Goal: Task Accomplishment & Management: Use online tool/utility

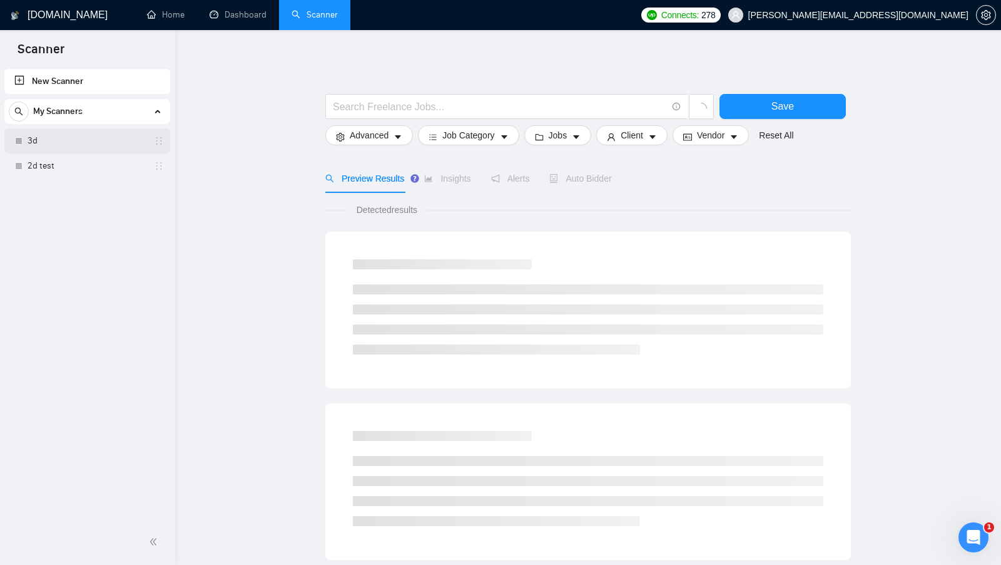
click at [54, 143] on link "3d" at bounding box center [87, 140] width 119 height 25
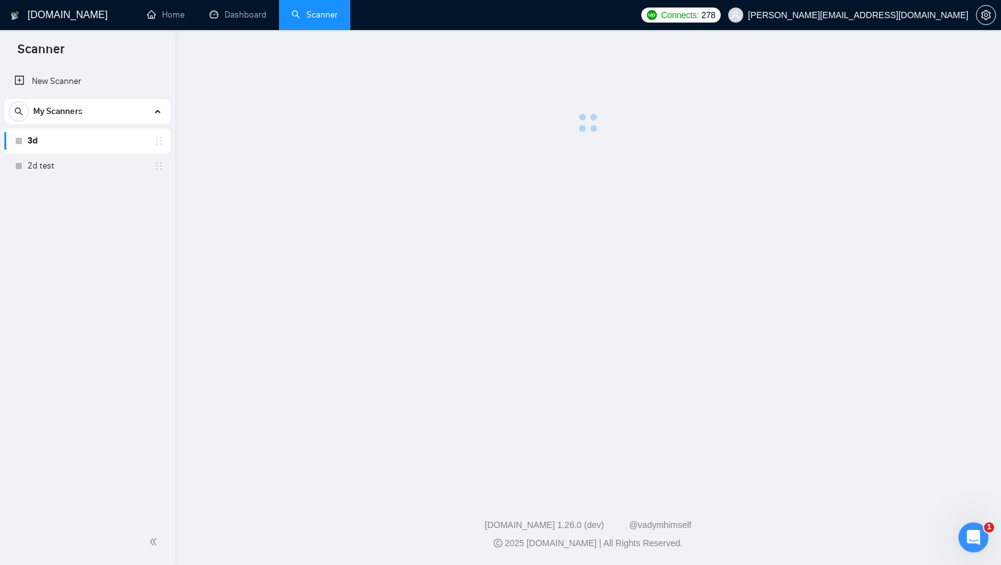
click at [99, 189] on div "New Scanner My Scanners 3d 2d test" at bounding box center [87, 292] width 175 height 452
click at [95, 195] on link "2d Animat*" at bounding box center [87, 190] width 119 height 25
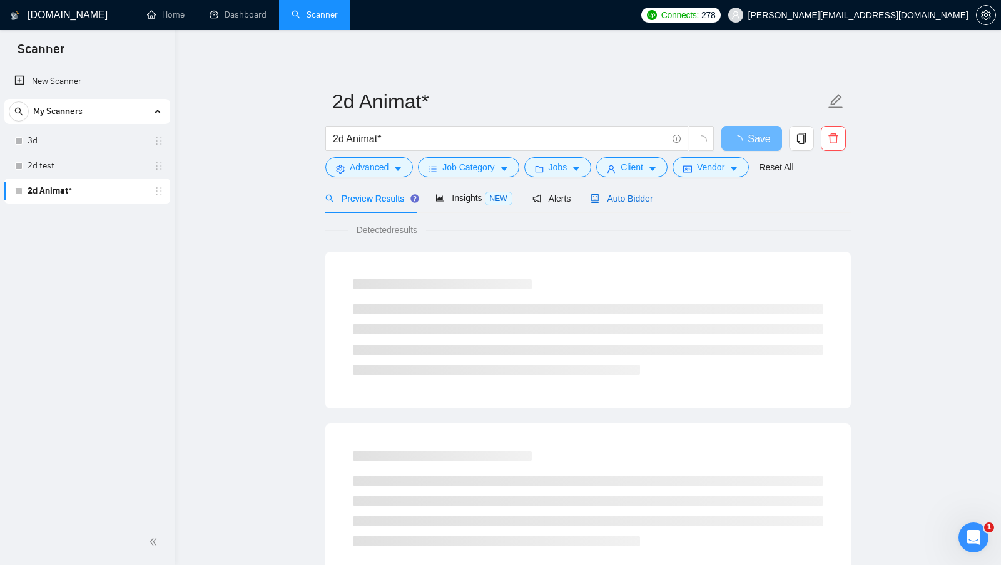
click at [617, 197] on span "Auto Bidder" at bounding box center [622, 198] width 62 height 10
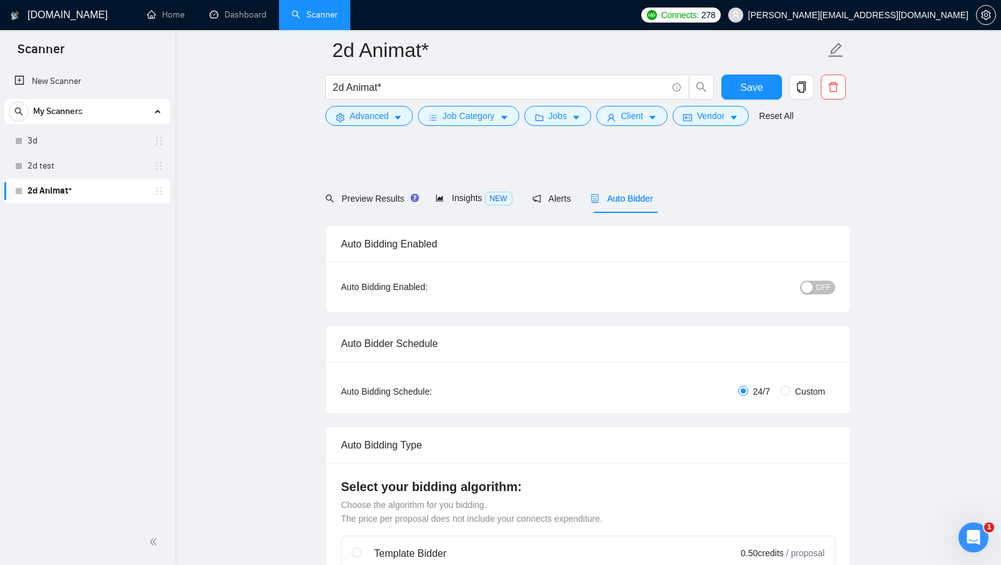
scroll to position [71, 0]
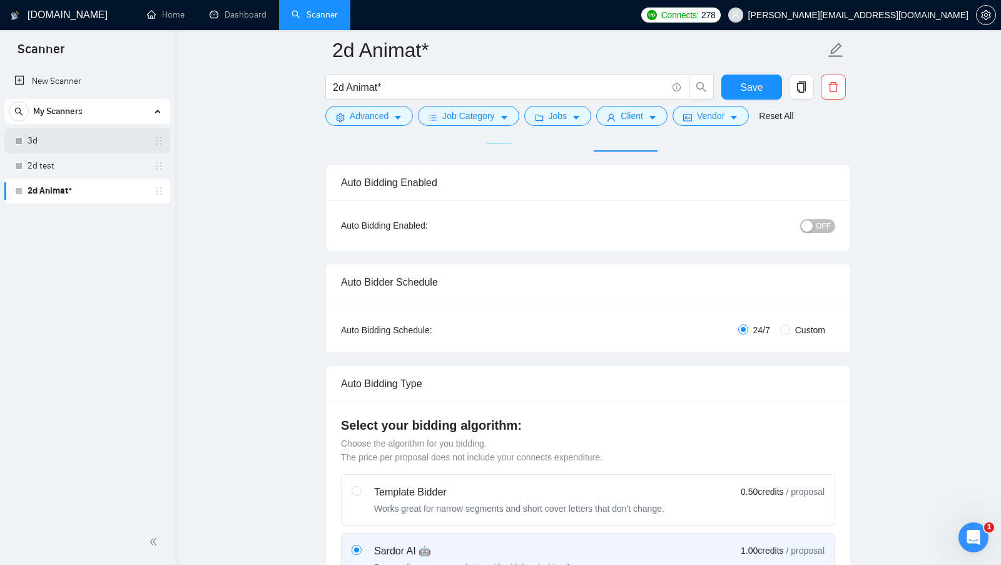
click at [44, 136] on link "3d" at bounding box center [87, 140] width 119 height 25
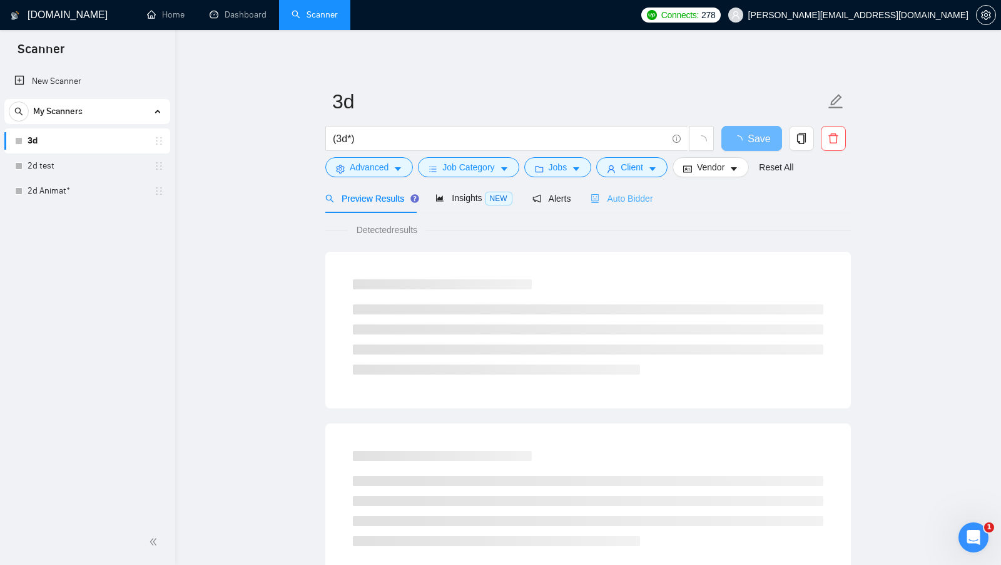
click at [648, 190] on div "Auto Bidder" at bounding box center [622, 197] width 62 height 29
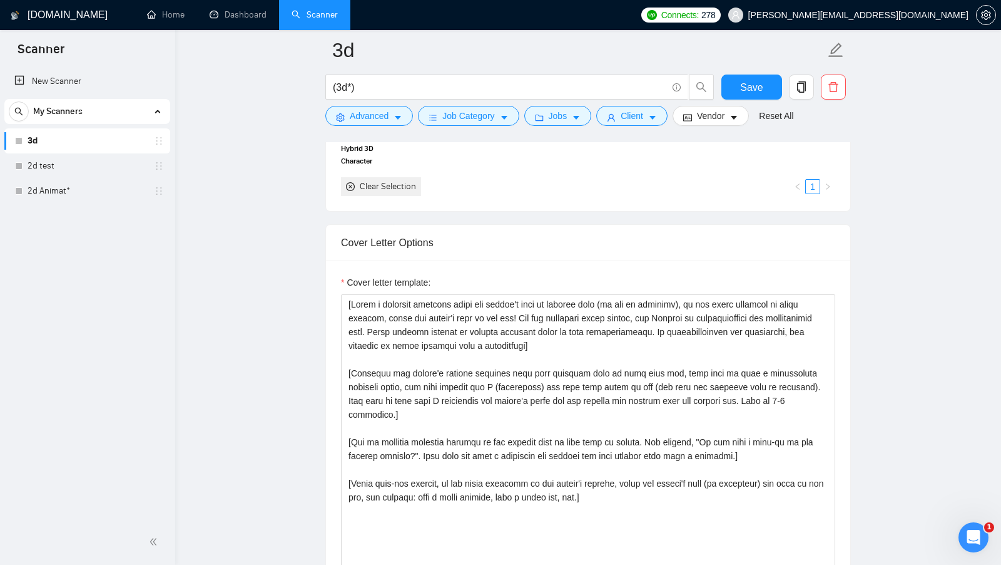
scroll to position [1436, 0]
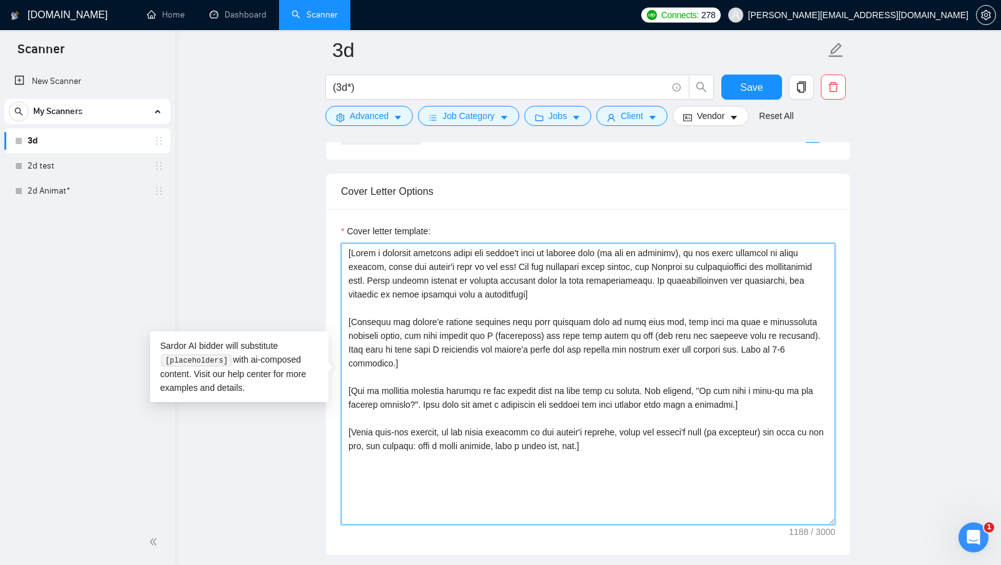
click at [506, 325] on textarea "Cover letter template:" at bounding box center [588, 384] width 494 height 282
click at [507, 325] on textarea "Cover letter template:" at bounding box center [588, 384] width 494 height 282
click at [620, 415] on textarea "Cover letter template:" at bounding box center [588, 384] width 494 height 282
drag, startPoint x: 620, startPoint y: 425, endPoint x: 339, endPoint y: 245, distance: 334.0
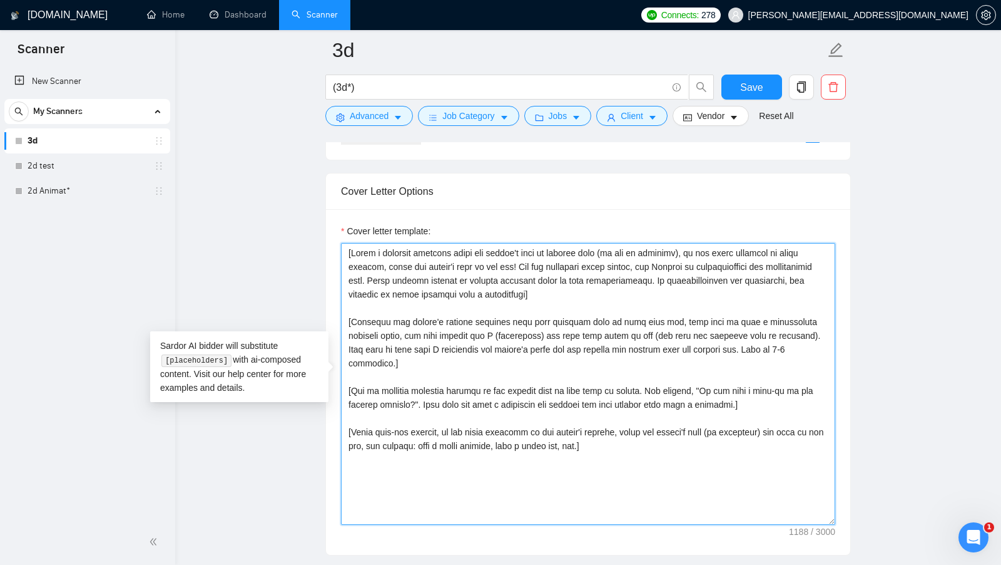
click at [339, 245] on div "Cover letter template:" at bounding box center [588, 381] width 524 height 345
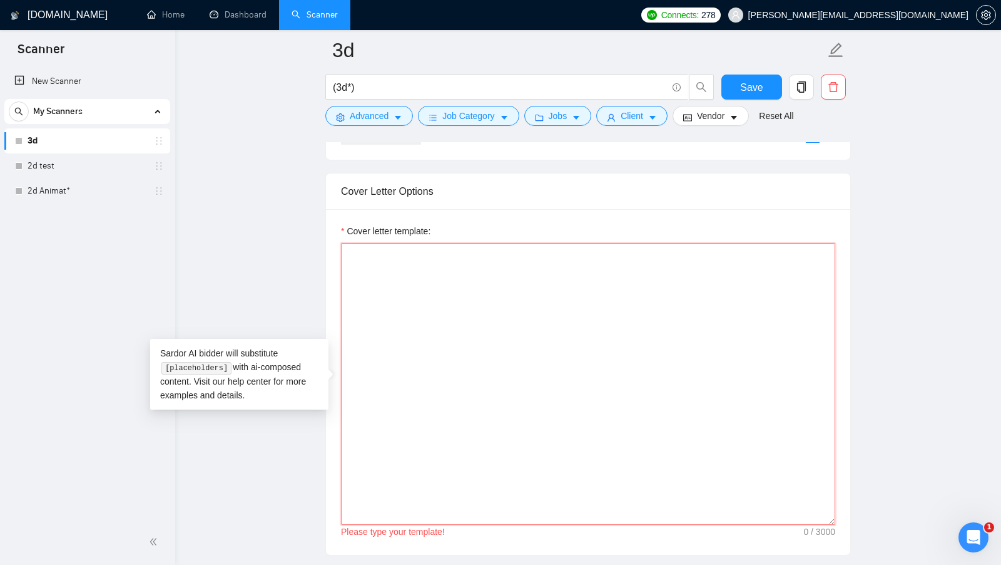
click at [624, 243] on textarea "Cover letter template:" at bounding box center [588, 384] width 494 height 282
click at [589, 259] on textarea "Cover letter template:" at bounding box center [588, 384] width 494 height 282
paste textarea "[Say "Hi" and add a name if there is such, if not - leave just "Hi"]"
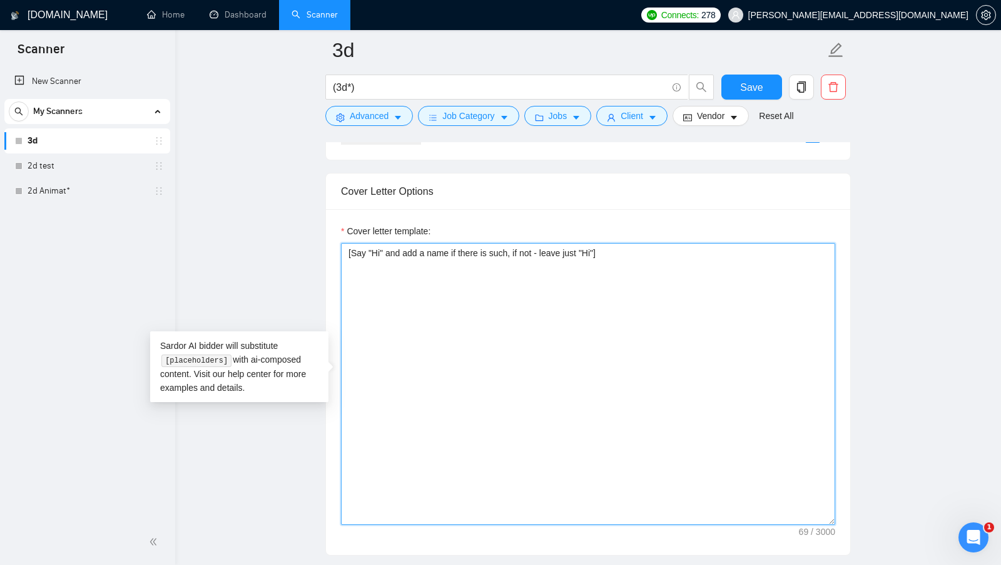
click at [371, 245] on textarea "[Say "Hi" and add a name if there is such, if not - leave just "Hi"]" at bounding box center [588, 384] width 494 height 282
drag, startPoint x: 391, startPoint y: 244, endPoint x: 507, endPoint y: 242, distance: 115.8
click at [507, 243] on textarea "[Say "Hi" and add a name if there is such, if not - leave just "Hi"]" at bounding box center [588, 384] width 494 height 282
drag, startPoint x: 519, startPoint y: 242, endPoint x: 602, endPoint y: 240, distance: 82.6
click at [601, 243] on textarea "[Say "Hi" and add a name if there is such, if not - leave just "Hi"]" at bounding box center [588, 384] width 494 height 282
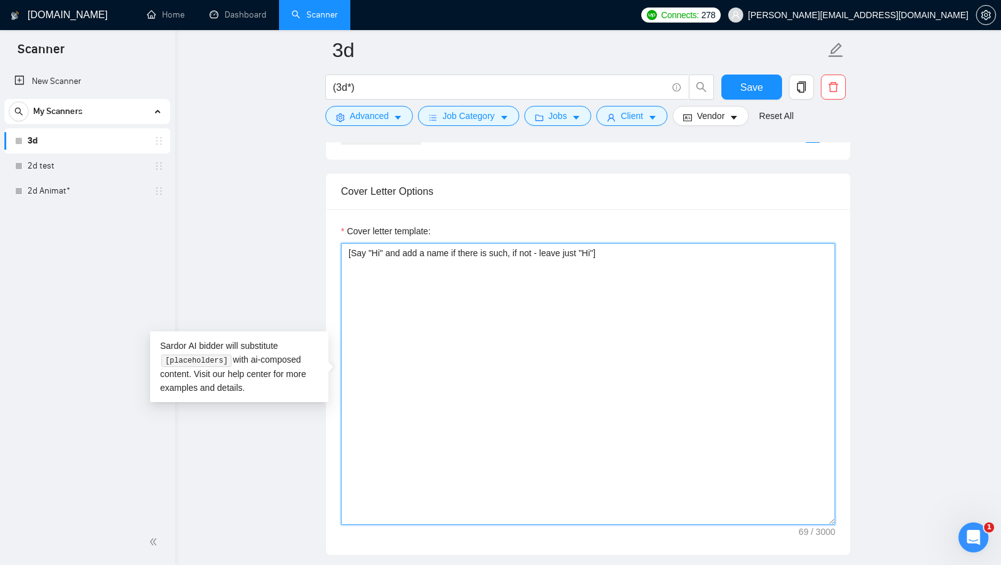
click at [630, 243] on textarea "[Say "Hi" and add a name if there is such, if not - leave just "Hi"]" at bounding box center [588, 384] width 494 height 282
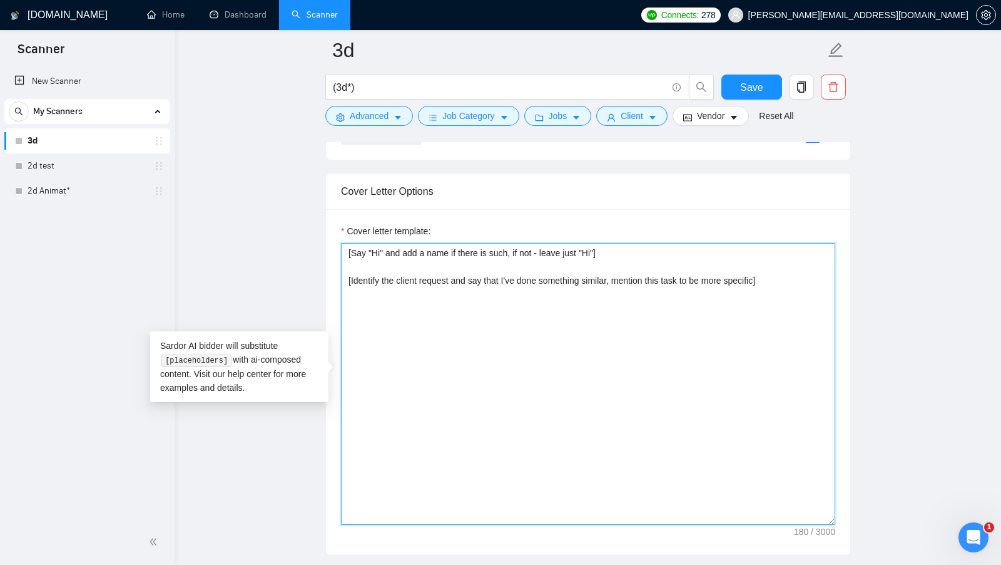
click at [786, 274] on textarea "[Say "Hi" and add a name if there is such, if not - leave just "Hi"] [Identify …" at bounding box center [588, 384] width 494 height 282
click at [772, 274] on textarea "[Say "Hi" and add a name if there is such, if not - leave just "Hi"] [Identify …" at bounding box center [588, 384] width 494 height 282
drag, startPoint x: 401, startPoint y: 290, endPoint x: 340, endPoint y: 277, distance: 62.1
click at [340, 277] on div "Cover letter template: [Say "Hi" and add a name if there is such, if not - leav…" at bounding box center [588, 381] width 524 height 345
click at [414, 287] on textarea "[Say "Hi" and add a name if there is such, if not - leave just "Hi"] [Identify …" at bounding box center [588, 384] width 494 height 282
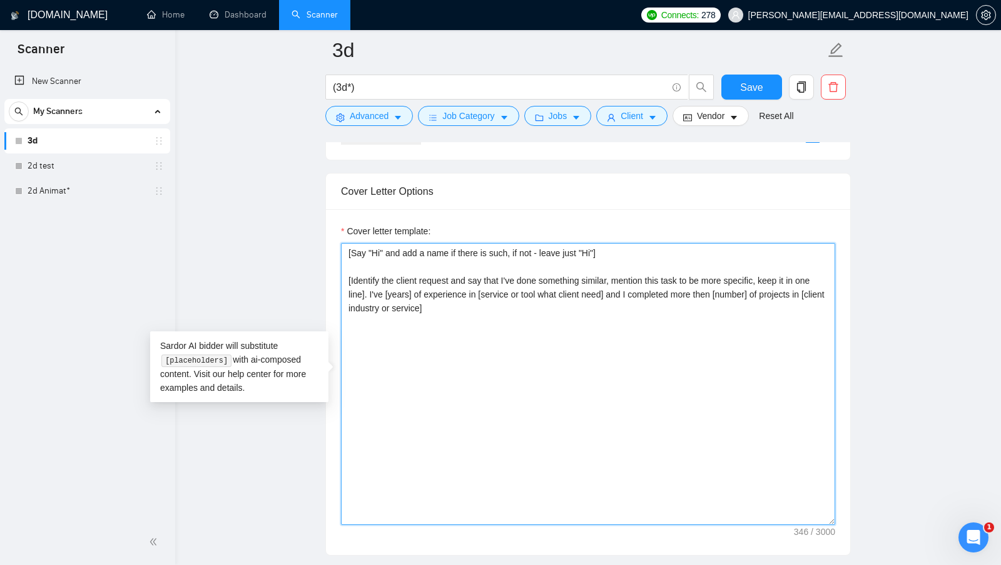
click at [508, 290] on textarea "[Say "Hi" and add a name if there is such, if not - leave just "Hi"] [Identify …" at bounding box center [588, 384] width 494 height 282
click at [508, 298] on textarea "[Say "Hi" and add a name if there is such, if not - leave just "Hi"] [Identify …" at bounding box center [588, 384] width 494 height 282
drag, startPoint x: 356, startPoint y: 270, endPoint x: 382, endPoint y: 285, distance: 30.6
click at [382, 285] on textarea "[Say "Hi" and add a name if there is such, if not - leave just "Hi"] [Identify …" at bounding box center [588, 384] width 494 height 282
drag, startPoint x: 386, startPoint y: 285, endPoint x: 401, endPoint y: 286, distance: 15.7
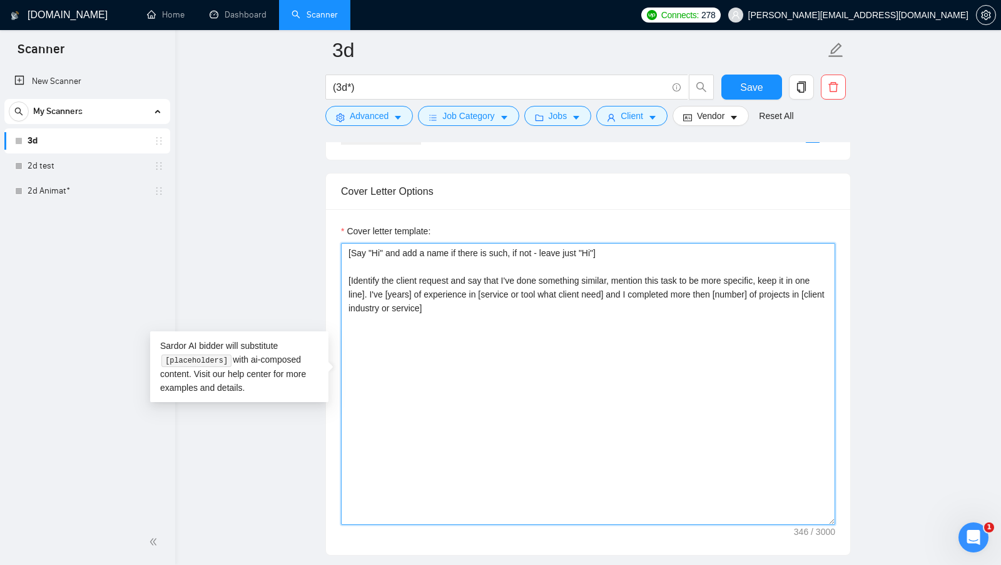
click at [401, 286] on textarea "[Say "Hi" and add a name if there is such, if not - leave just "Hi"] [Identify …" at bounding box center [588, 384] width 494 height 282
click at [411, 286] on textarea "[Say "Hi" and add a name if there is such, if not - leave just "Hi"] [Identify …" at bounding box center [588, 384] width 494 height 282
drag, startPoint x: 510, startPoint y: 285, endPoint x: 626, endPoint y: 289, distance: 115.8
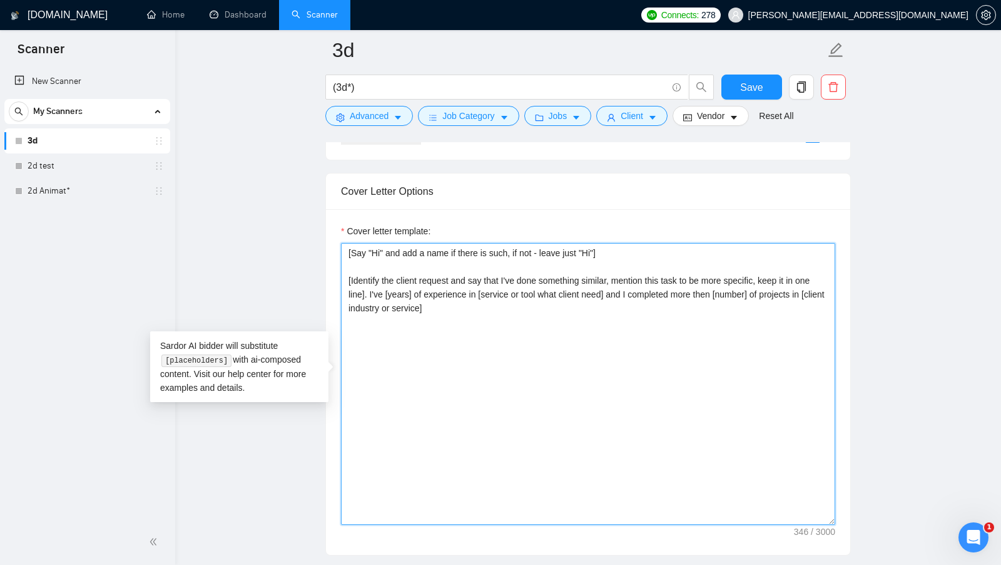
click at [626, 289] on textarea "[Say "Hi" and add a name if there is such, if not - leave just "Hi"] [Identify …" at bounding box center [588, 384] width 494 height 282
click at [555, 284] on textarea "[Say "Hi" and add a name if there is such, if not - leave just "Hi"] [Identify …" at bounding box center [588, 384] width 494 height 282
click at [556, 284] on textarea "[Say "Hi" and add a name if there is such, if not - leave just "Hi"] [Identify …" at bounding box center [588, 384] width 494 height 282
drag, startPoint x: 642, startPoint y: 285, endPoint x: 753, endPoint y: 290, distance: 110.9
click at [753, 290] on textarea "[Say "Hi" and add a name if there is such, if not - leave just "Hi"] [Identify …" at bounding box center [588, 384] width 494 height 282
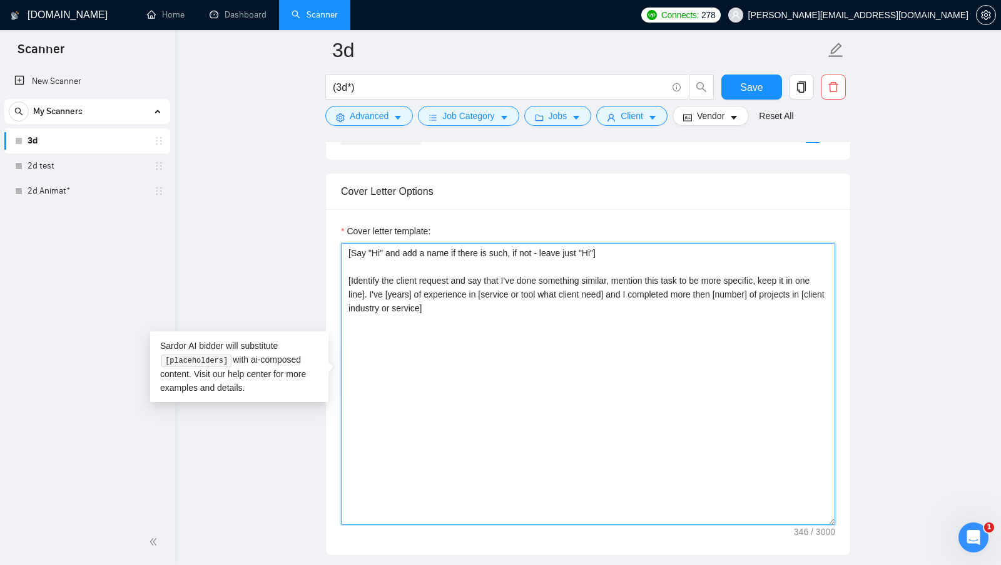
click at [766, 288] on textarea "[Say "Hi" and add a name if there is such, if not - leave just "Hi"] [Identify …" at bounding box center [588, 384] width 494 height 282
click at [588, 311] on textarea "[Say "Hi" and add a name if there is such, if not - leave just "Hi"] [Identify …" at bounding box center [588, 384] width 494 height 282
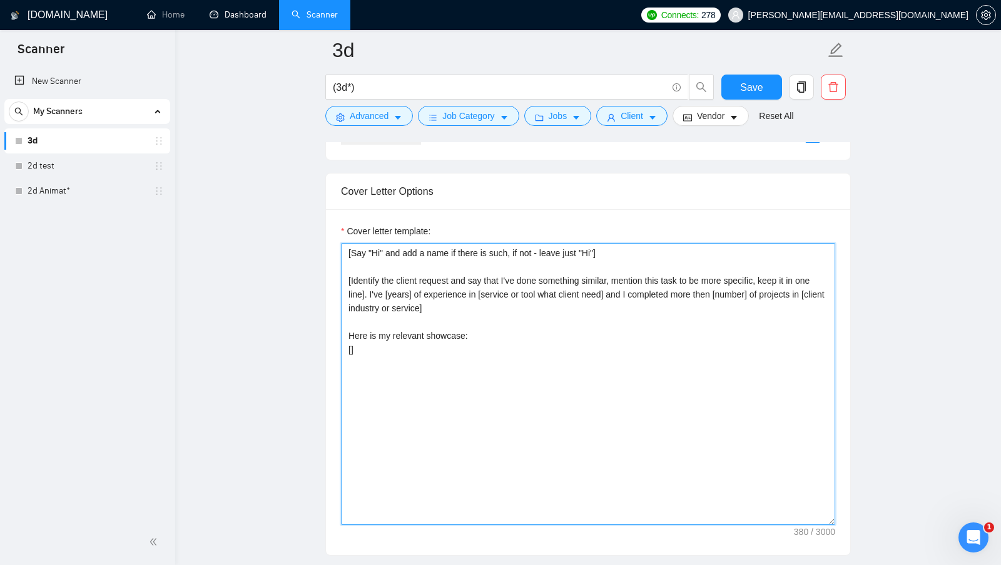
click at [352, 348] on textarea "[Say "Hi" and add a name if there is such, if not - leave just "Hi"] [Identify …" at bounding box center [588, 384] width 494 height 282
click at [350, 345] on textarea "[Say "Hi" and add a name if there is such, if not - leave just "Hi"] [Identify …" at bounding box center [588, 384] width 494 height 282
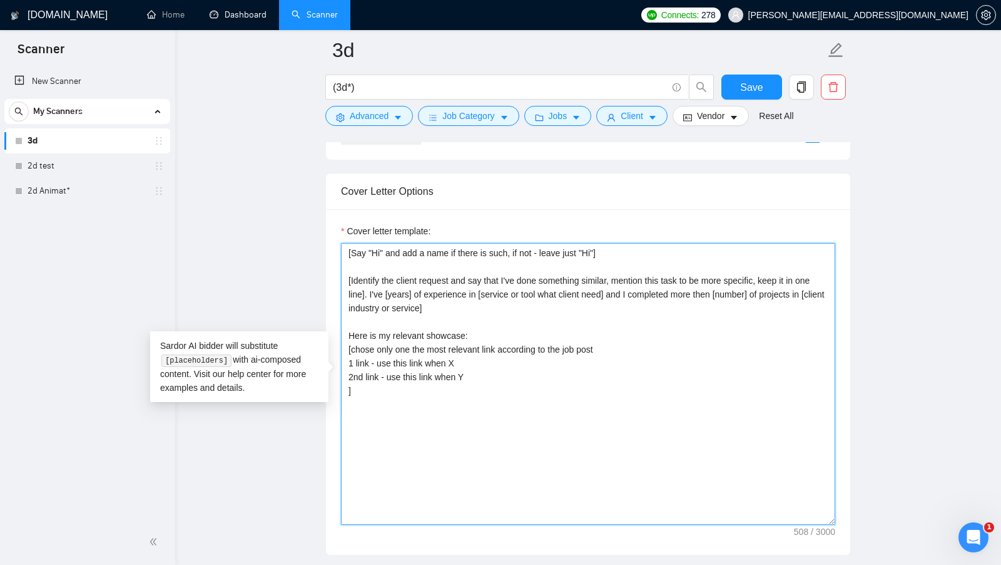
drag, startPoint x: 483, startPoint y: 374, endPoint x: 332, endPoint y: 357, distance: 152.4
click at [486, 372] on textarea "[Say "Hi" and add a name if there is such, if not - leave just "Hi"] [Identify …" at bounding box center [588, 384] width 494 height 282
click at [486, 374] on textarea "[Say "Hi" and add a name if there is such, if not - leave just "Hi"] [Identify …" at bounding box center [588, 384] width 494 height 282
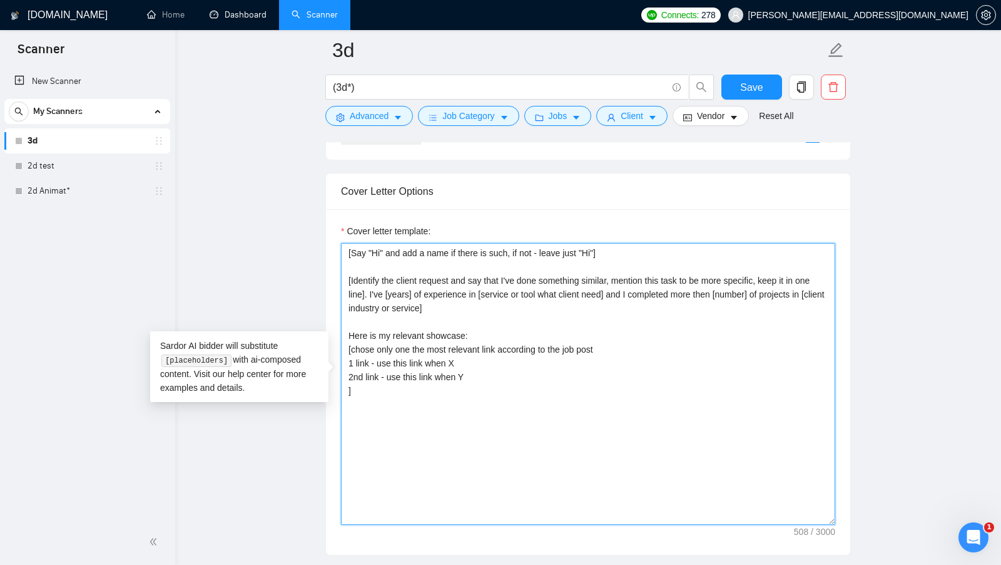
click at [379, 371] on textarea "[Say "Hi" and add a name if there is such, if not - leave just "Hi"] [Identify …" at bounding box center [588, 384] width 494 height 282
click at [373, 371] on textarea "[Say "Hi" and add a name if there is such, if not - leave just "Hi"] [Identify …" at bounding box center [588, 384] width 494 height 282
drag, startPoint x: 377, startPoint y: 355, endPoint x: 480, endPoint y: 355, distance: 103.3
click at [480, 355] on textarea "[Say "Hi" and add a name if there is such, if not - leave just "Hi"] [Identify …" at bounding box center [588, 384] width 494 height 282
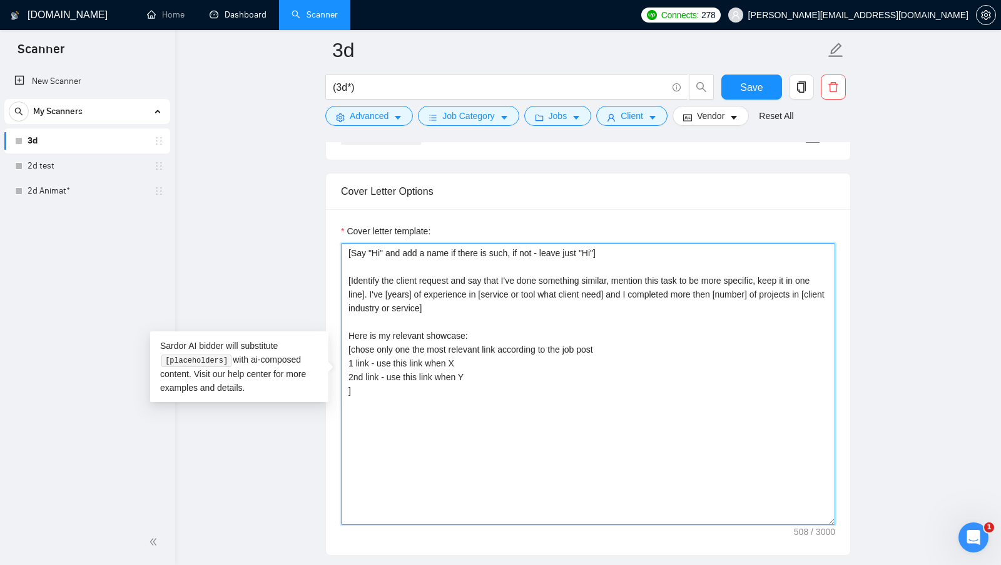
click at [480, 355] on textarea "[Say "Hi" and add a name if there is such, if not - leave just "Hi"] [Identify …" at bounding box center [588, 384] width 494 height 282
click at [480, 362] on textarea "[Say "Hi" and add a name if there is such, if not - leave just "Hi"] [Identify …" at bounding box center [588, 384] width 494 height 282
click at [480, 392] on textarea "[Say "Hi" and add a name if there is such, if not - leave just "Hi"] [Identify …" at bounding box center [588, 384] width 494 height 282
click at [521, 363] on textarea "[Say "Hi" and add a name if there is such, if not - leave just "Hi"] [Identify …" at bounding box center [588, 384] width 494 height 282
paste textarea "[URL][DOMAIN_NAME]"
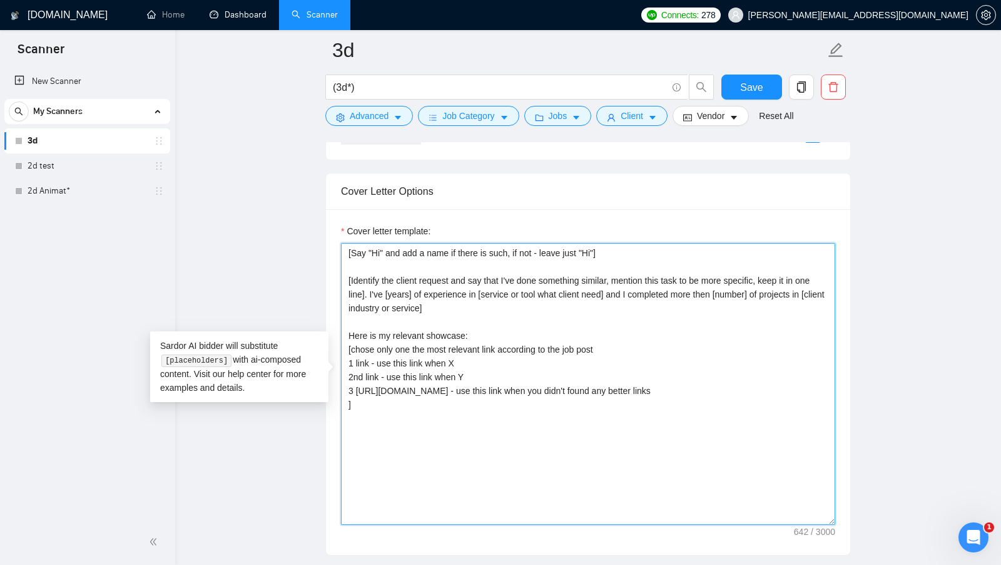
click at [708, 403] on textarea "[Say "Hi" and add a name if there is such, if not - leave just "Hi"] [Identify …" at bounding box center [588, 384] width 494 height 282
drag, startPoint x: 735, startPoint y: 381, endPoint x: 734, endPoint y: 390, distance: 9.4
click at [734, 390] on textarea "[Say "Hi" and add a name if there is such, if not - leave just "Hi"] [Identify …" at bounding box center [588, 384] width 494 height 282
click at [734, 391] on textarea "[Say "Hi" and add a name if there is such, if not - leave just "Hi"] [Identify …" at bounding box center [588, 384] width 494 height 282
click at [349, 407] on textarea "[Say "Hi" and add a name if there is such, if not - leave just "Hi"] [Identify …" at bounding box center [588, 384] width 494 height 282
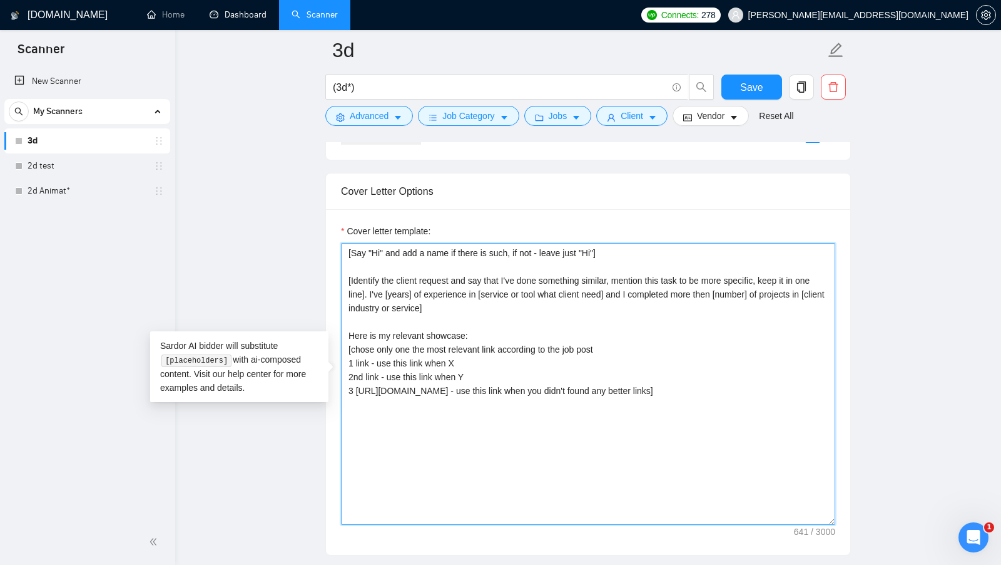
click at [601, 433] on textarea "[Say "Hi" and add a name if there is such, if not - leave just "Hi"] [Identify …" at bounding box center [588, 384] width 494 height 282
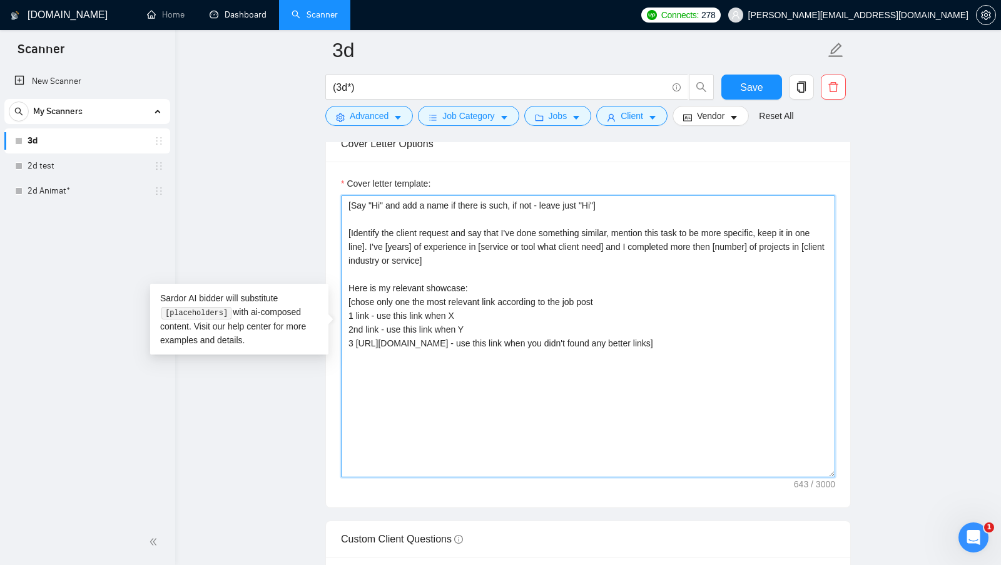
drag, startPoint x: 490, startPoint y: 281, endPoint x: 311, endPoint y: 279, distance: 179.0
click at [311, 279] on main "3d (3d*) Save Advanced Job Category Jobs Client Vendor Reset All Preview Result…" at bounding box center [588, 305] width 786 height 3478
click at [447, 280] on textarea "[Say "Hi" and add a name if there is such, if not - leave just "Hi"] [Identify …" at bounding box center [588, 336] width 494 height 282
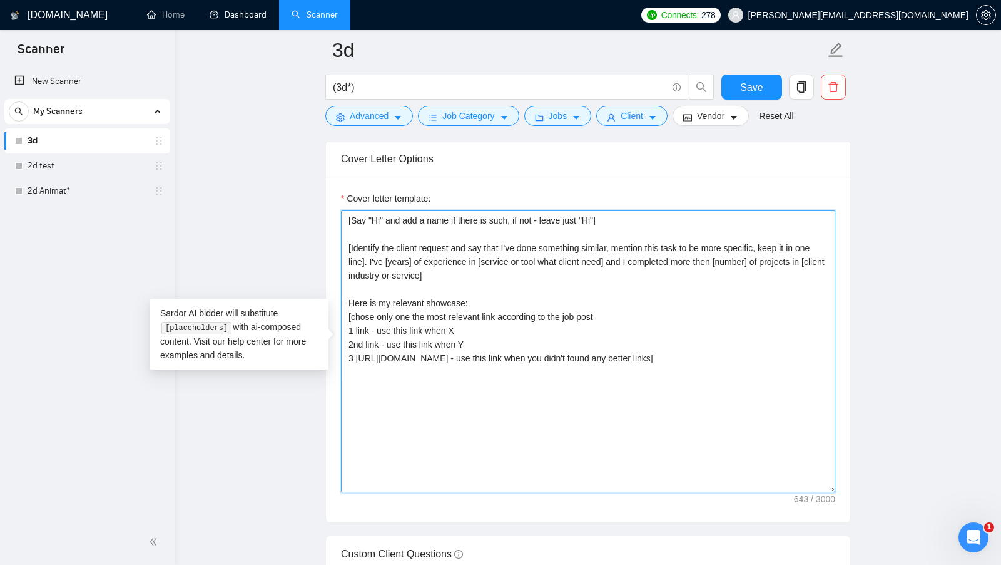
scroll to position [1471, 0]
click at [516, 304] on textarea "[Say "Hi" and add a name if there is such, if not - leave just "Hi"] [Identify …" at bounding box center [588, 349] width 494 height 282
click at [498, 302] on textarea "[Say "Hi" and add a name if there is such, if not - leave just "Hi"] [Identify …" at bounding box center [588, 349] width 494 height 282
click at [497, 300] on textarea "[Say "Hi" and add a name if there is such, if not - leave just "Hi"] [Identify …" at bounding box center [588, 349] width 494 height 282
click at [497, 396] on textarea "[Say "Hi" and add a name if there is such, if not - leave just "Hi"] [Identify …" at bounding box center [588, 349] width 494 height 282
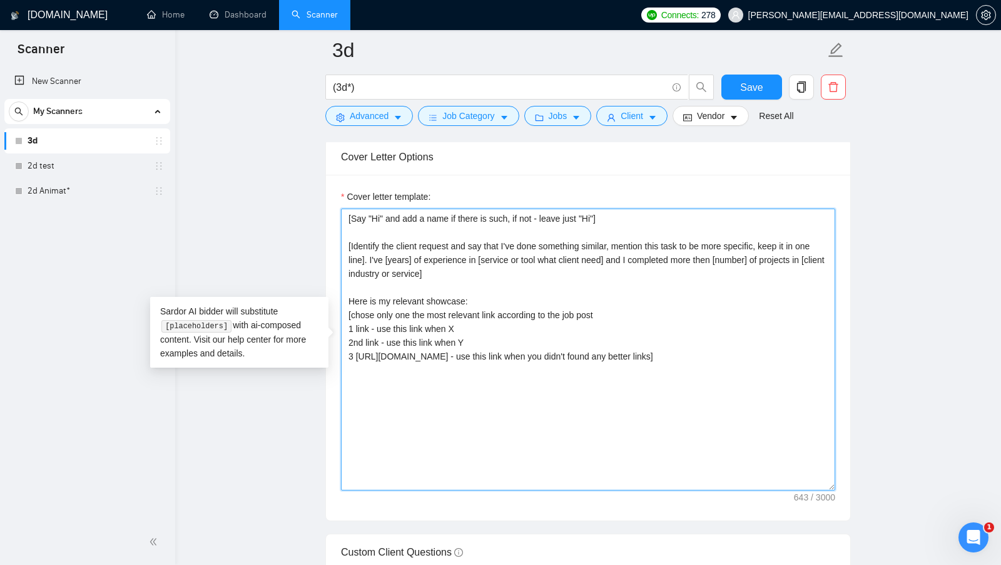
paste textarea "Free for a quick intro call?"
click at [426, 391] on textarea "[Say "Hi" and add a name if there is such, if not - leave just "Hi"] [Identify …" at bounding box center [588, 349] width 494 height 282
type textarea "[Say "Hi" and add a name if there is such, if not - leave just "Hi"] [Identify …"
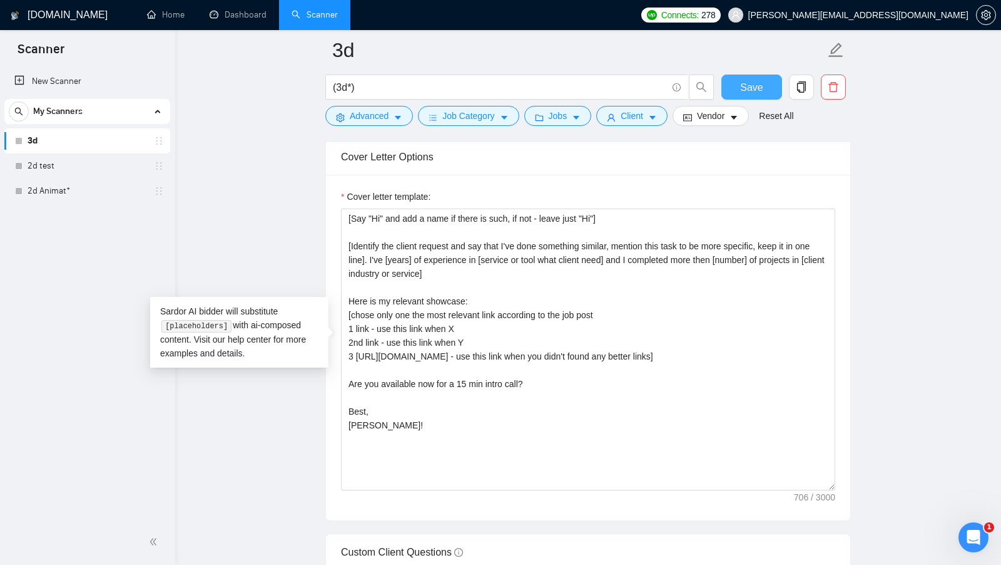
click at [734, 93] on button "Save" at bounding box center [752, 86] width 61 height 25
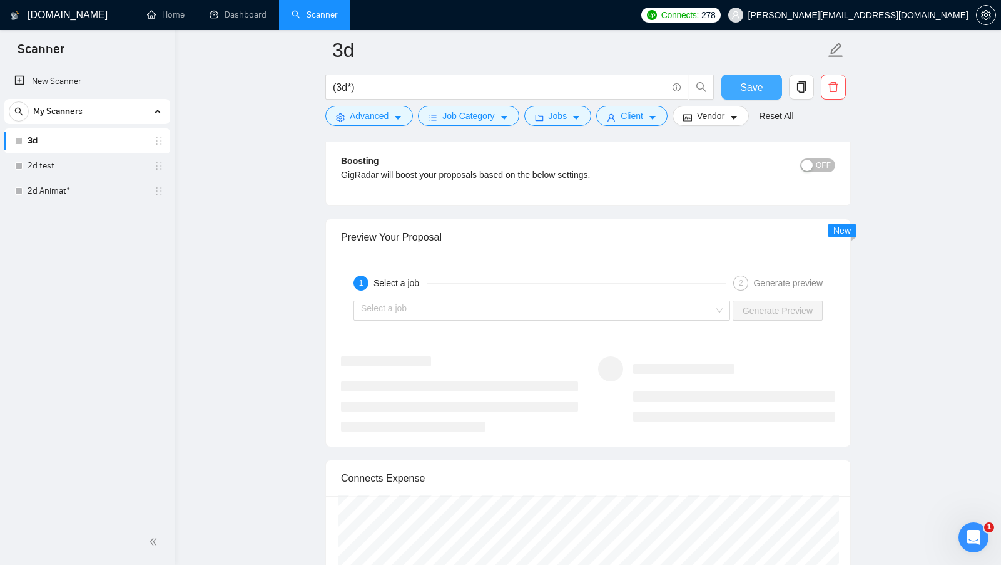
scroll to position [2379, 0]
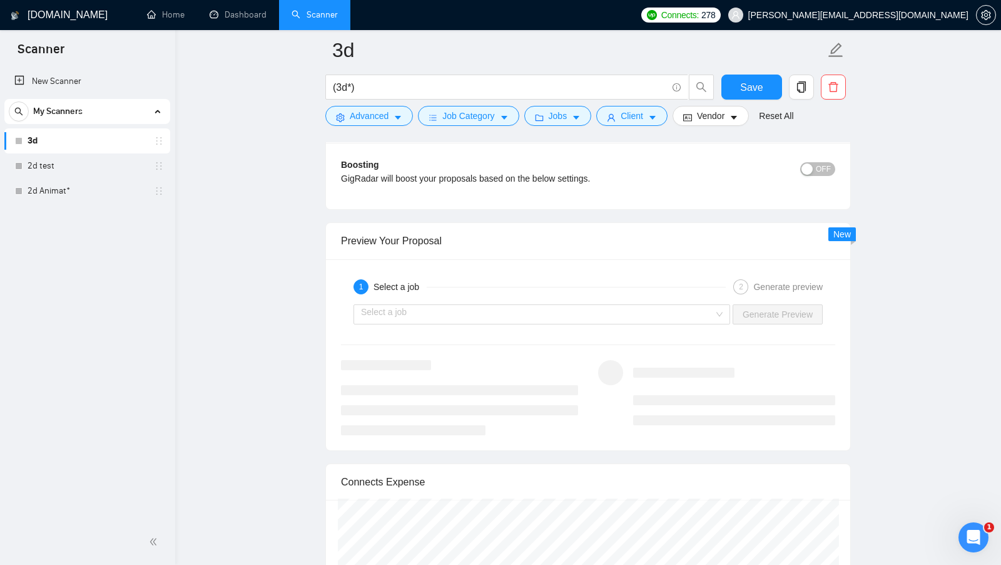
click at [400, 242] on div "Preview Your Proposal" at bounding box center [588, 241] width 494 height 36
click at [403, 223] on div "Preview Your Proposal" at bounding box center [588, 241] width 494 height 36
click at [399, 223] on div "Preview Your Proposal" at bounding box center [588, 241] width 494 height 36
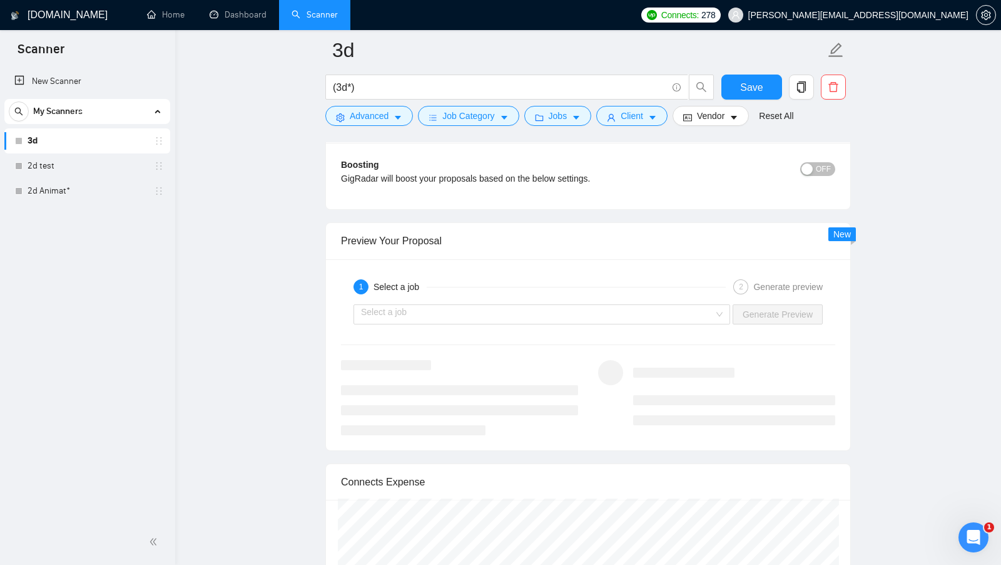
click at [397, 224] on div "Preview Your Proposal" at bounding box center [588, 241] width 494 height 36
click at [396, 225] on div "Preview Your Proposal" at bounding box center [588, 241] width 494 height 36
click at [484, 306] on input "search" at bounding box center [537, 314] width 353 height 19
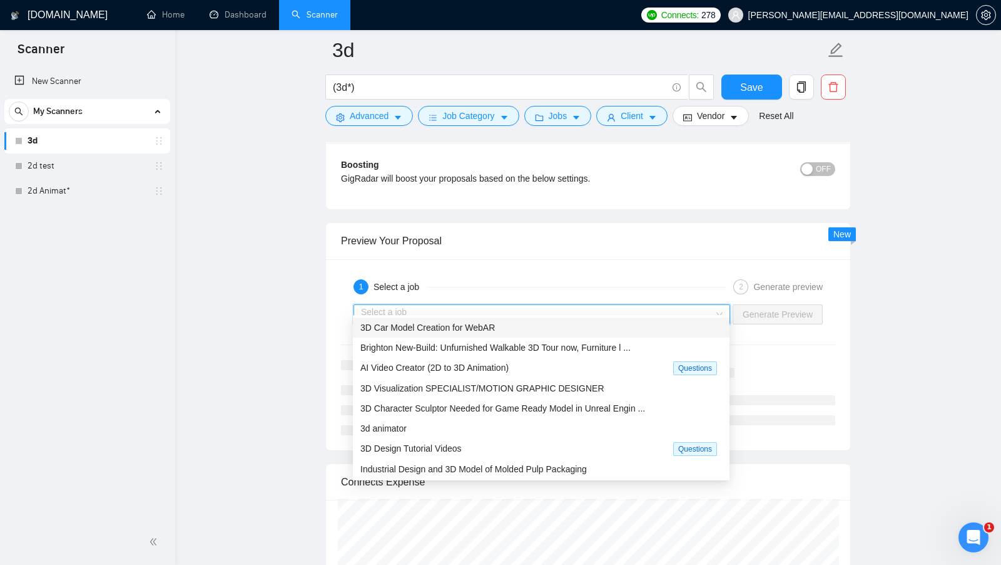
click at [478, 326] on span "3D Car Model Creation for WebAR" at bounding box center [427, 327] width 135 height 10
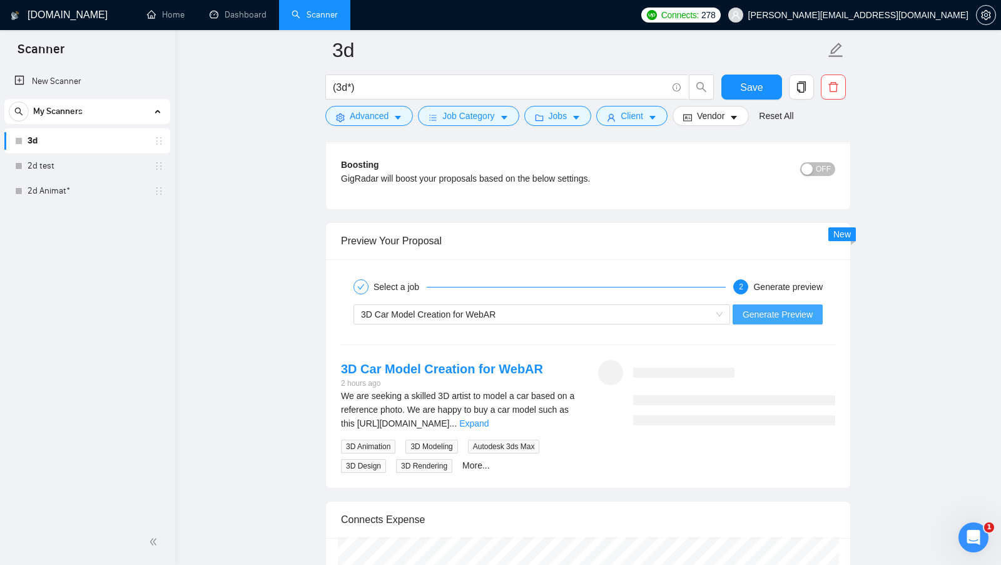
click at [768, 309] on span "Generate Preview" at bounding box center [778, 314] width 70 height 14
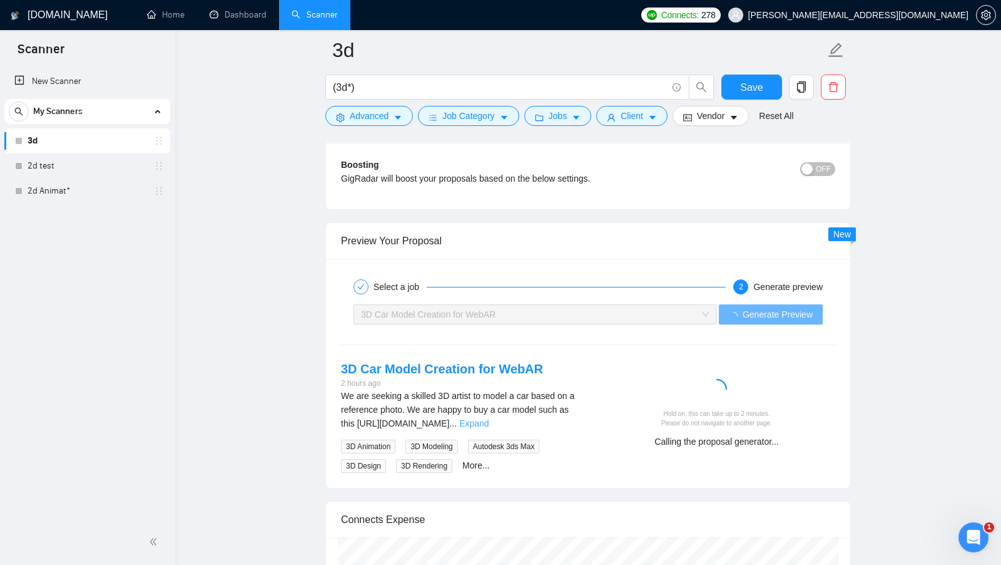
click at [489, 418] on link "Expand" at bounding box center [473, 423] width 29 height 10
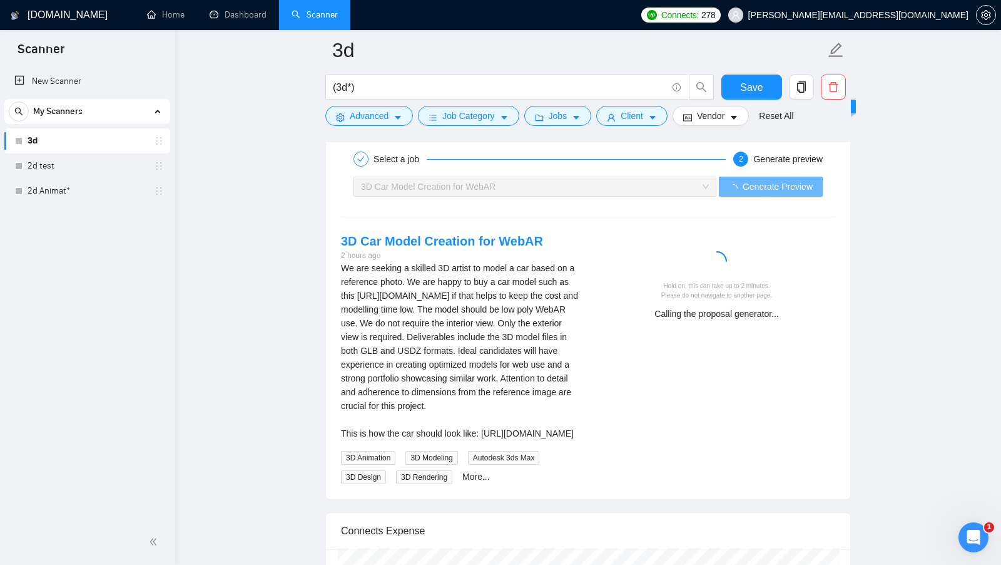
scroll to position [2494, 0]
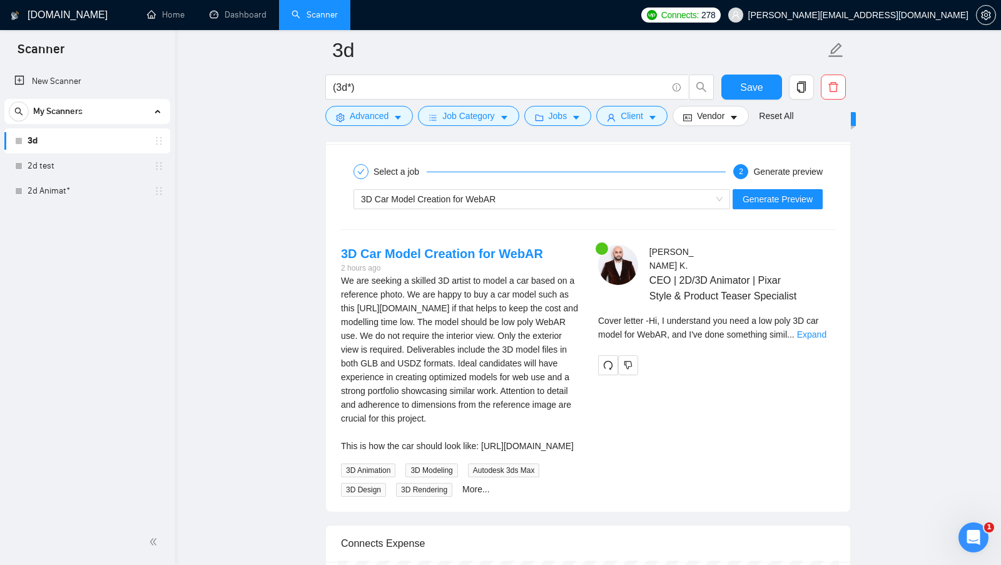
click at [818, 332] on div "Cover letter - Hi, I understand you need a low poly 3D car model for WebAR, and…" at bounding box center [716, 332] width 237 height 36
click at [814, 329] on link "Expand" at bounding box center [811, 334] width 29 height 10
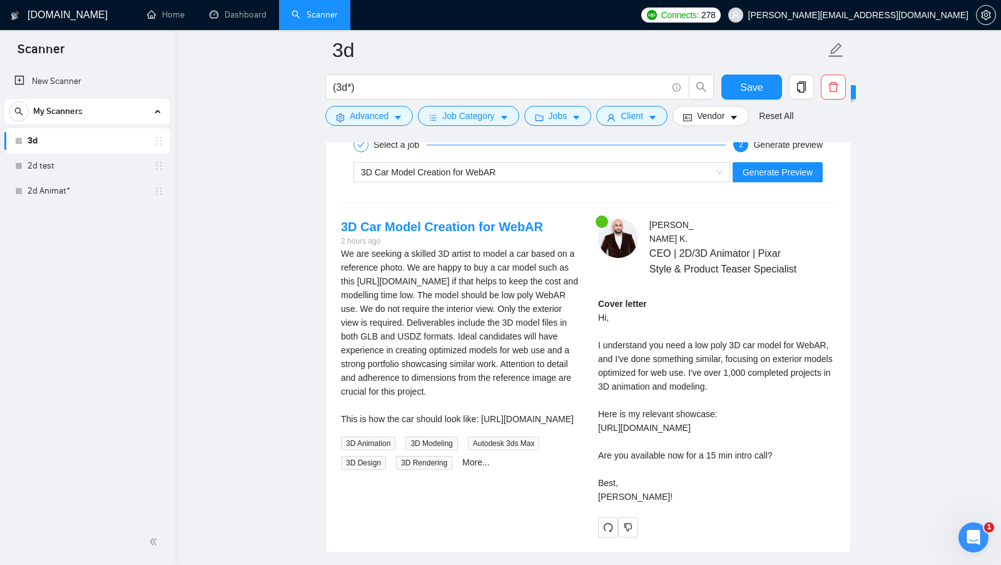
scroll to position [2525, 0]
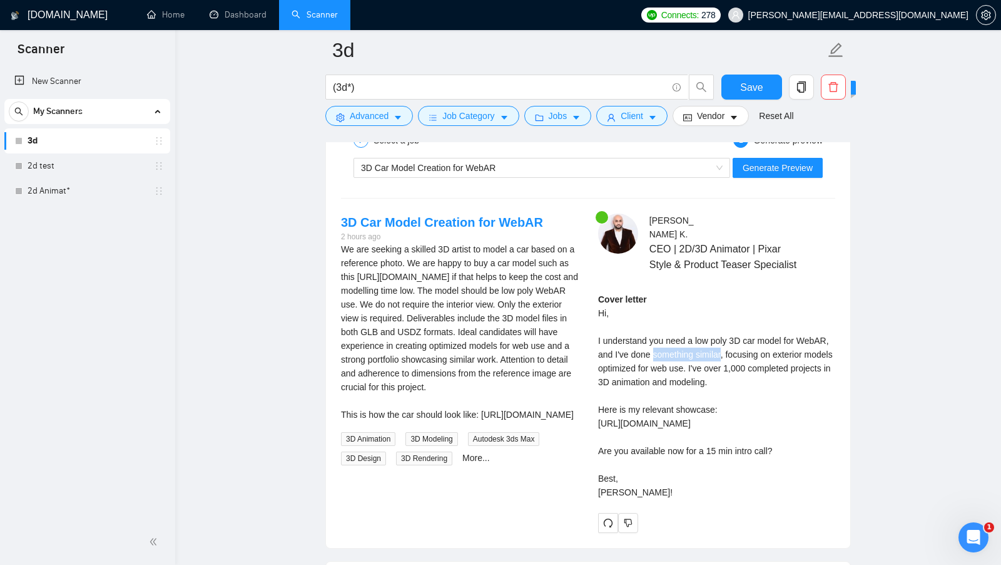
drag, startPoint x: 656, startPoint y: 344, endPoint x: 725, endPoint y: 347, distance: 69.5
click at [725, 347] on div "Cover letter Hi, I understand you need a low poly 3D car model for WebAR, and I…" at bounding box center [716, 395] width 237 height 207
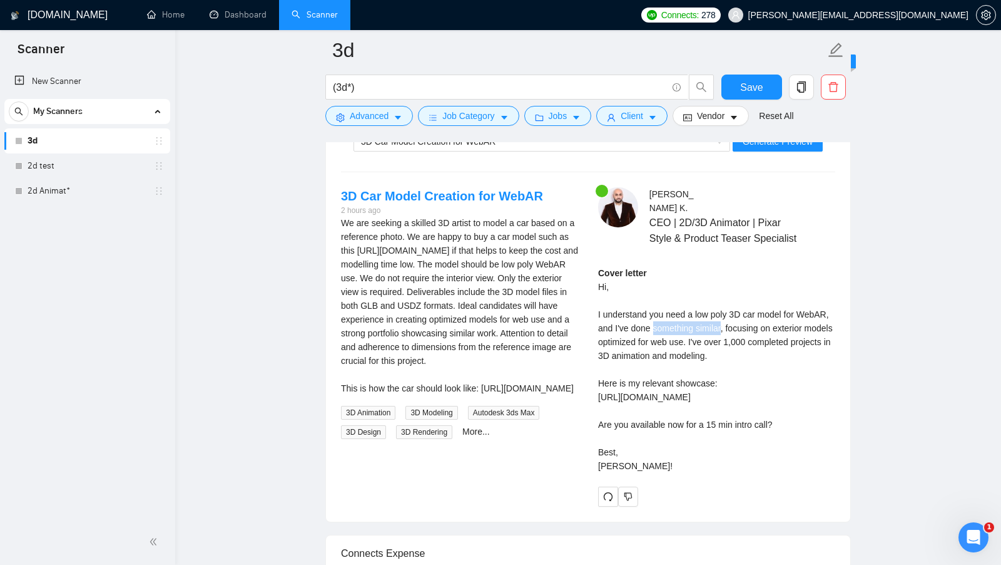
scroll to position [2548, 0]
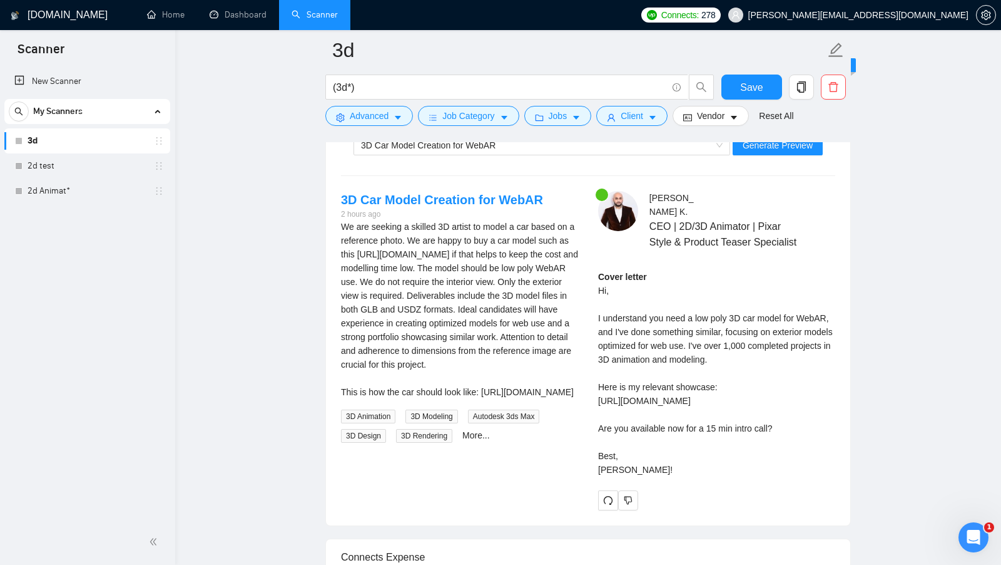
click at [650, 323] on div "Cover letter Hi, I understand you need a low poly 3D car model for WebAR, and I…" at bounding box center [716, 373] width 237 height 207
drag, startPoint x: 657, startPoint y: 320, endPoint x: 725, endPoint y: 327, distance: 68.5
click at [725, 327] on div "Cover letter Hi, I understand you need a low poly 3D car model for WebAR, and I…" at bounding box center [716, 373] width 237 height 207
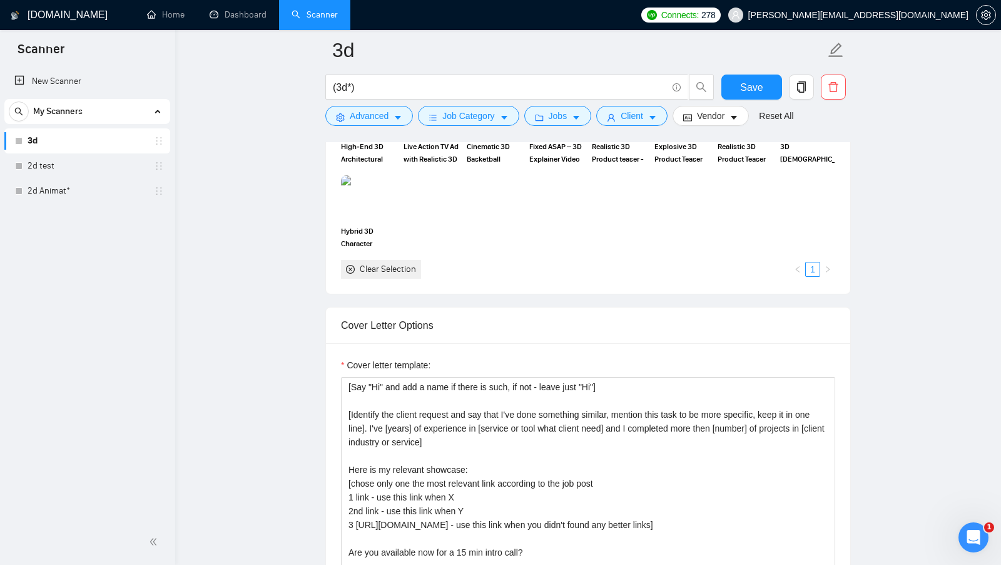
scroll to position [1378, 0]
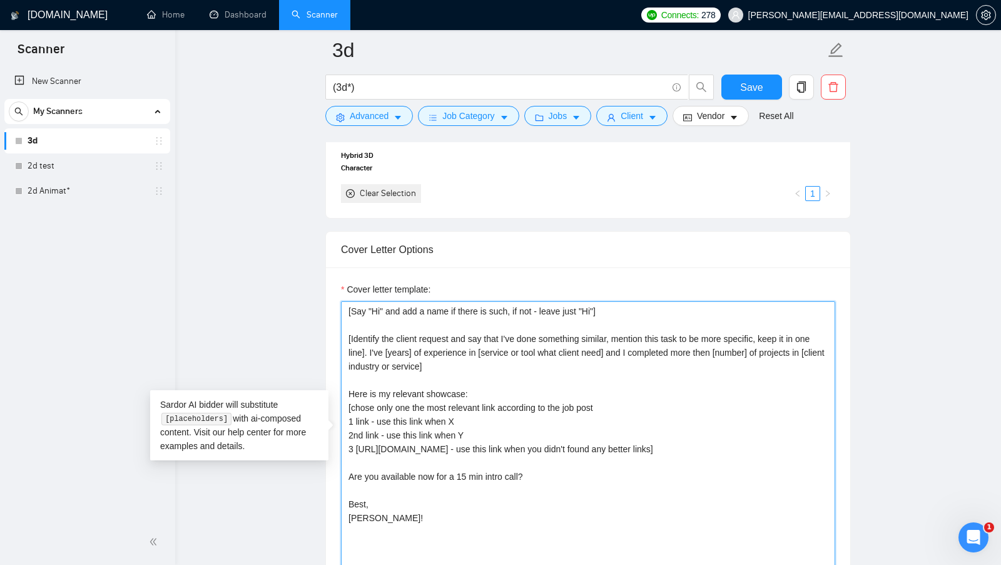
click at [511, 332] on textarea "[Say "Hi" and add a name if there is such, if not - leave just "Hi"] [Identify …" at bounding box center [588, 442] width 494 height 282
click at [482, 332] on textarea "[Say "Hi" and add a name if there is such, if not - leave just "Hi"] [Identify …" at bounding box center [588, 442] width 494 height 282
click at [479, 332] on textarea "[Say "Hi" and add a name if there is such, if not - leave just "Hi"] [Identify …" at bounding box center [588, 442] width 494 height 282
drag, startPoint x: 474, startPoint y: 332, endPoint x: 486, endPoint y: 333, distance: 11.3
click at [486, 333] on textarea "[Say "Hi" and add a name if there is such, if not - leave just "Hi"] [Identify …" at bounding box center [588, 442] width 494 height 282
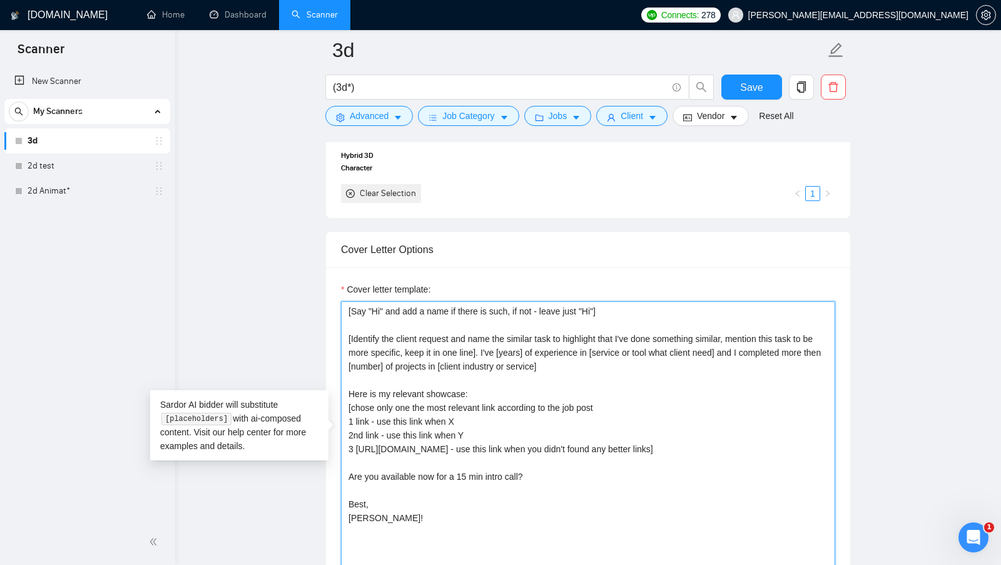
click at [697, 333] on textarea "[Say "Hi" and add a name if there is such, if not - leave just "Hi"] [Identify …" at bounding box center [588, 442] width 494 height 282
type textarea "[Say "Hi" and add a name if there is such, if not - leave just "Hi"] [Identify …"
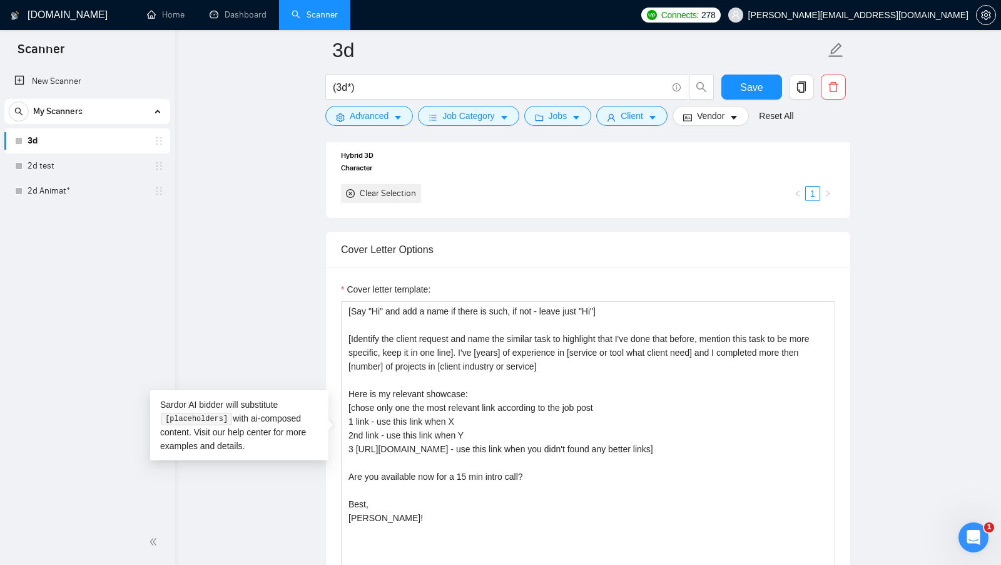
click at [897, 326] on main "3d (3d*) Save Advanced Job Category Jobs Client Vendor Reset All Preview Result…" at bounding box center [588, 533] width 786 height 3722
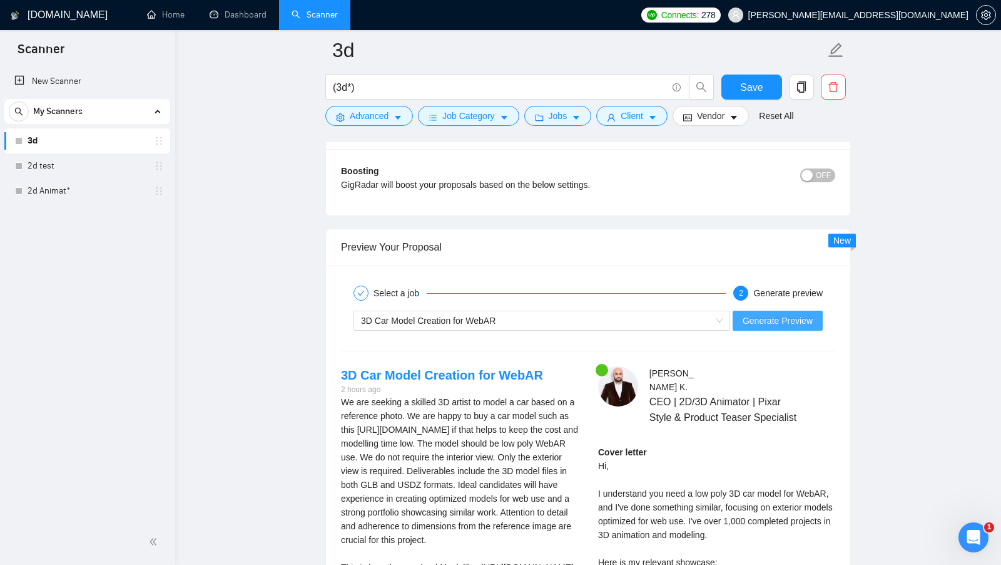
click at [818, 310] on button "Generate Preview" at bounding box center [778, 320] width 90 height 20
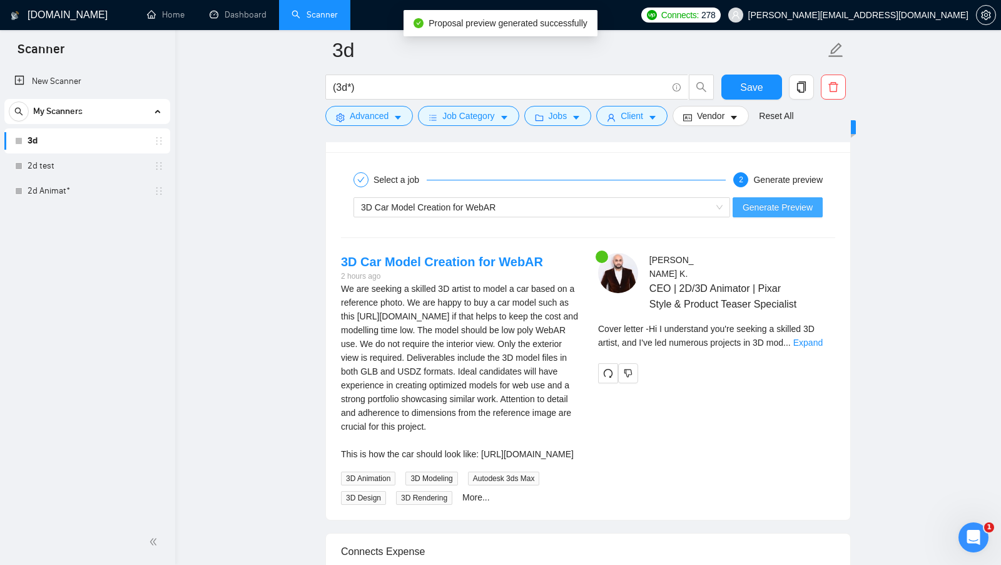
scroll to position [2488, 0]
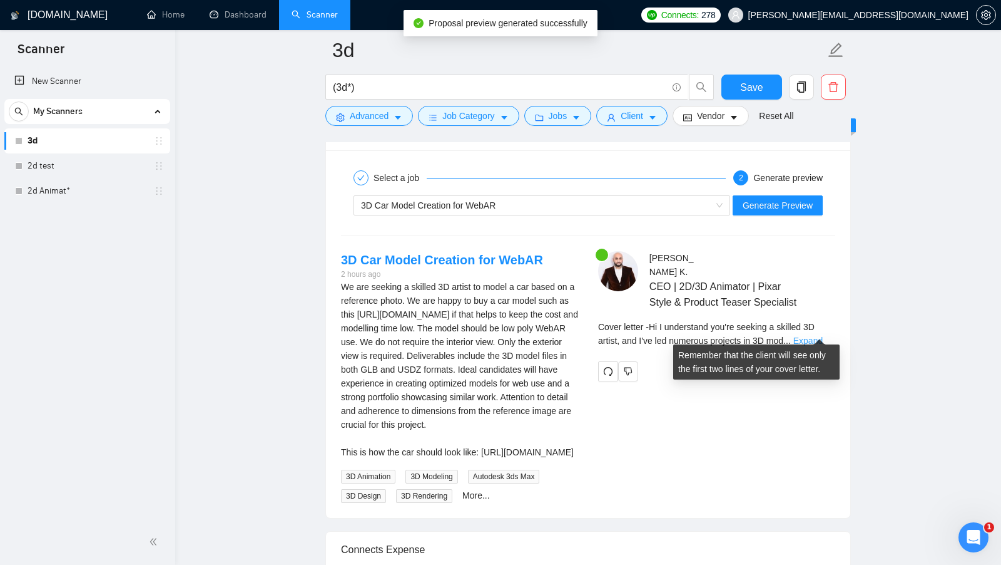
click at [815, 335] on link "Expand" at bounding box center [808, 340] width 29 height 10
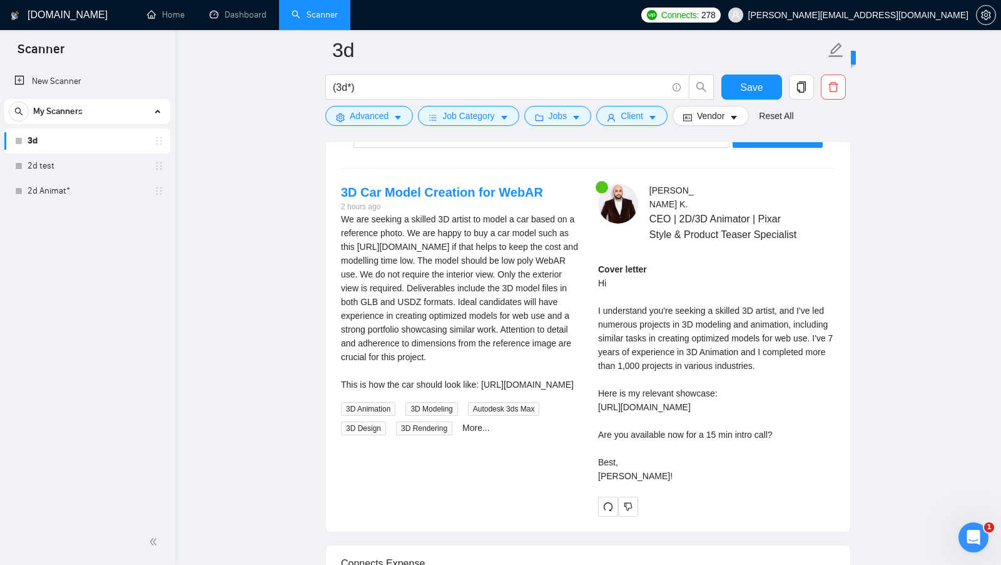
scroll to position [2557, 0]
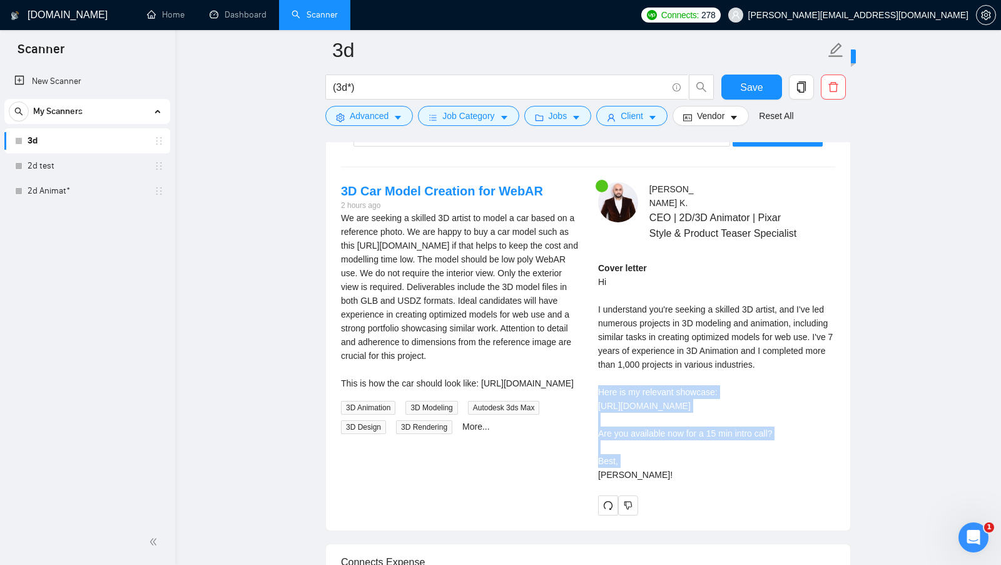
drag, startPoint x: 596, startPoint y: 381, endPoint x: 739, endPoint y: 413, distance: 146.2
click at [739, 413] on div "[PERSON_NAME] CEO | 2D/3D Animator | Pixar Style & Product Teaser Specialist Co…" at bounding box center [716, 348] width 257 height 333
click at [739, 413] on div "Cover letter Hi I understand you're seeking a skilled 3D artist, and I've led n…" at bounding box center [716, 371] width 237 height 220
drag, startPoint x: 739, startPoint y: 413, endPoint x: 591, endPoint y: 399, distance: 147.8
click at [591, 399] on div "[PERSON_NAME] CEO | 2D/3D Animator | Pixar Style & Product Teaser Specialist Co…" at bounding box center [716, 348] width 257 height 333
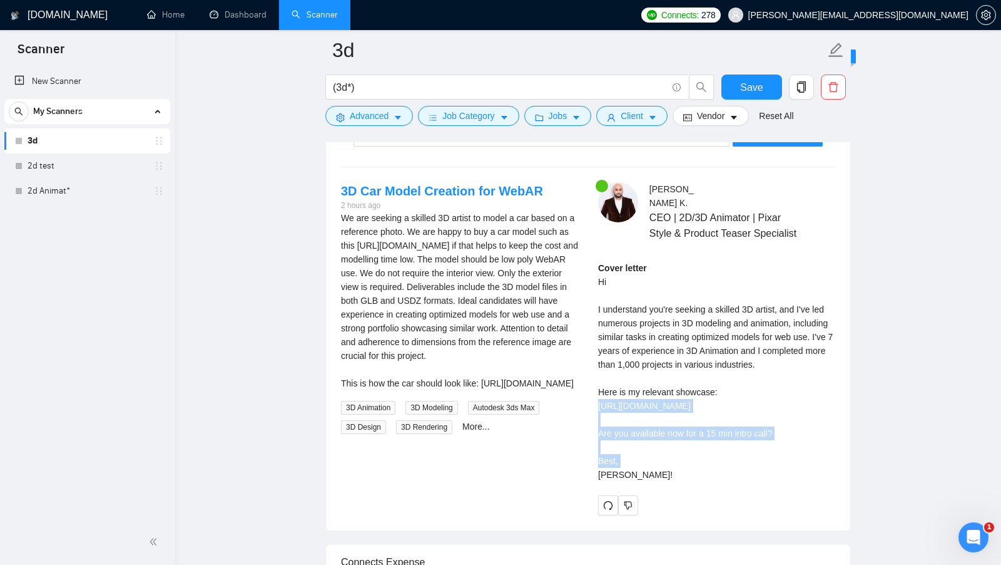
click at [591, 399] on div "[PERSON_NAME] CEO | 2D/3D Animator | Pixar Style & Product Teaser Specialist Co…" at bounding box center [716, 348] width 257 height 333
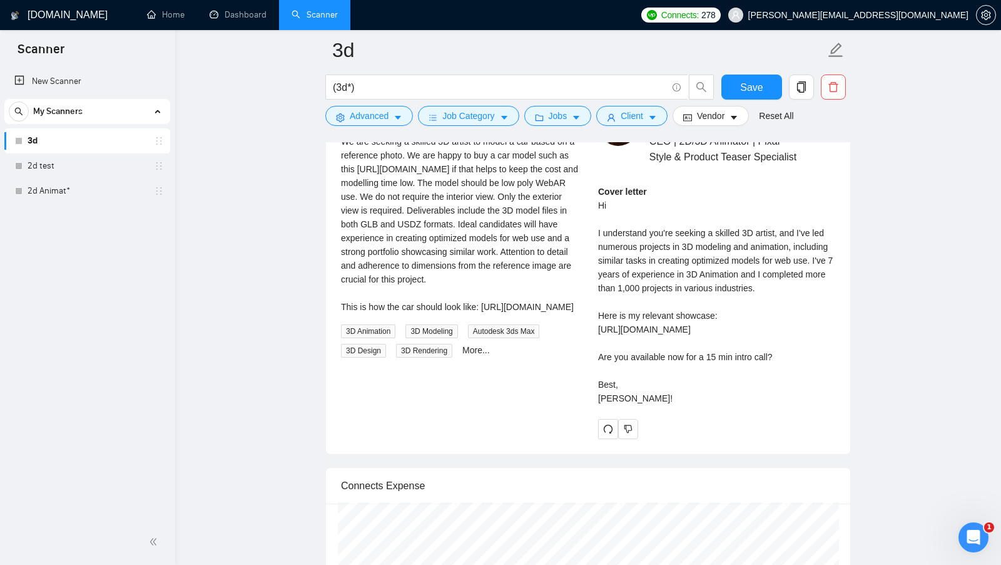
scroll to position [2638, 0]
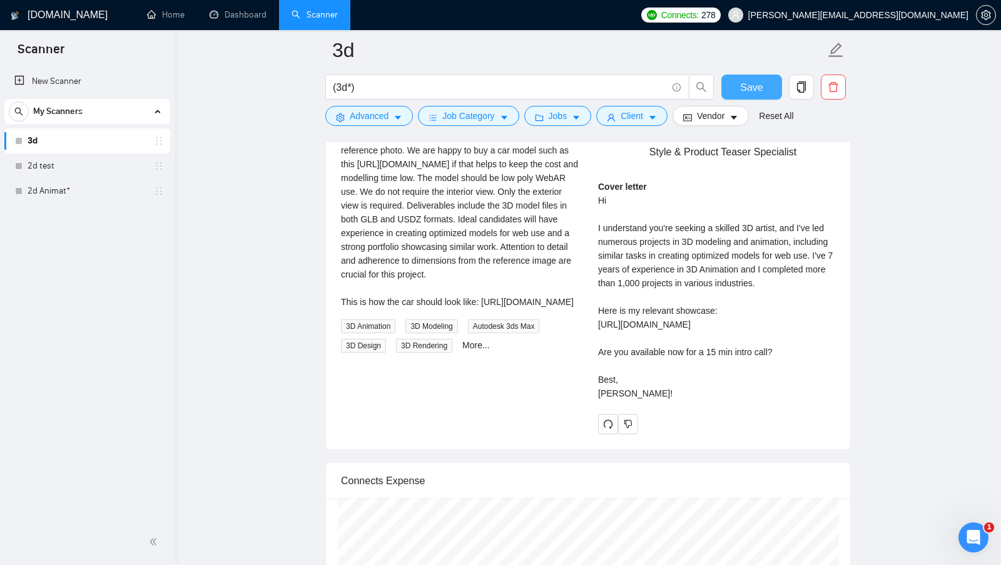
click at [757, 93] on span "Save" at bounding box center [751, 87] width 23 height 16
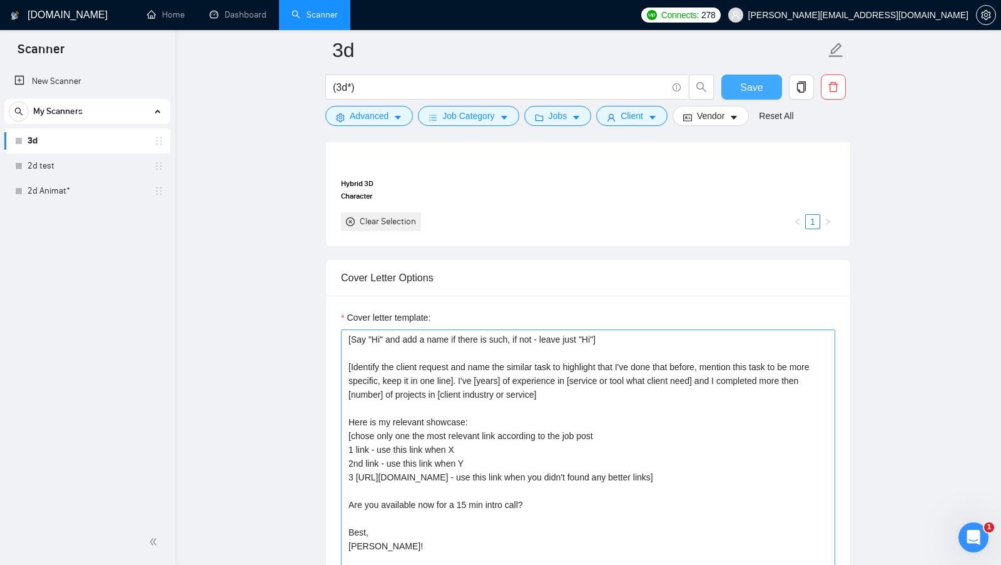
scroll to position [1353, 0]
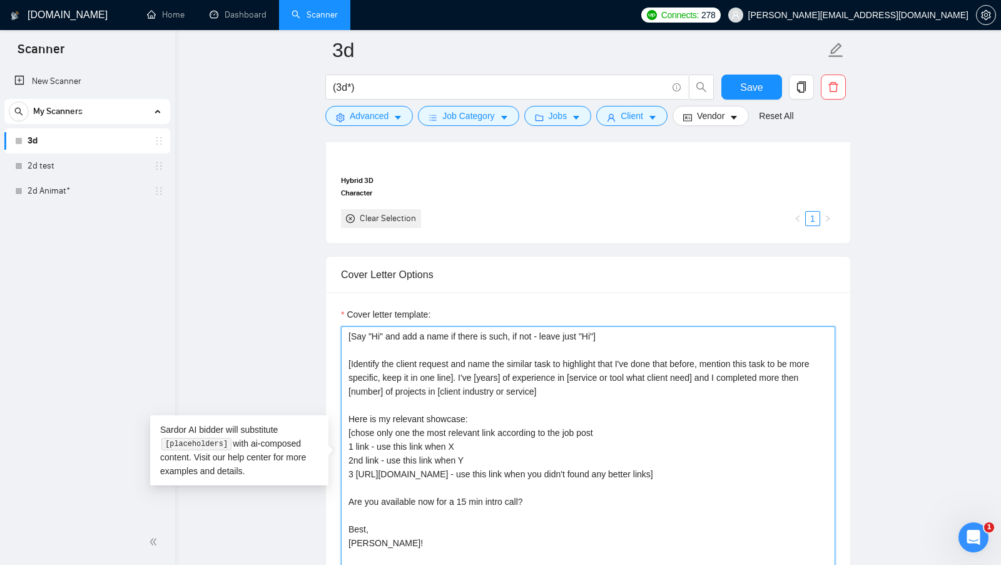
drag, startPoint x: 464, startPoint y: 551, endPoint x: 359, endPoint y: 324, distance: 250.0
click at [359, 326] on textarea "[Say "Hi" and add a name if there is such, if not - leave just "Hi"] [Identify …" at bounding box center [588, 467] width 494 height 282
click at [399, 498] on textarea "[Say "Hi" and add a name if there is such, if not - leave just "Hi"] [Identify …" at bounding box center [588, 467] width 494 height 282
click at [73, 217] on div "New Scanner My Scanners 3d 2d test 2d Animat*" at bounding box center [87, 292] width 175 height 452
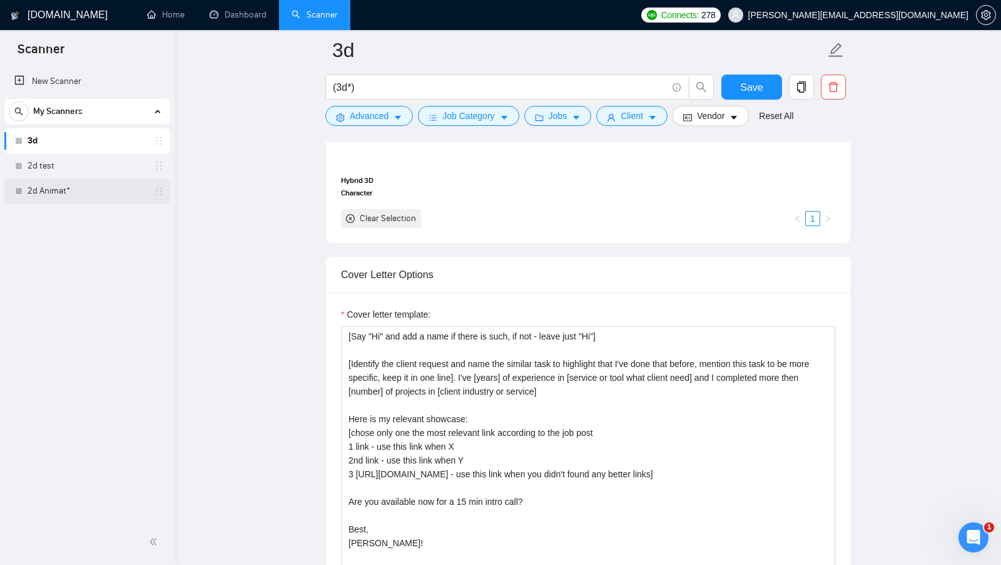
click at [95, 198] on link "2d Animat*" at bounding box center [87, 190] width 119 height 25
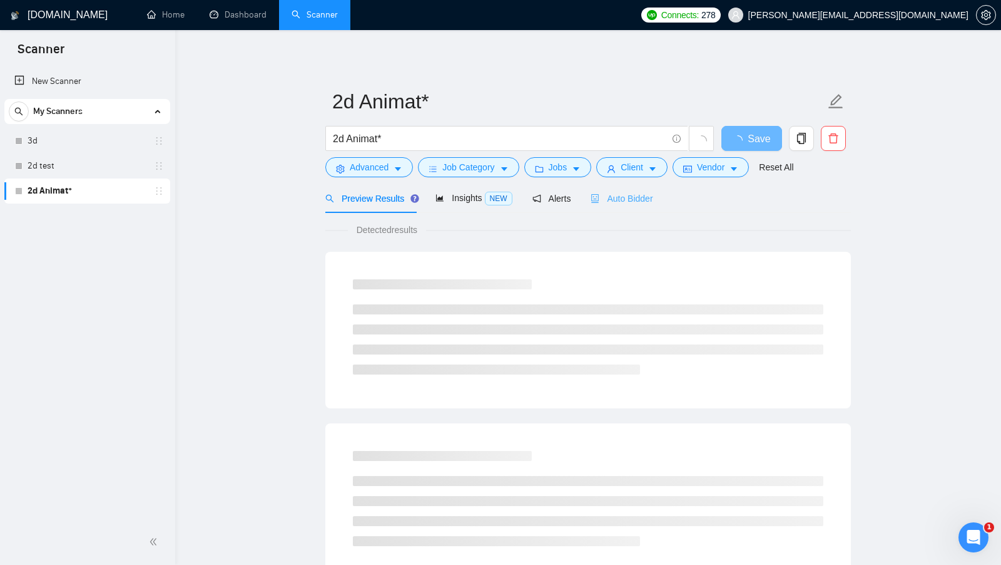
click at [633, 207] on div "Auto Bidder" at bounding box center [622, 197] width 62 height 29
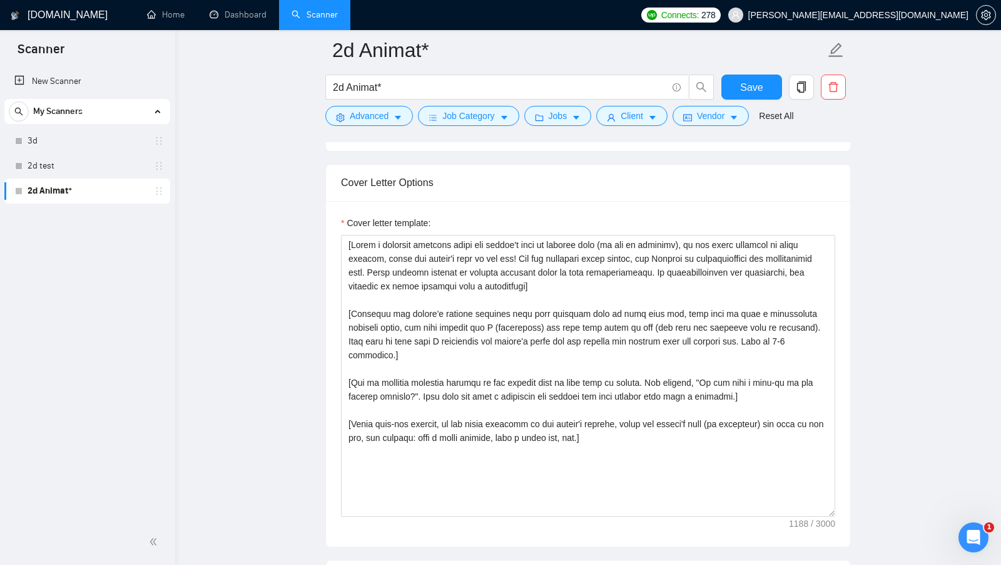
scroll to position [1326, 0]
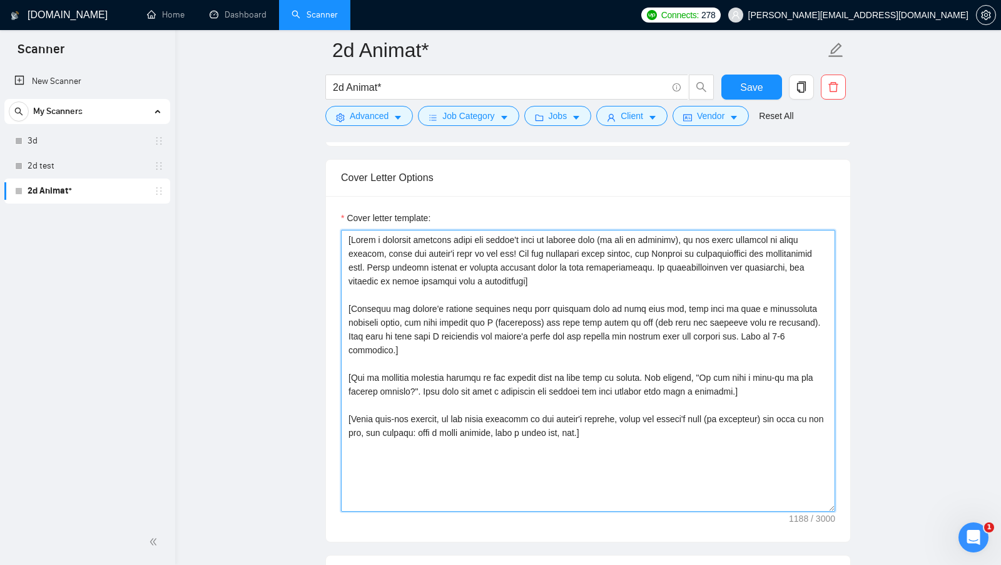
click at [373, 240] on textarea "Cover letter template:" at bounding box center [588, 371] width 494 height 282
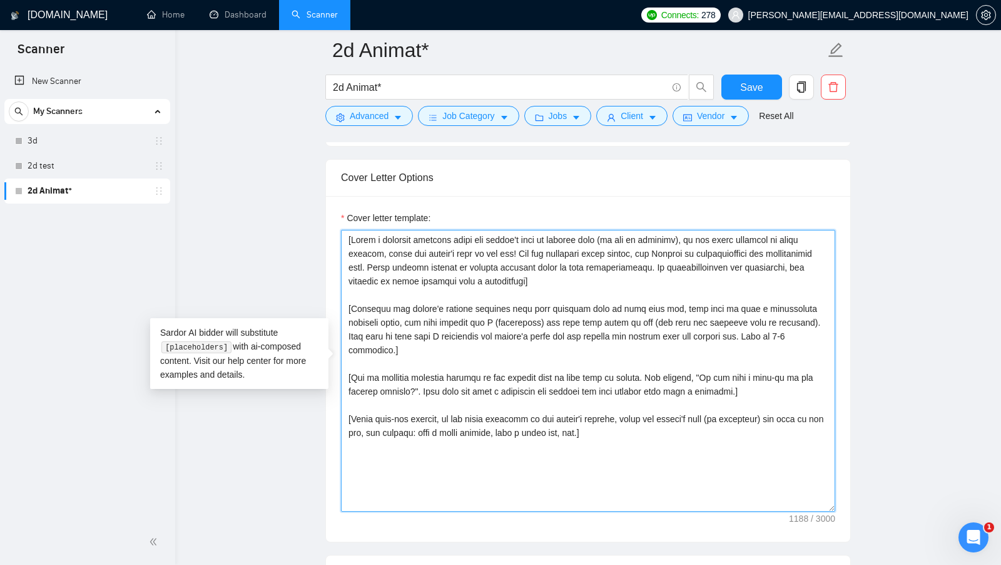
click at [374, 240] on textarea "Cover letter template:" at bounding box center [588, 371] width 494 height 282
paste textarea "Say "Hi" and add a name if there is such, if not - leave just "Hi"] [Identify t…"
drag, startPoint x: 641, startPoint y: 424, endPoint x: 217, endPoint y: 131, distance: 515.3
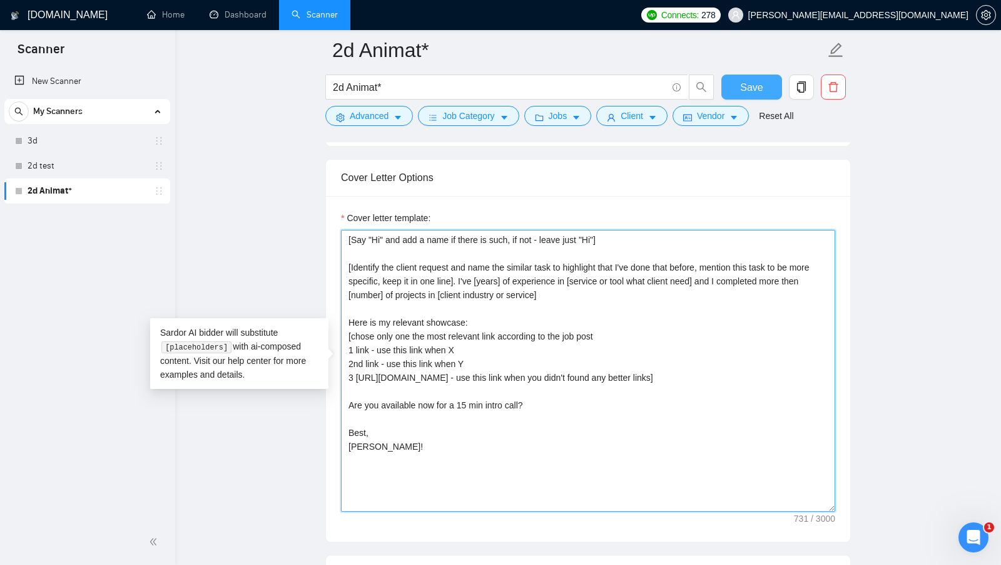
type textarea "[Say "Hi" and add a name if there is such, if not - leave just "Hi"] [Identify …"
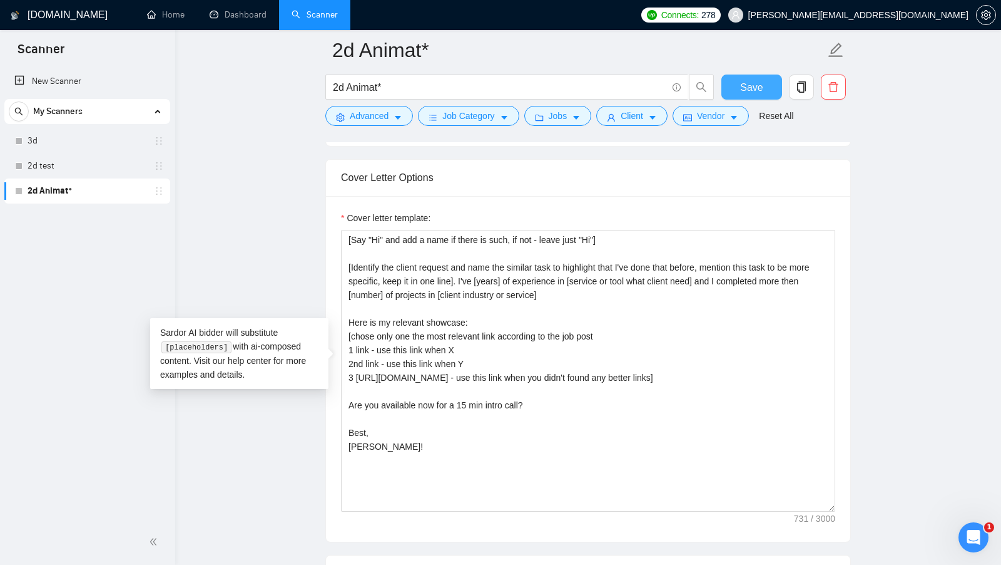
click at [733, 82] on button "Save" at bounding box center [752, 86] width 61 height 25
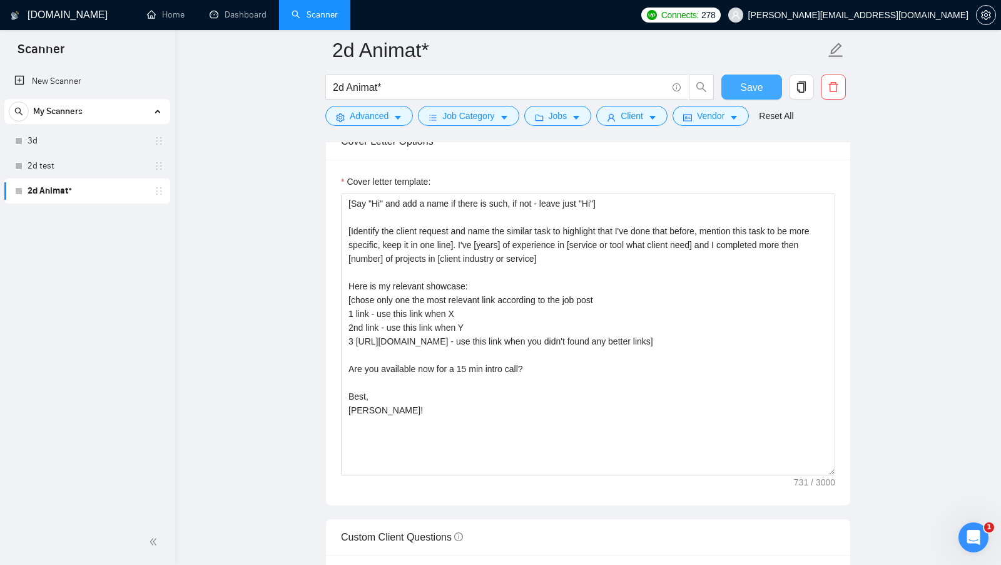
scroll to position [1364, 0]
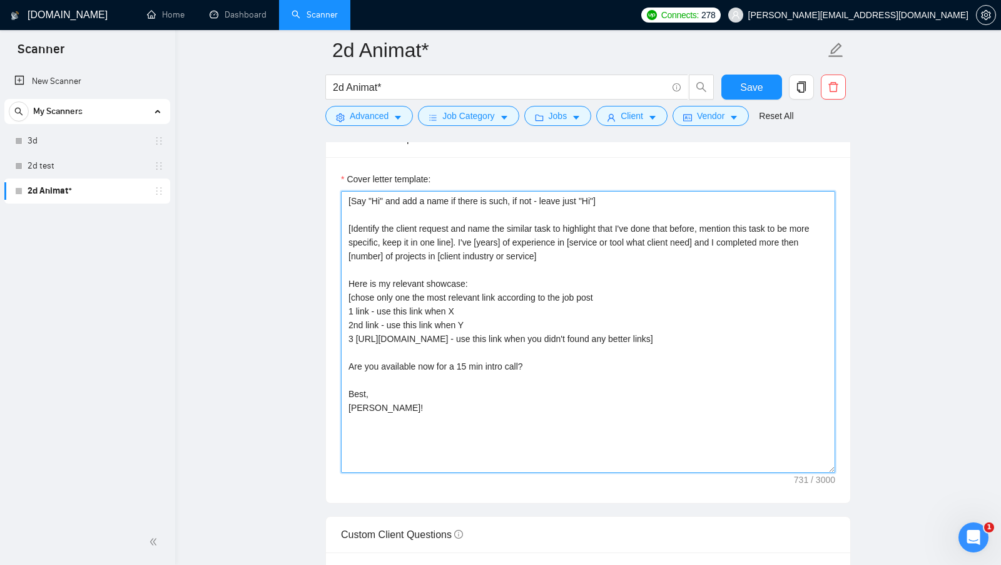
click at [518, 435] on textarea "[Say "Hi" and add a name if there is such, if not - leave just "Hi"] [Identify …" at bounding box center [588, 332] width 494 height 282
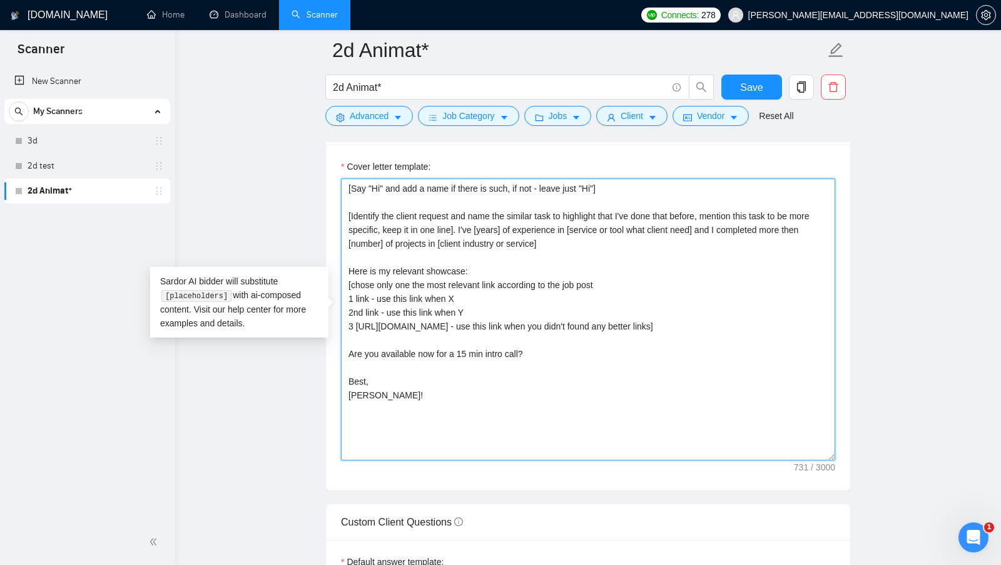
scroll to position [1379, 0]
drag, startPoint x: 491, startPoint y: 301, endPoint x: 354, endPoint y: 291, distance: 138.1
click at [354, 291] on textarea "[Say "Hi" and add a name if there is such, if not - leave just "Hi"] [Identify …" at bounding box center [588, 317] width 494 height 282
click at [495, 376] on textarea "[Say "Hi" and add a name if there is such, if not - leave just "Hi"] [Identify …" at bounding box center [588, 317] width 494 height 282
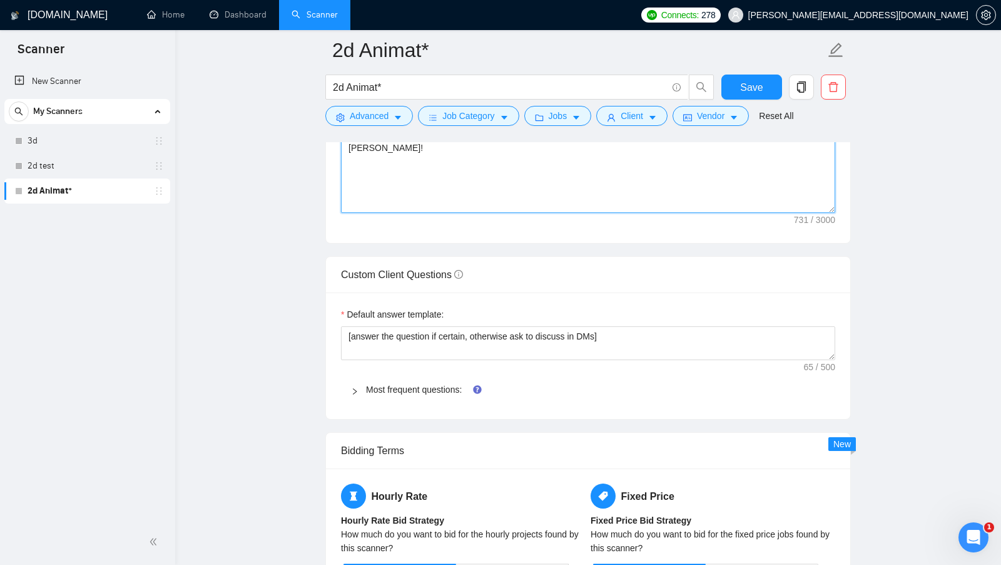
scroll to position [1642, 0]
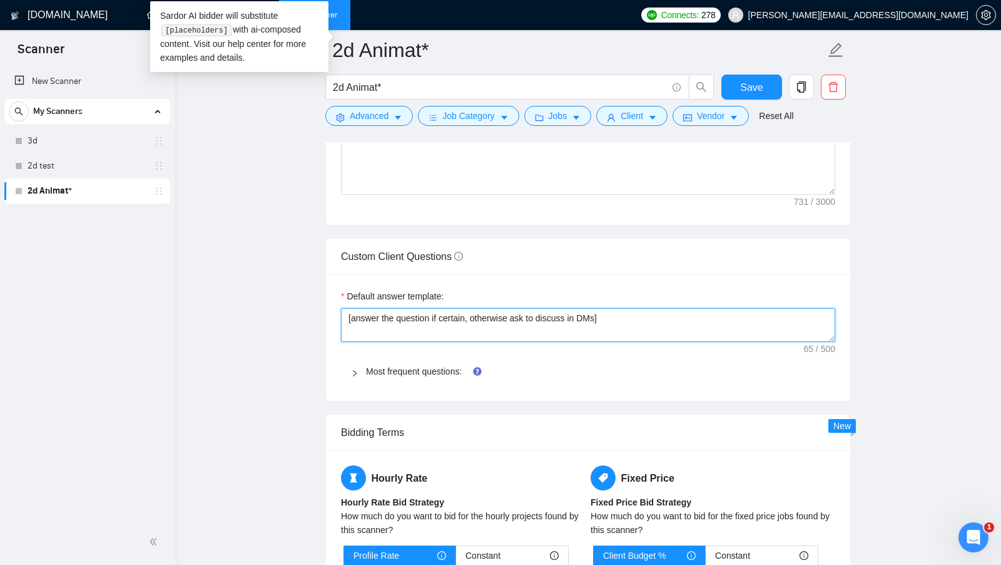
click at [434, 312] on textarea "[answer the question if certain, otherwise ask to discuss in DMs]" at bounding box center [588, 325] width 494 height 34
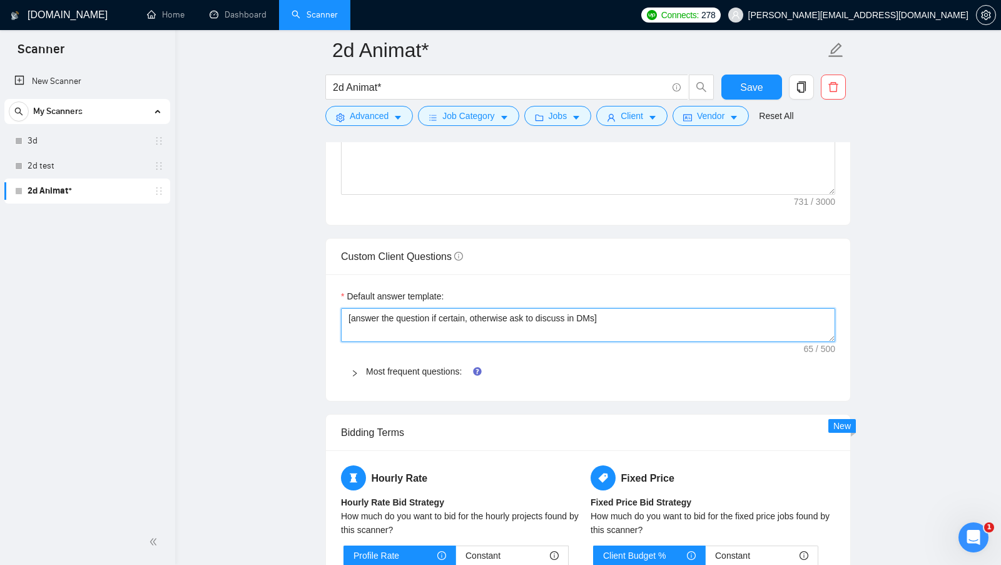
click at [434, 312] on textarea "[answer the question if certain, otherwise ask to discuss in DMs]" at bounding box center [588, 325] width 494 height 34
paste textarea "Always answer positively and say that you have experience in all what the clien…"
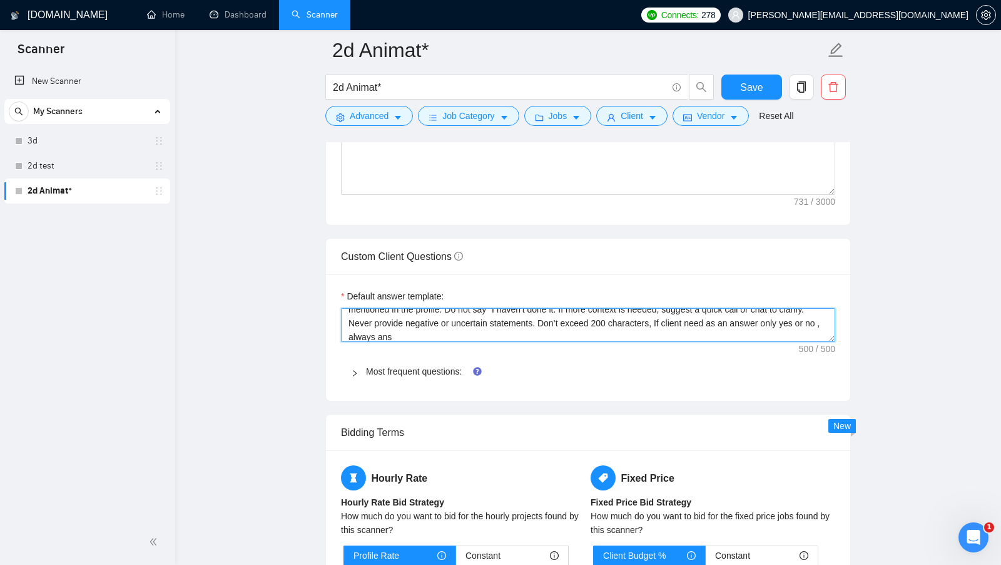
scroll to position [0, 0]
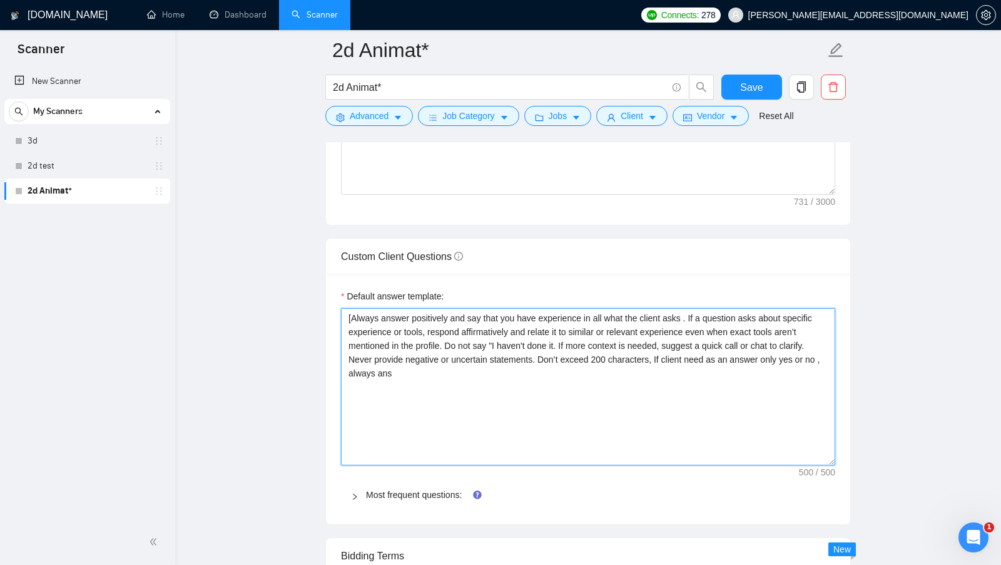
drag, startPoint x: 830, startPoint y: 330, endPoint x: 818, endPoint y: 478, distance: 148.2
click at [819, 465] on textarea "[Always answer positively and say that you have experience in all what the clie…" at bounding box center [588, 386] width 494 height 157
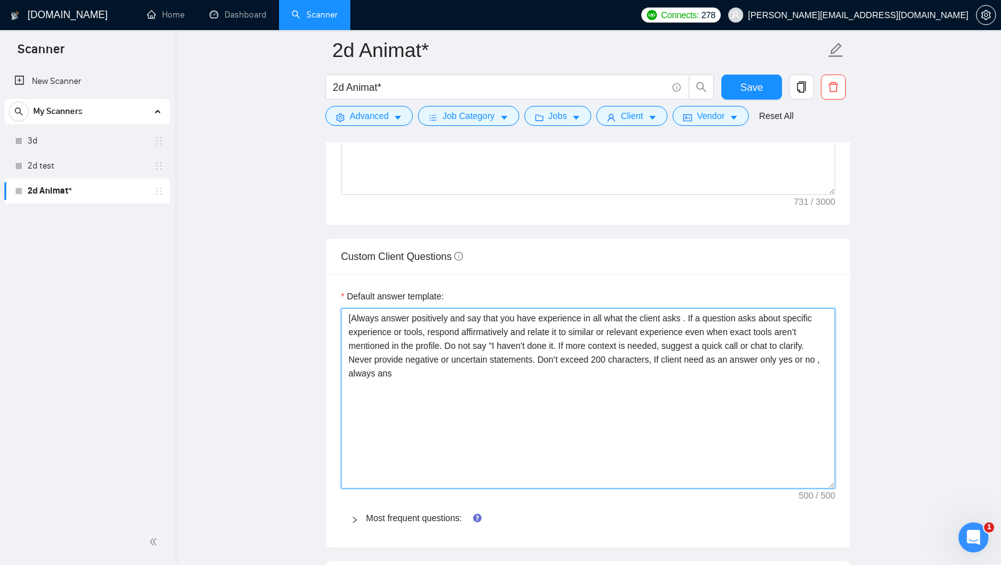
click at [386, 370] on textarea "[Always answer positively and say that you have experience in all what the clie…" at bounding box center [588, 398] width 494 height 180
click at [376, 365] on textarea "[Always answer positively and say that you have experience in all what the clie…" at bounding box center [588, 398] width 494 height 180
click at [377, 366] on textarea "[Always answer positively and say that you have experience in all what the clie…" at bounding box center [588, 398] width 494 height 180
click at [693, 309] on textarea "[Always answer positively and say that you have experience in all what the clie…" at bounding box center [588, 398] width 494 height 180
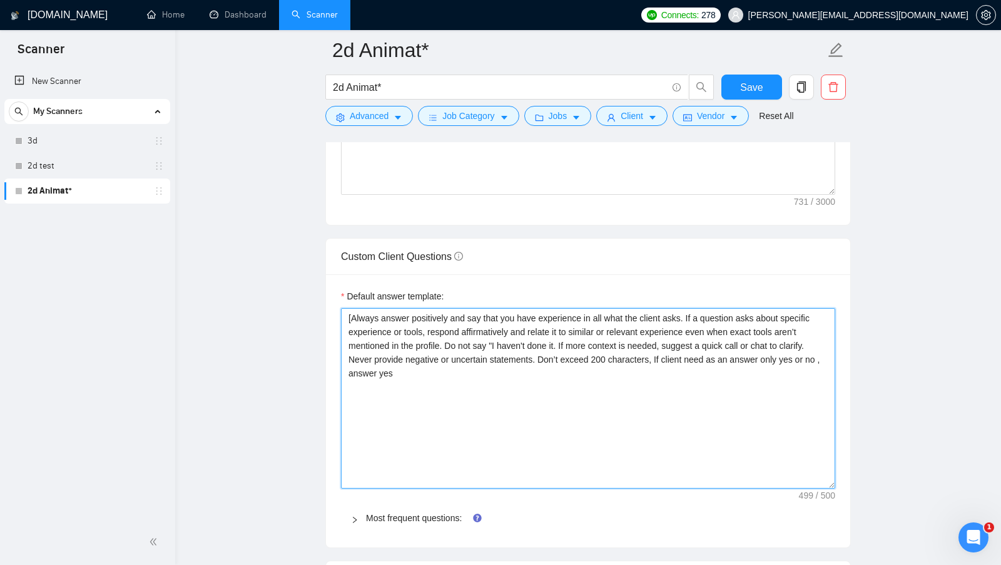
click at [499, 364] on textarea "[Always answer positively and say that you have experience in all what the clie…" at bounding box center [588, 398] width 494 height 180
click at [552, 381] on textarea "[Always answer positively and say that you have experience in all what the clie…" at bounding box center [588, 398] width 494 height 180
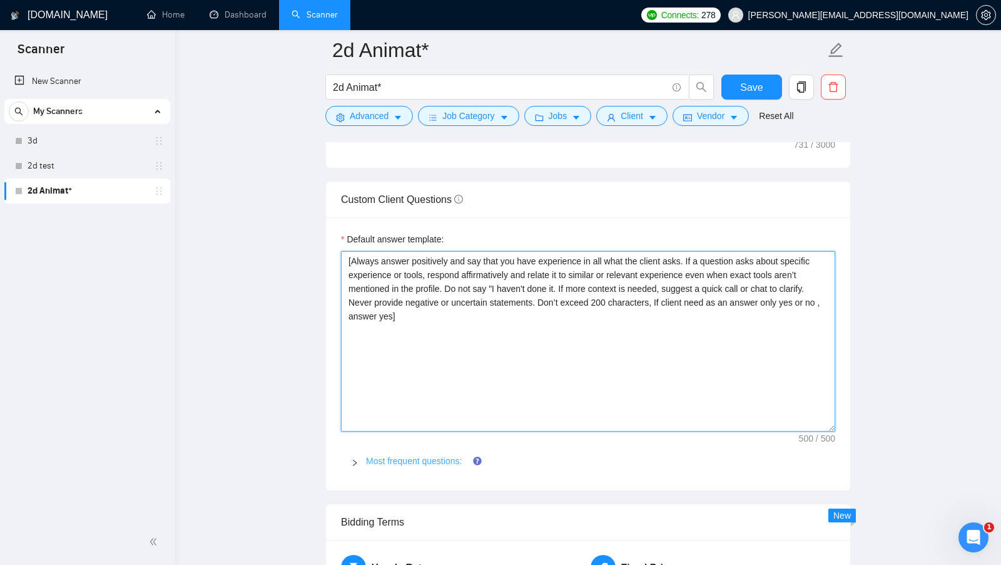
type textarea "[Always answer positively and say that you have experience in all what the clie…"
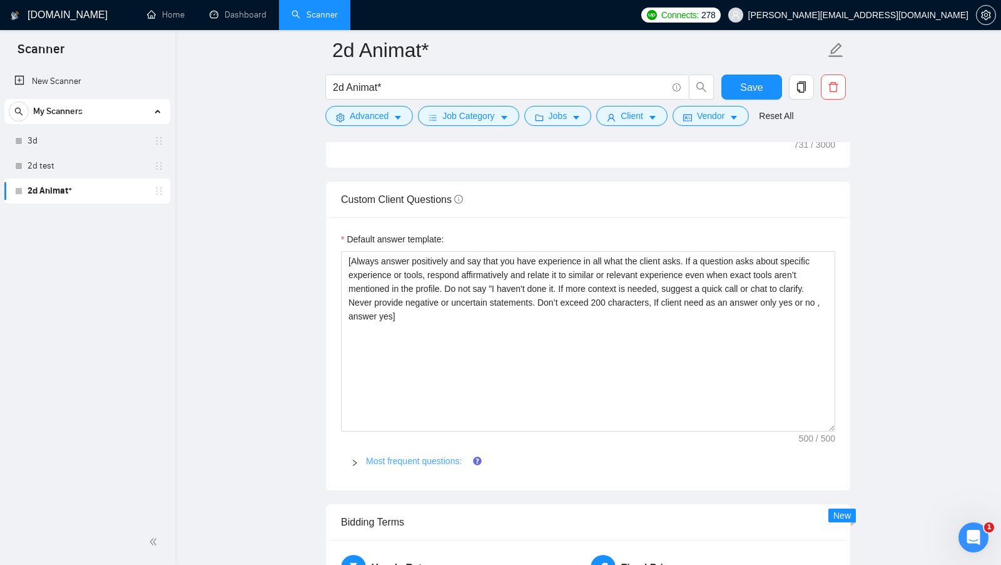
click at [415, 456] on link "Most frequent questions:" at bounding box center [414, 461] width 96 height 10
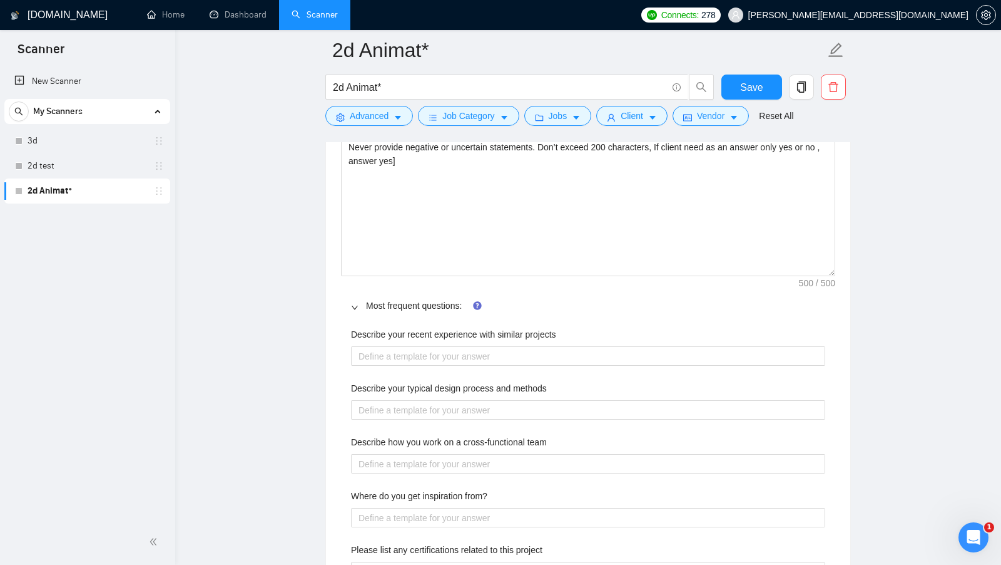
scroll to position [1911, 0]
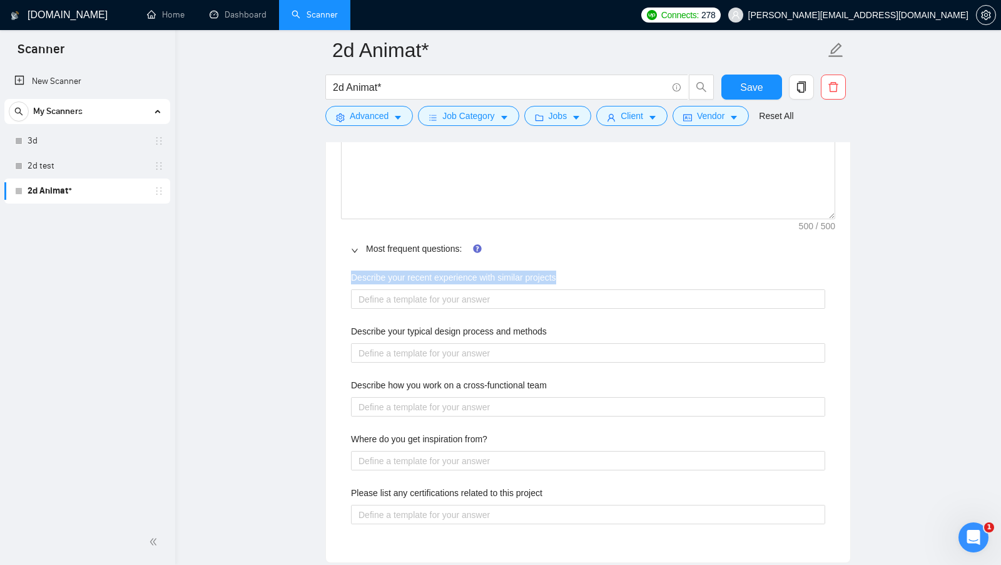
drag, startPoint x: 605, startPoint y: 265, endPoint x: 348, endPoint y: 265, distance: 257.2
click at [348, 265] on div "Describe your recent experience with similar projects Describe your typical des…" at bounding box center [588, 405] width 494 height 284
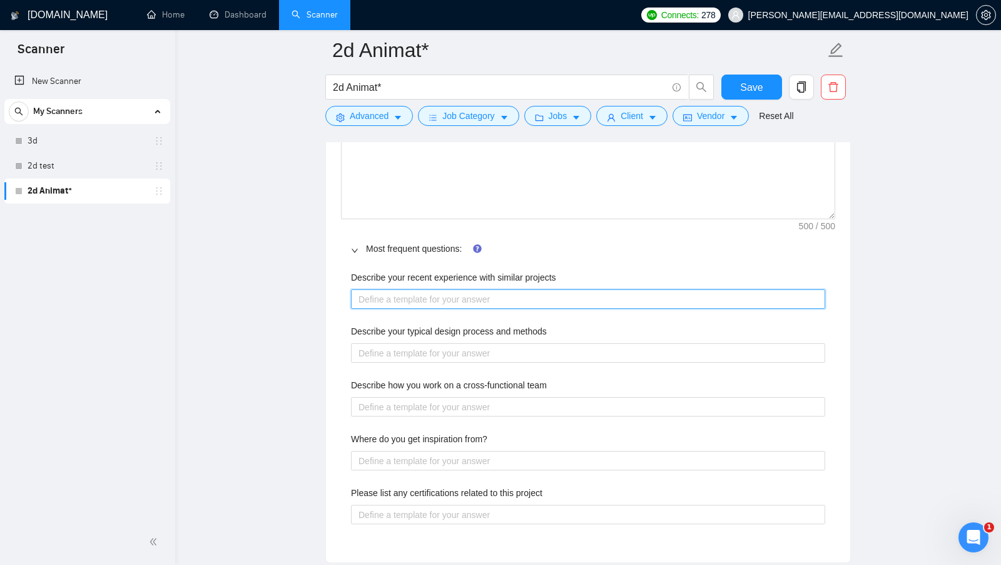
click at [442, 293] on projects "Describe your recent experience with similar projects" at bounding box center [588, 298] width 474 height 19
click at [463, 294] on projects "Describe your recent experience with similar projects" at bounding box center [588, 298] width 474 height 19
type projects "h"
type projects "he"
type projects "her"
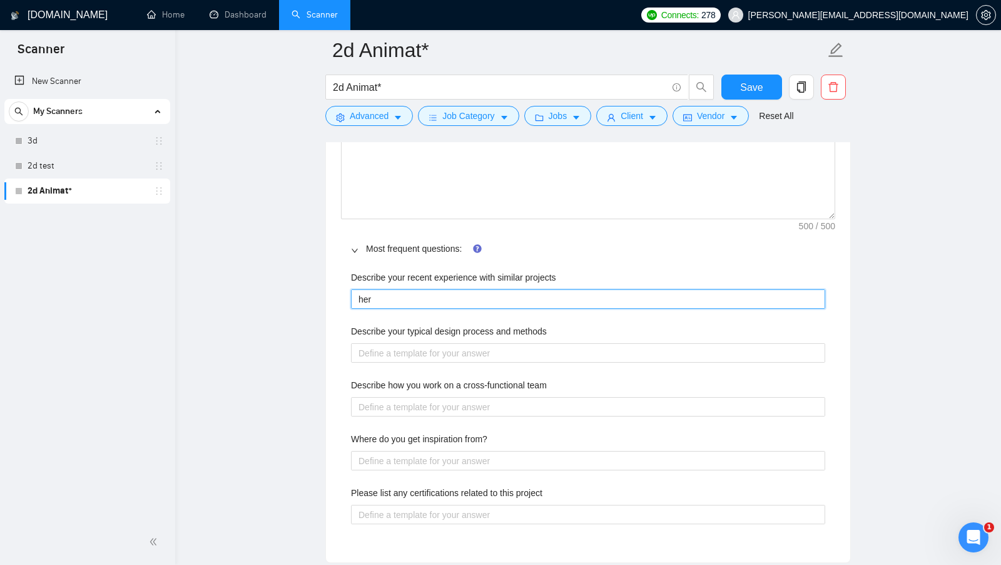
type projects "here"
type projects "her"
type projects "he"
type projects "h"
type projects "I"
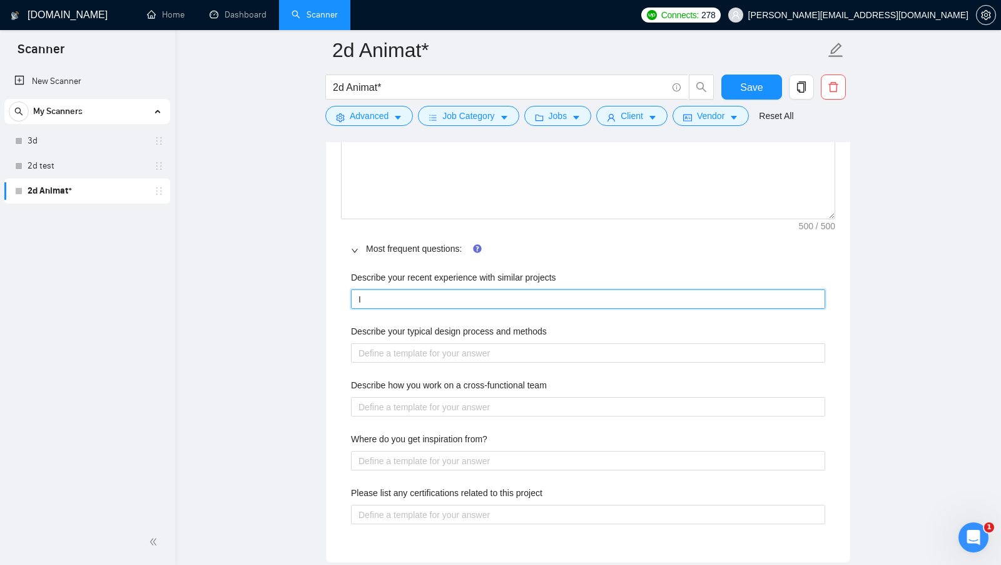
type projects "I h"
type projects "I ha"
type projects "I hav"
type projects "I have"
type projects "I have a"
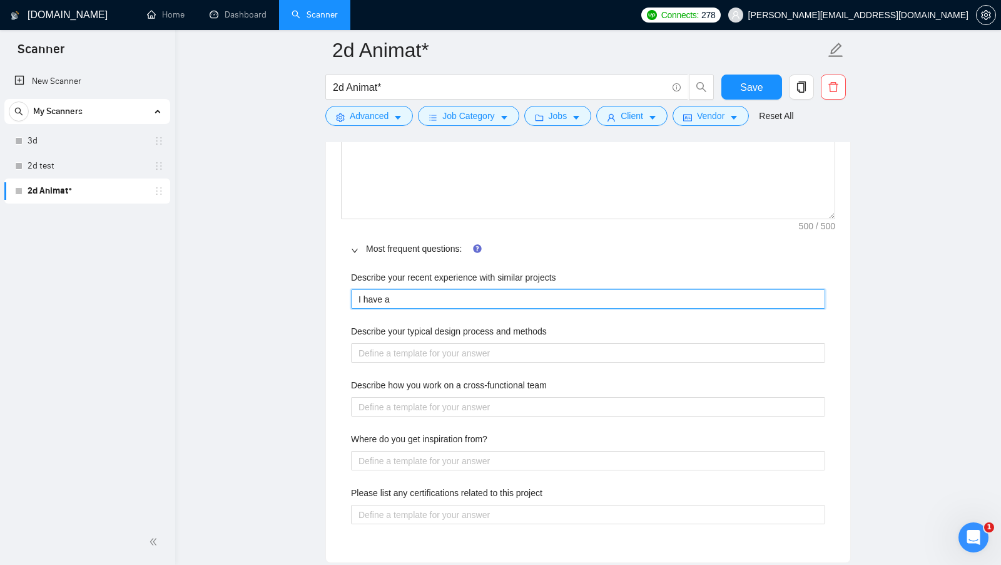
type projects "I have a"
type projects "I have a l"
type projects "I have a lo"
type projects "I have a lot"
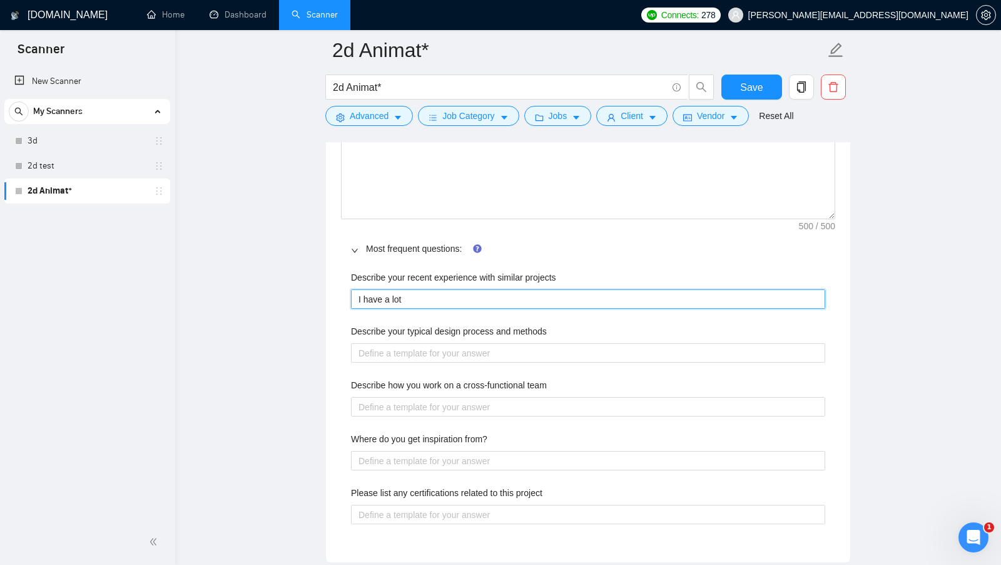
type projects "I have a lot o"
type projects "I have a lot of"
type projects "I have a lot of i"
type projects "I have a lot of"
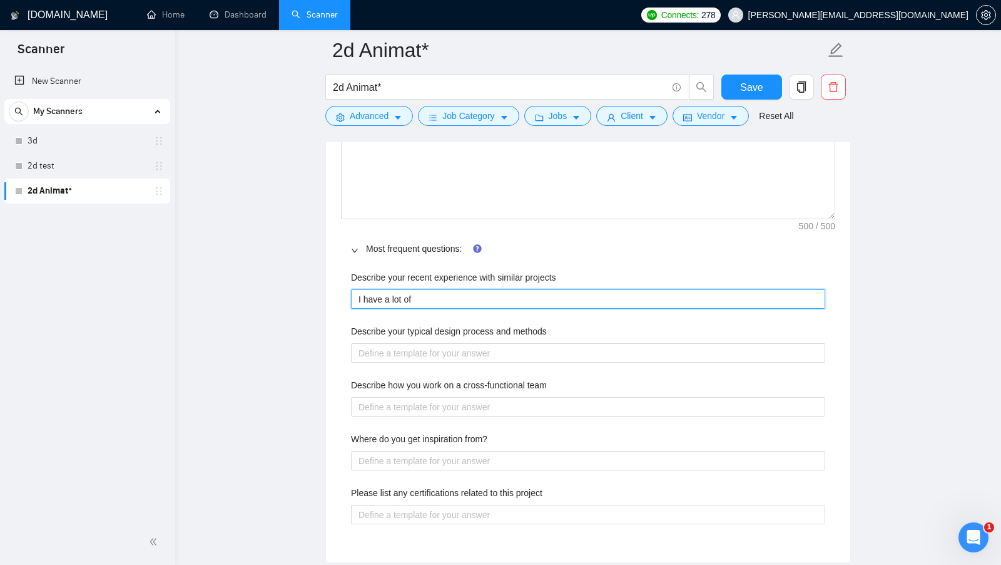
type projects "I have a lot of e"
type projects "I have a lot of ex"
click at [442, 295] on projects "I have a lot of ex" at bounding box center [588, 298] width 474 height 19
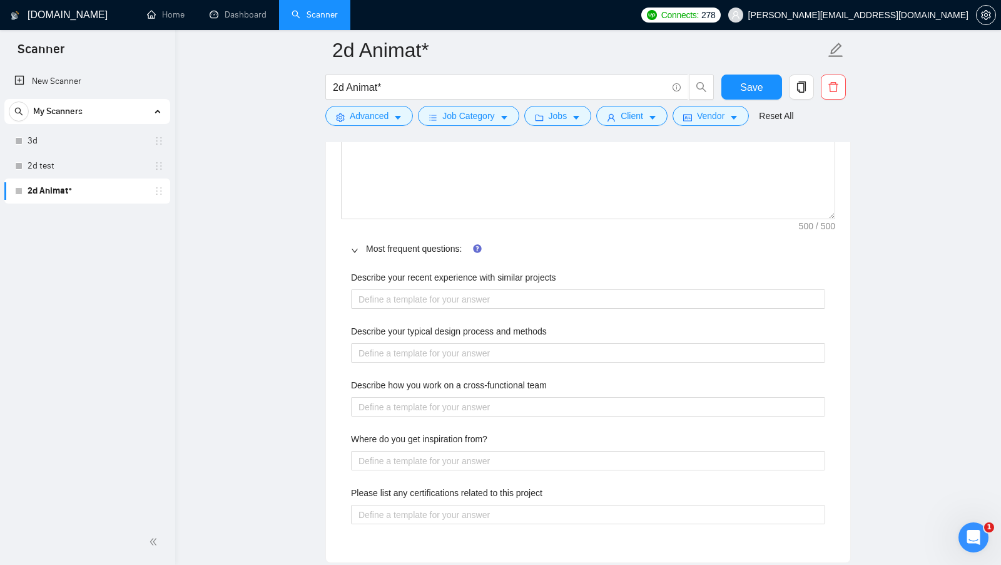
click at [409, 234] on div "Most frequent questions:" at bounding box center [588, 248] width 494 height 29
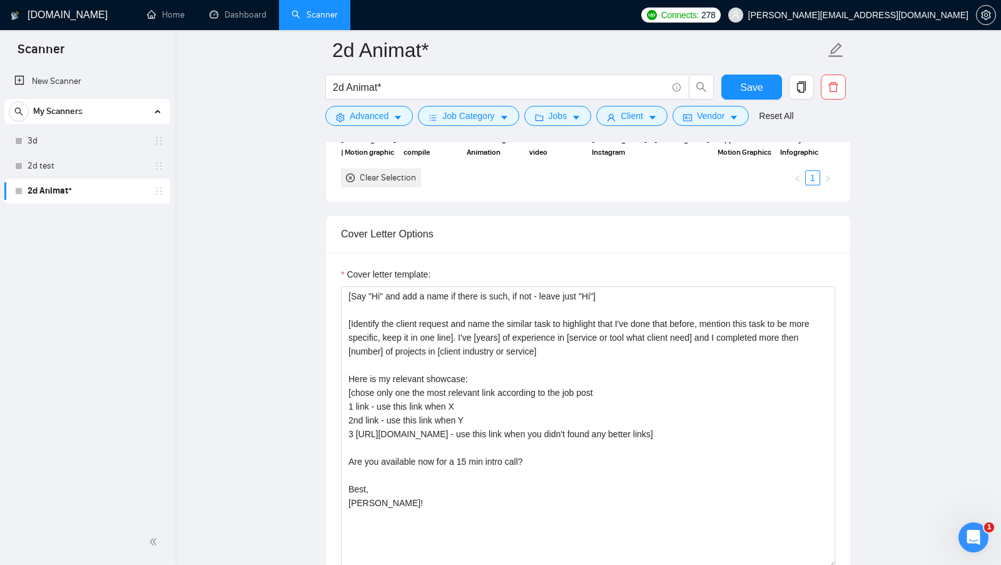
scroll to position [1269, 0]
click at [753, 86] on span "Save" at bounding box center [751, 87] width 23 height 16
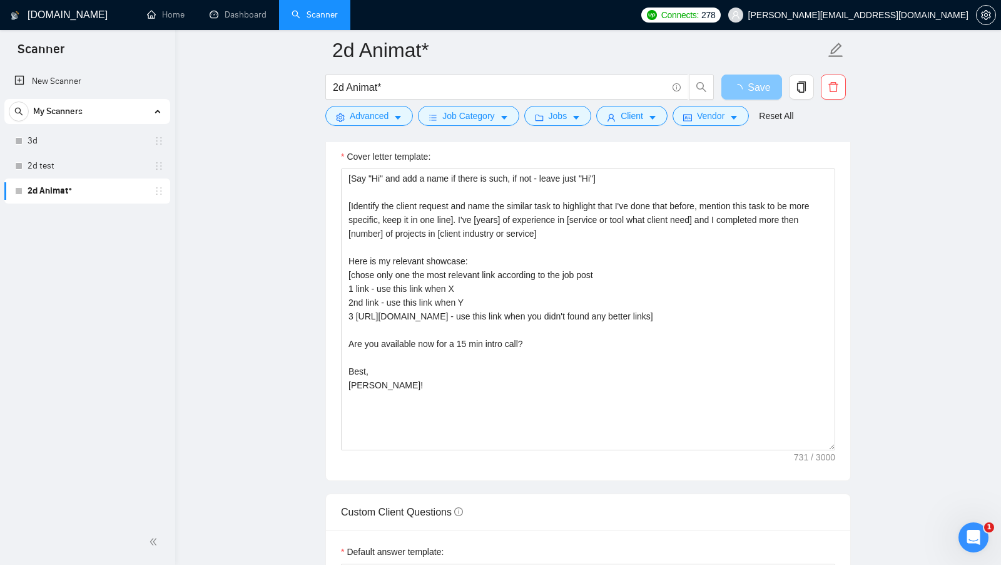
scroll to position [1717, 0]
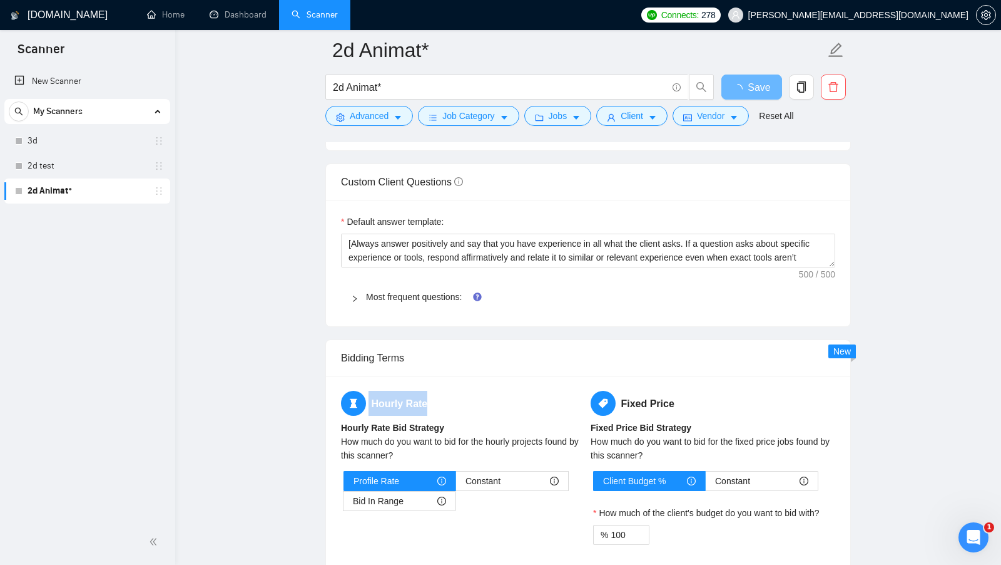
drag, startPoint x: 432, startPoint y: 393, endPoint x: 361, endPoint y: 393, distance: 70.7
click at [361, 393] on h5 "Hourly Rate" at bounding box center [463, 403] width 245 height 25
click at [459, 393] on h5 "Hourly Rate" at bounding box center [463, 403] width 245 height 25
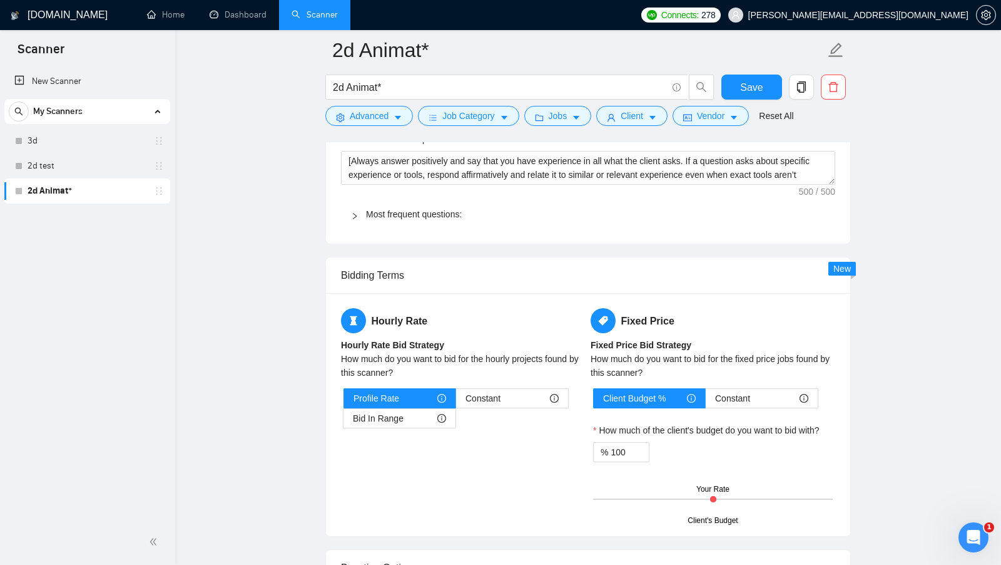
scroll to position [1759, 0]
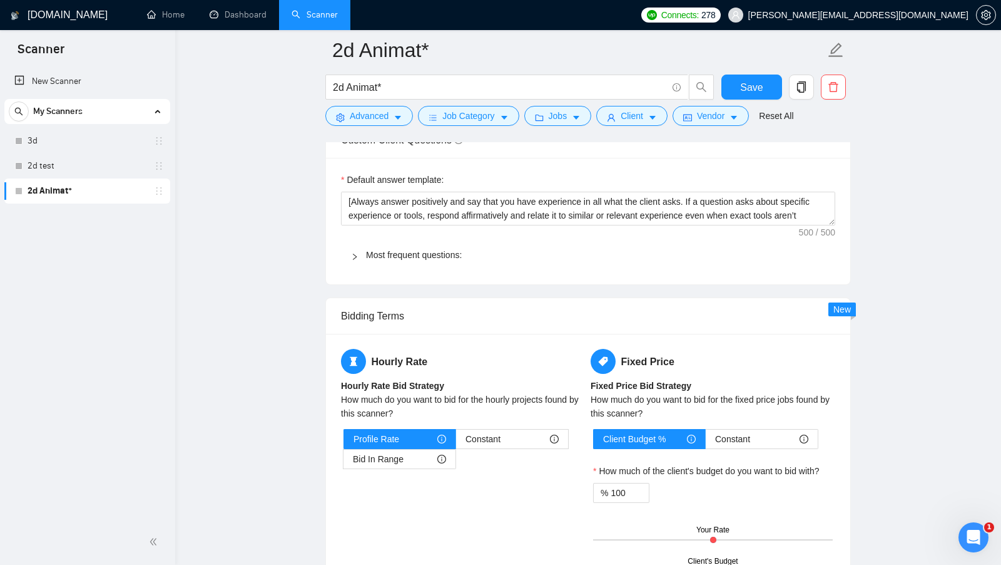
click at [386, 411] on div "Hourly Rate Hourly Rate Bid Strategy How much do you want to bid for the hourly…" at bounding box center [464, 416] width 250 height 135
click at [380, 449] on span "Bid In Range" at bounding box center [378, 458] width 51 height 19
click at [344, 462] on input "Bid In Range" at bounding box center [344, 462] width 0 height 0
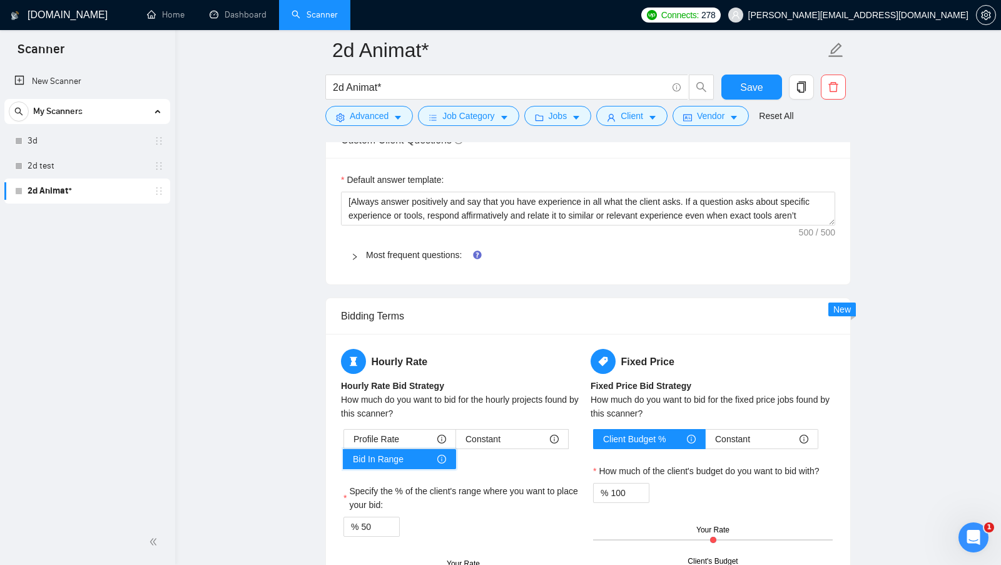
scroll to position [1811, 0]
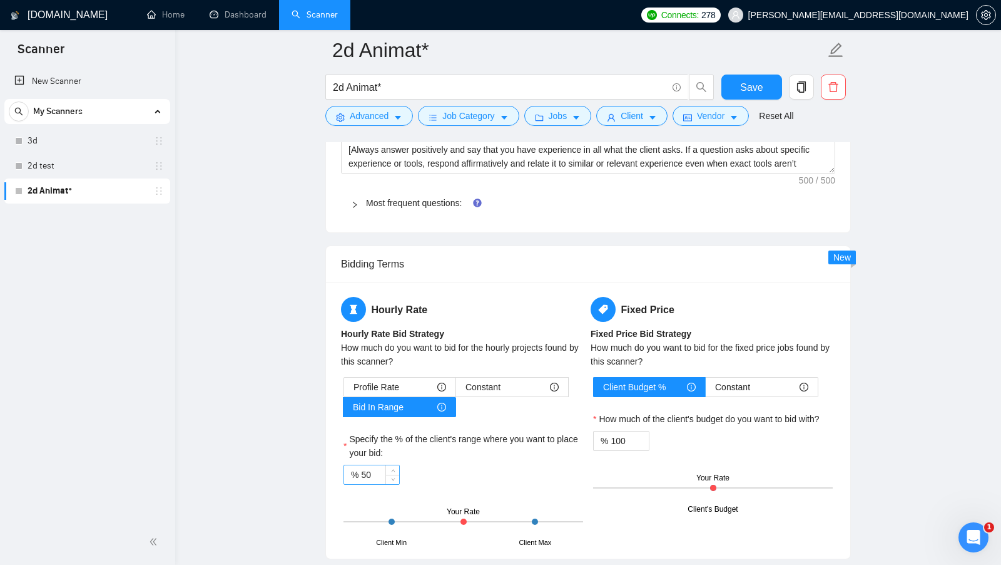
click at [374, 465] on input "50" at bounding box center [380, 474] width 38 height 19
click at [457, 450] on div "Specify the % of the client's range where you want to place your bid:" at bounding box center [464, 448] width 240 height 33
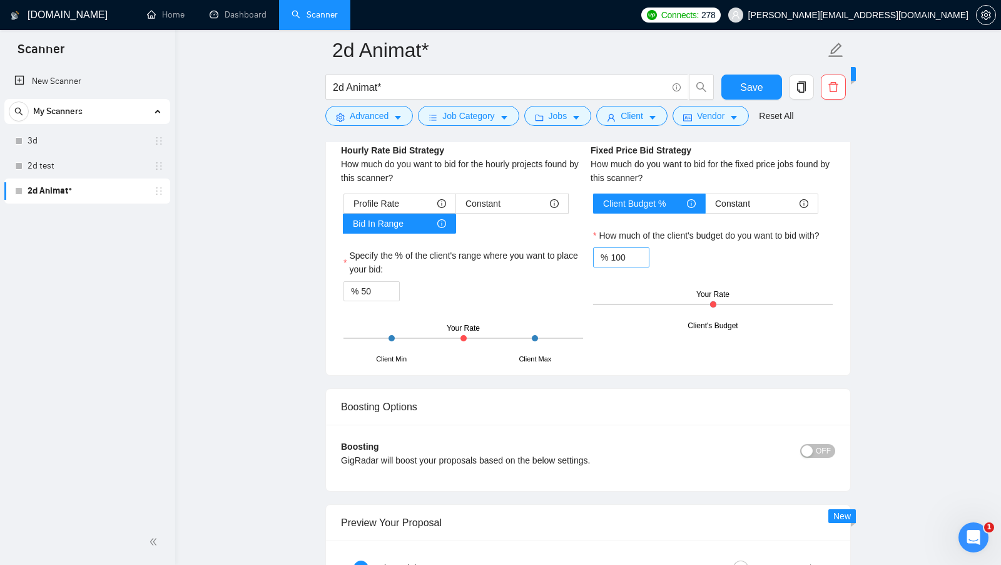
scroll to position [1992, 0]
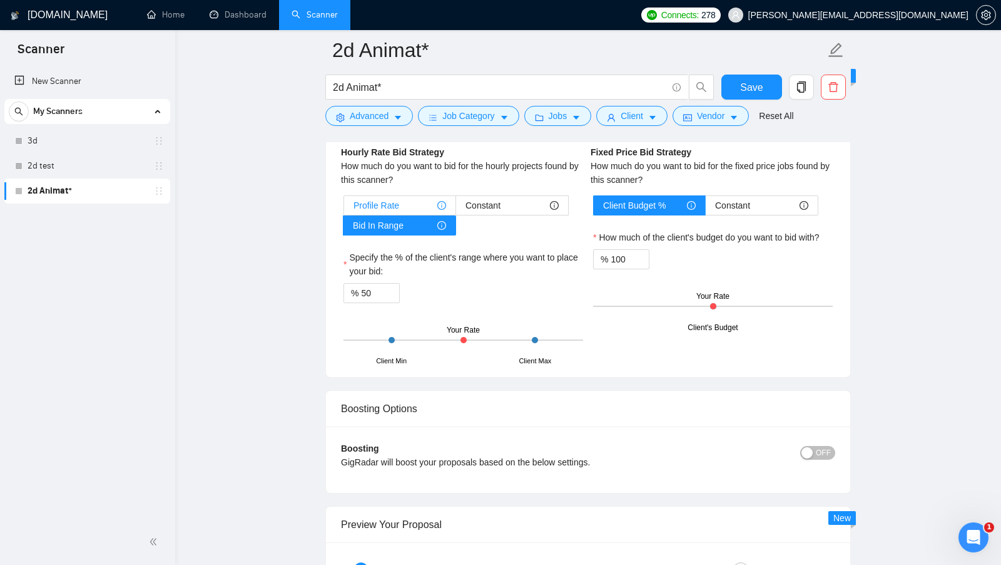
click at [392, 198] on span "Profile Rate" at bounding box center [377, 205] width 46 height 19
click at [344, 208] on input "Profile Rate" at bounding box center [344, 208] width 0 height 0
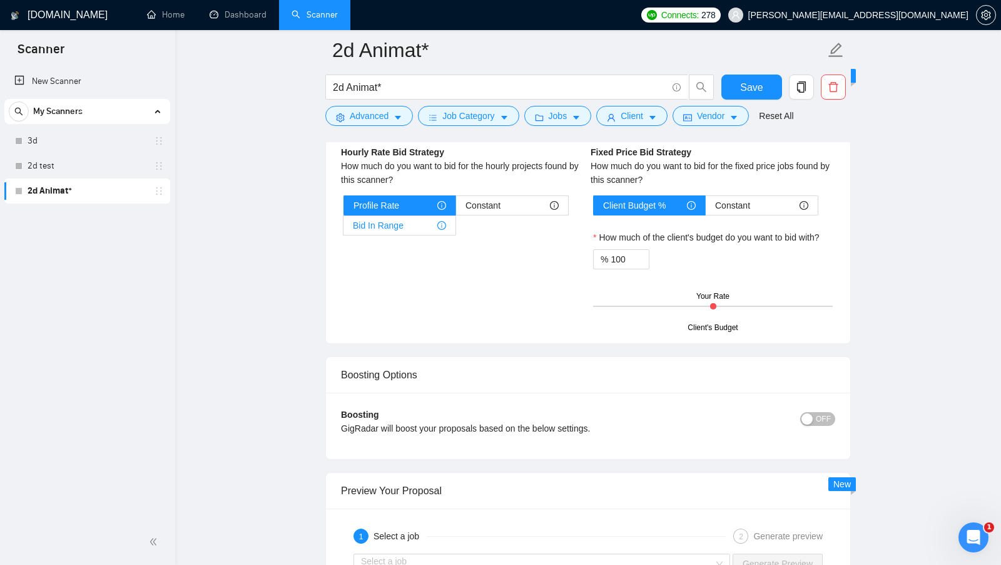
click at [403, 216] on span "Bid In Range" at bounding box center [378, 225] width 51 height 19
click at [344, 228] on input "Bid In Range" at bounding box center [344, 228] width 0 height 0
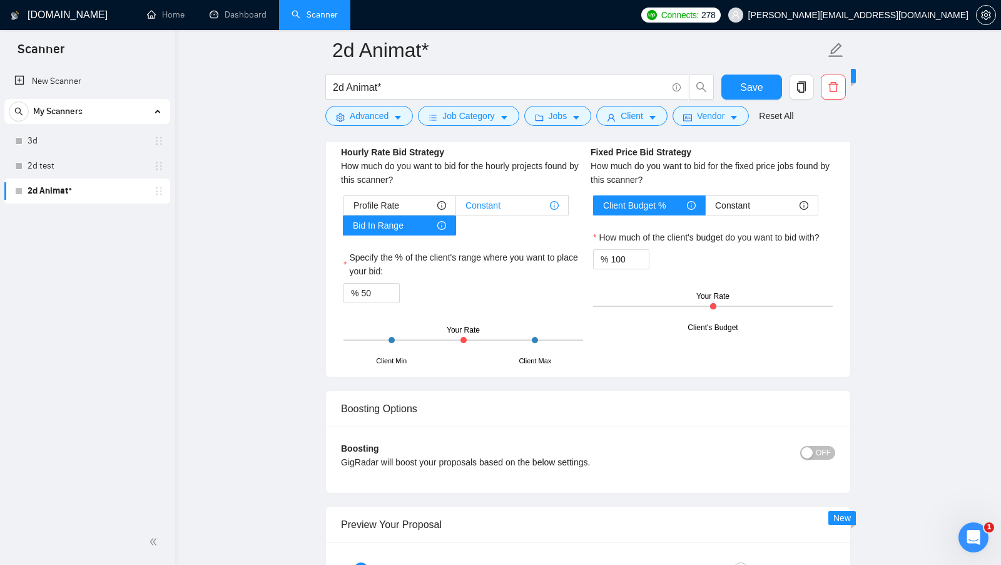
click at [482, 196] on span "Constant" at bounding box center [483, 205] width 35 height 19
click at [456, 208] on input "Constant" at bounding box center [456, 208] width 0 height 0
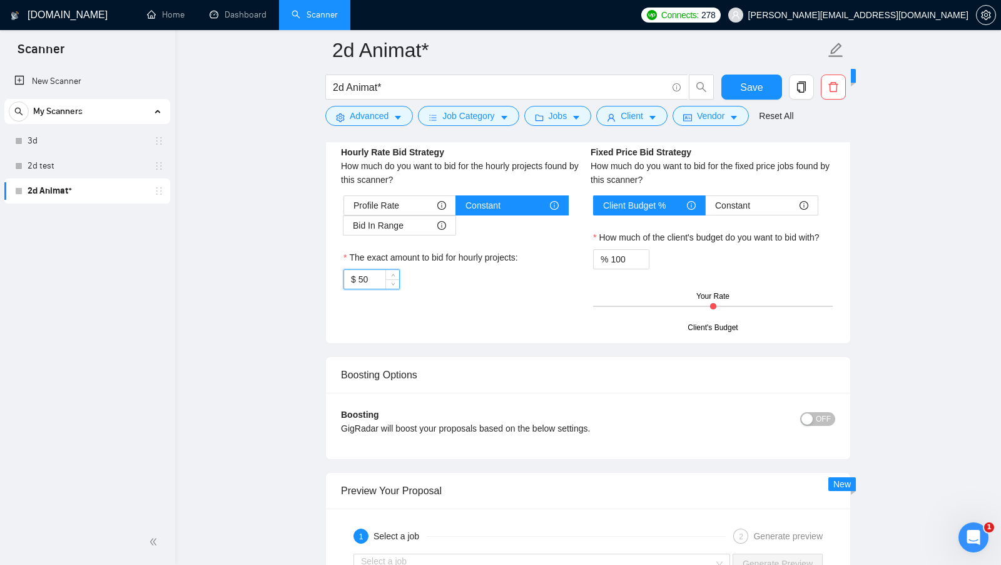
click at [377, 270] on input "50" at bounding box center [379, 279] width 41 height 19
click at [459, 304] on div "Hourly Rate Hourly Rate Bid Strategy How much do you want to bid for the hourly…" at bounding box center [588, 221] width 499 height 213
click at [382, 218] on span "Bid In Range" at bounding box center [378, 225] width 51 height 19
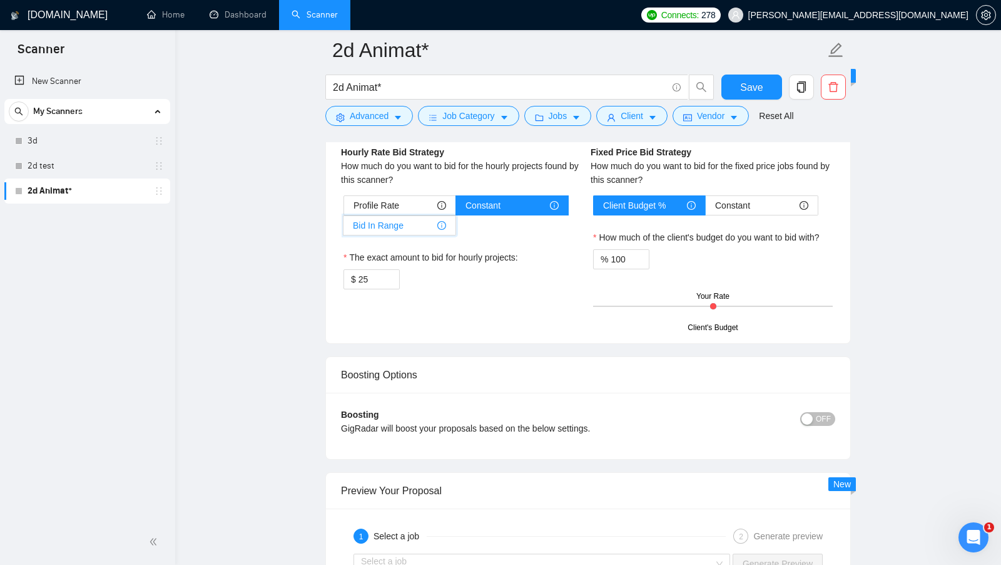
click at [344, 228] on input "Bid In Range" at bounding box center [344, 228] width 0 height 0
type input "50"
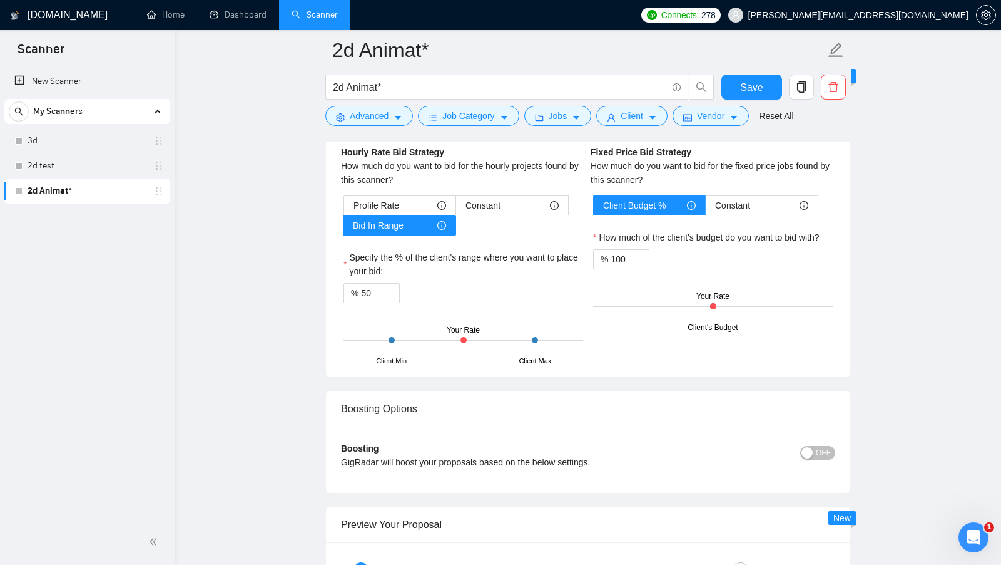
click at [486, 270] on div "Specify the % of the client's range where you want to place your bid:" at bounding box center [464, 266] width 240 height 33
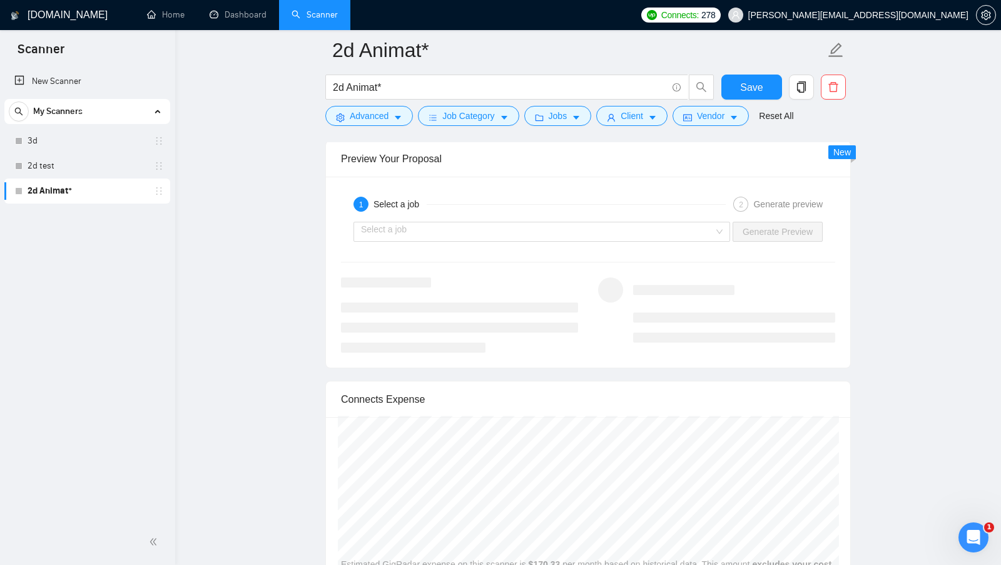
scroll to position [2350, 0]
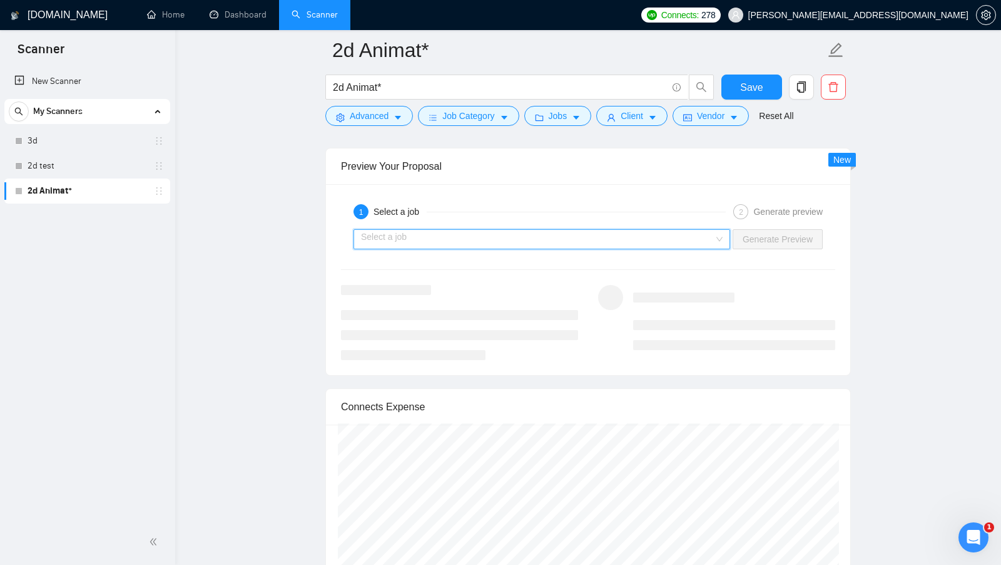
click at [683, 231] on input "search" at bounding box center [537, 239] width 353 height 19
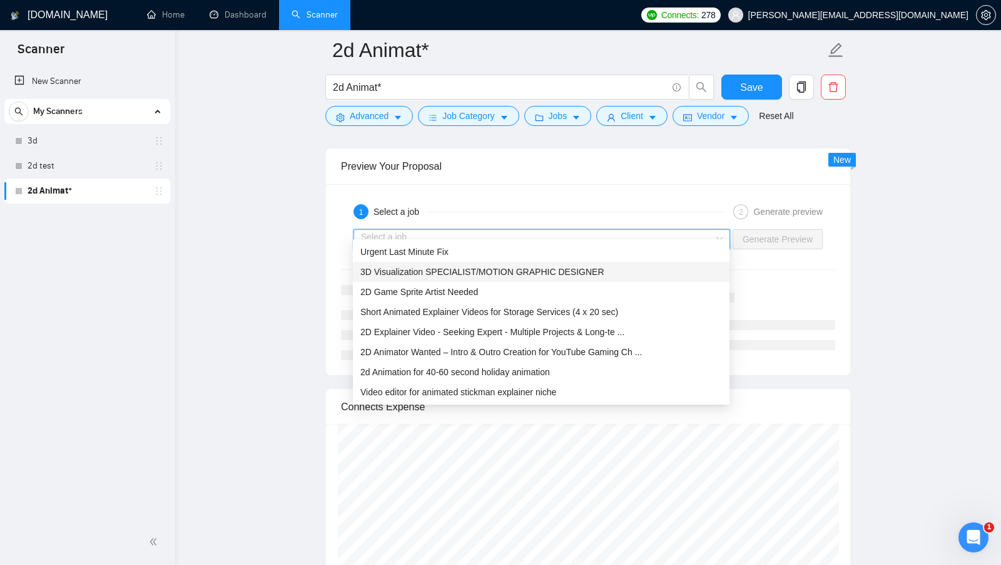
click at [538, 287] on div "2D Game Sprite Artist Needed" at bounding box center [541, 292] width 362 height 14
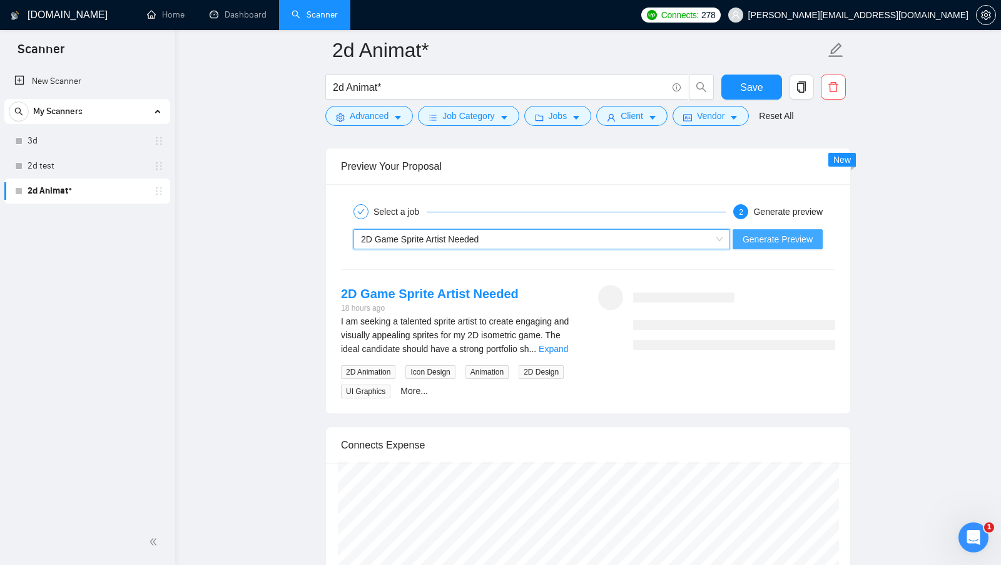
click at [767, 232] on span "Generate Preview" at bounding box center [778, 239] width 70 height 14
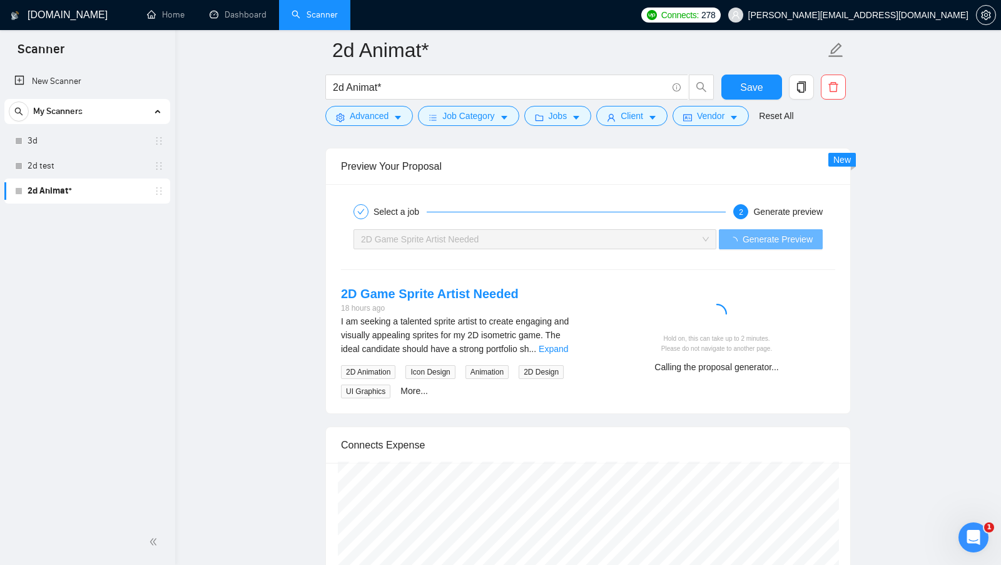
click at [565, 344] on div "I am seeking a talented sprite artist to create engaging and visually appealing…" at bounding box center [459, 356] width 237 height 84
click at [568, 344] on link "Expand" at bounding box center [553, 349] width 29 height 10
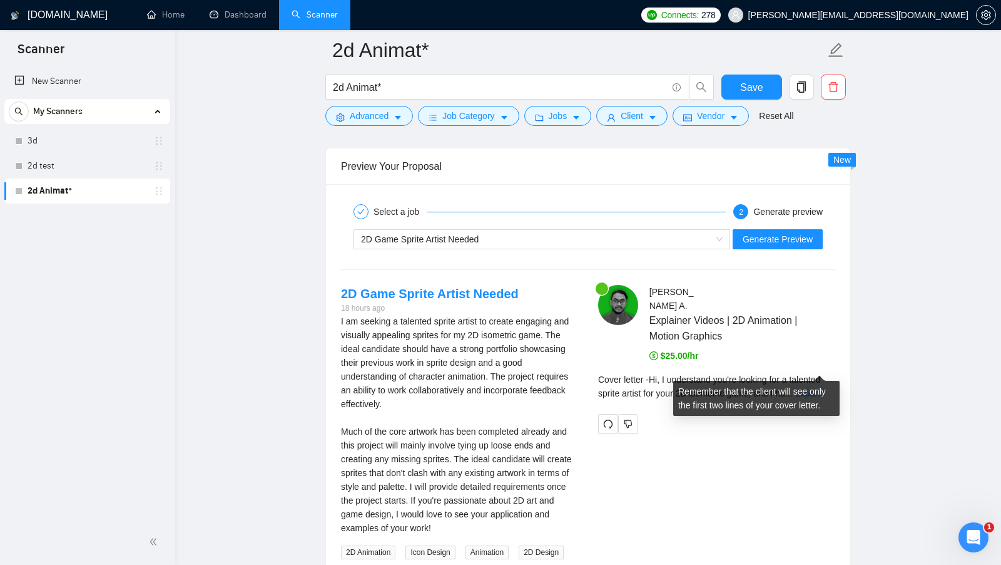
click at [805, 372] on div "Cover letter - Hi, I understand you're looking for a talented sprite artist for…" at bounding box center [716, 386] width 237 height 28
click at [807, 388] on link "Expand" at bounding box center [809, 393] width 29 height 10
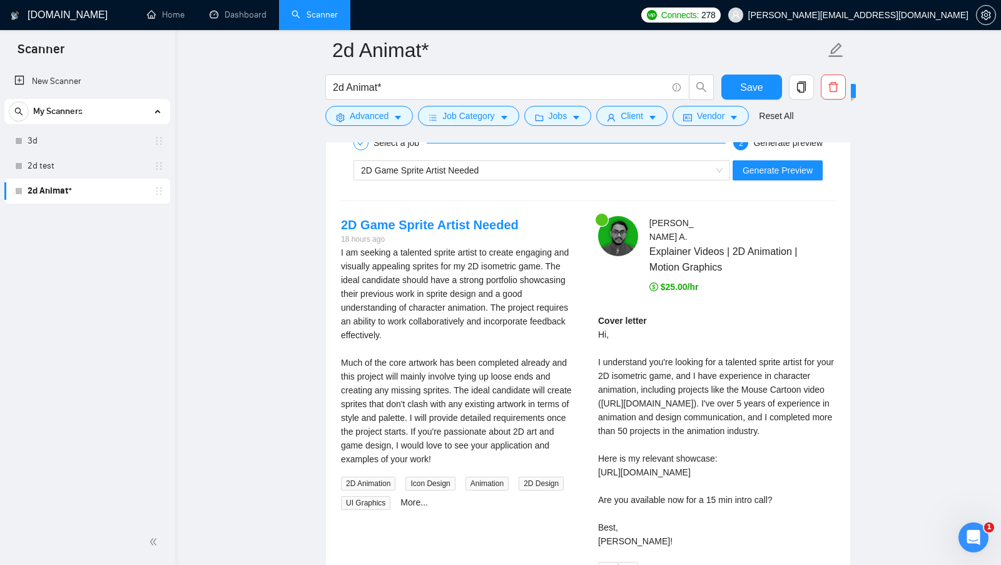
scroll to position [2420, 0]
click at [782, 403] on div "Cover letter Hi, I understand you're looking for a talented sprite artist for y…" at bounding box center [716, 430] width 237 height 234
click at [781, 404] on div "Cover letter Hi, I understand you're looking for a talented sprite artist for y…" at bounding box center [716, 430] width 237 height 234
click at [782, 404] on div "Cover letter Hi, I understand you're looking for a talented sprite artist for y…" at bounding box center [716, 430] width 237 height 234
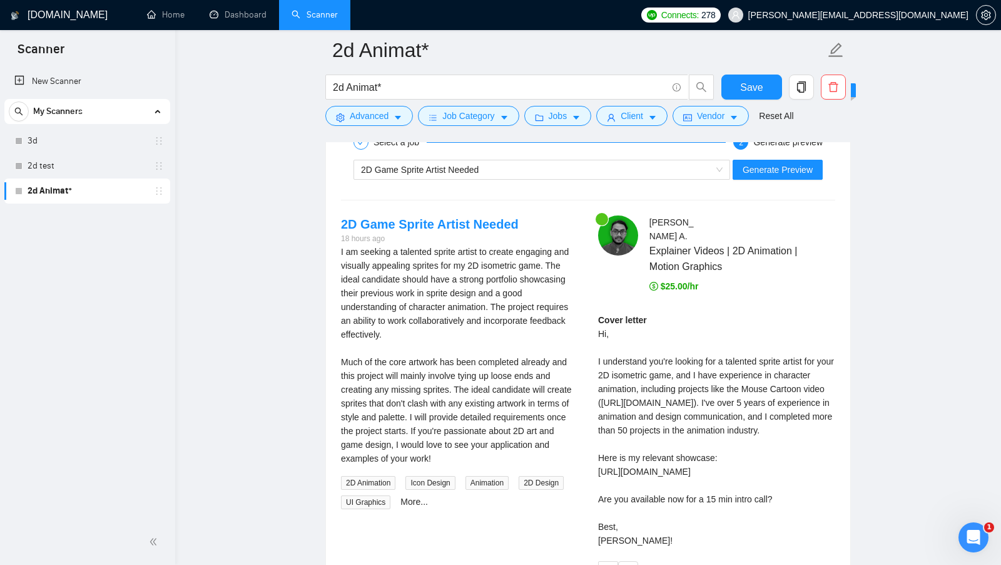
click at [832, 377] on div "Cover letter Hi, I understand you're looking for a talented sprite artist for y…" at bounding box center [716, 430] width 237 height 234
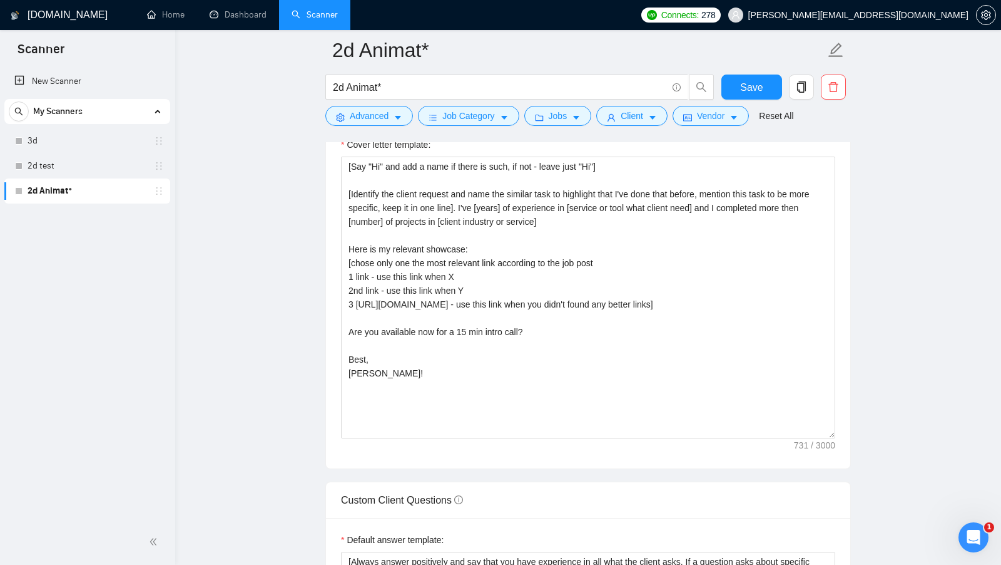
scroll to position [1313, 0]
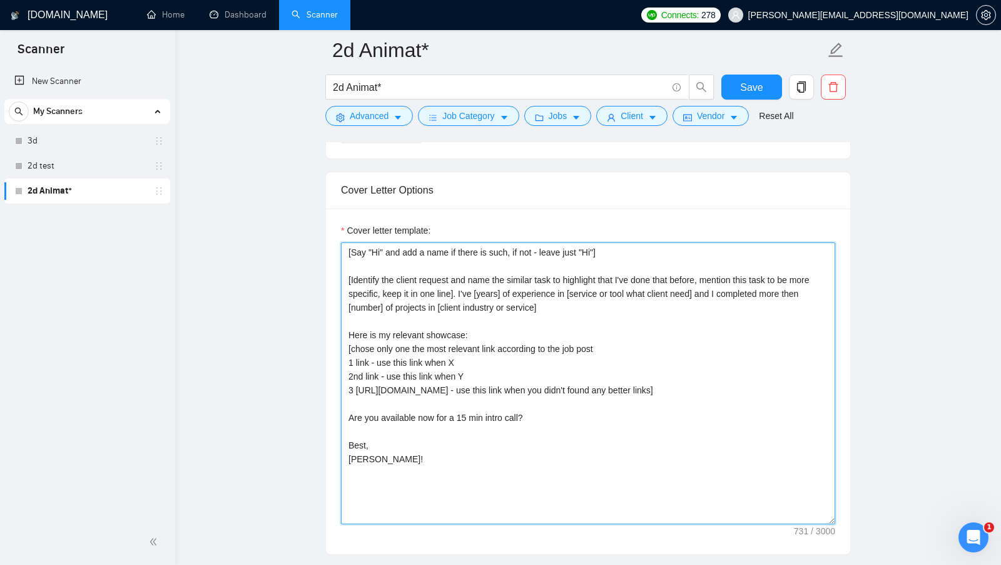
click at [513, 284] on textarea "[Say "Hi" and add a name if there is such, if not - leave just "Hi"] [Identify …" at bounding box center [588, 383] width 494 height 282
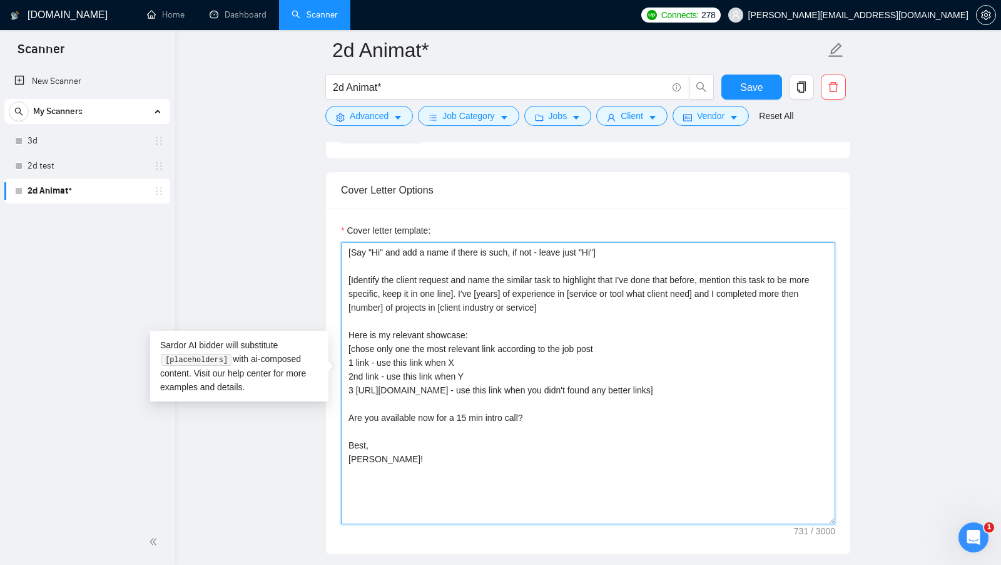
click at [513, 284] on textarea "[Say "Hi" and add a name if there is such, if not - leave just "Hi"] [Identify …" at bounding box center [588, 383] width 494 height 282
click at [519, 284] on textarea "[Say "Hi" and add a name if there is such, if not - leave just "Hi"] [Identify …" at bounding box center [588, 383] width 494 height 282
drag, startPoint x: 613, startPoint y: 288, endPoint x: 690, endPoint y: 288, distance: 77.0
click at [685, 288] on textarea "[Say "Hi" and add a name if there is such, if not - leave just "Hi"] [Identify …" at bounding box center [588, 383] width 494 height 282
click at [386, 304] on textarea "[Say "Hi" and add a name if there is such, if not - leave just "Hi"] [Identify …" at bounding box center [588, 383] width 494 height 282
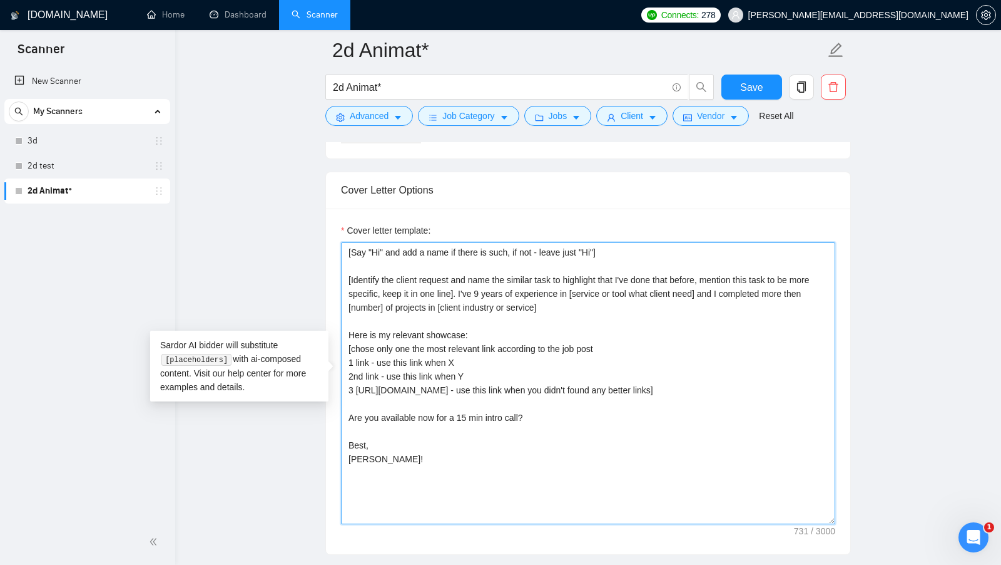
click at [386, 304] on textarea "[Say "Hi" and add a name if there is such, if not - leave just "Hi"] [Identify …" at bounding box center [588, 383] width 494 height 282
click at [484, 285] on textarea "[Say "Hi" and add a name if there is such, if not - leave just "Hi"] [Identify …" at bounding box center [588, 383] width 494 height 282
type textarea "[Say "Hi" and add a name if there is such, if not - leave just "Hi"] [Identify …"
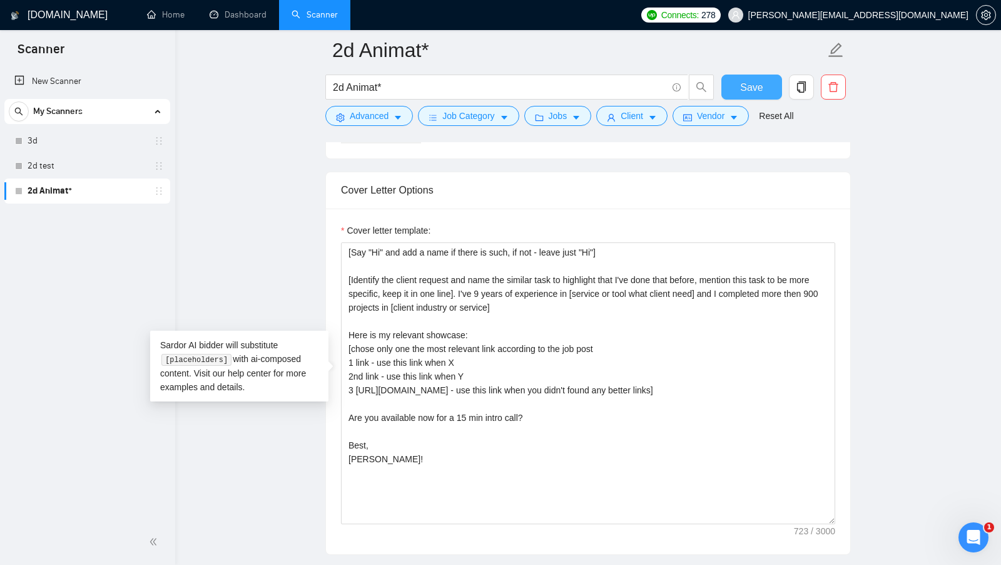
click at [755, 91] on span "Save" at bounding box center [751, 87] width 23 height 16
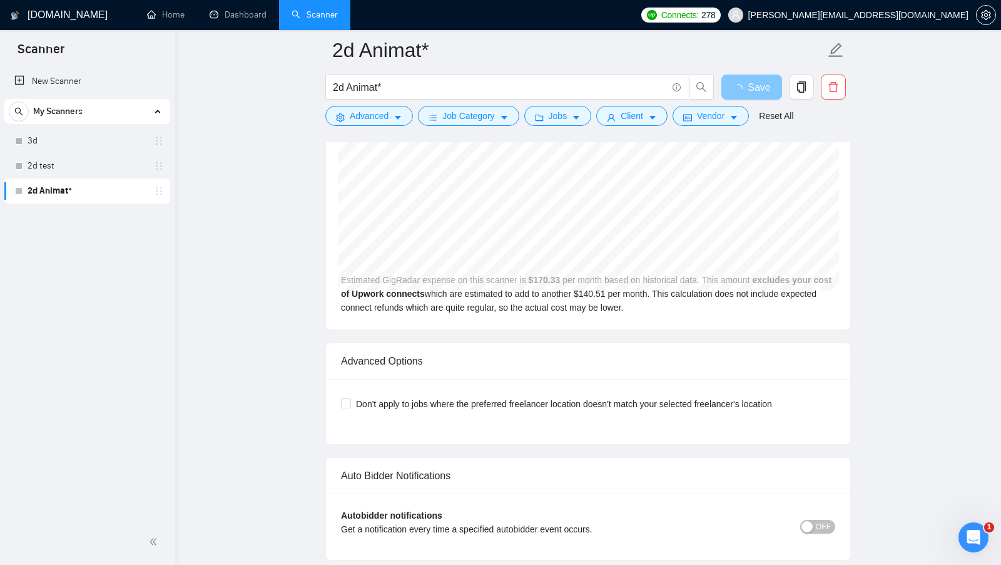
scroll to position [2985, 0]
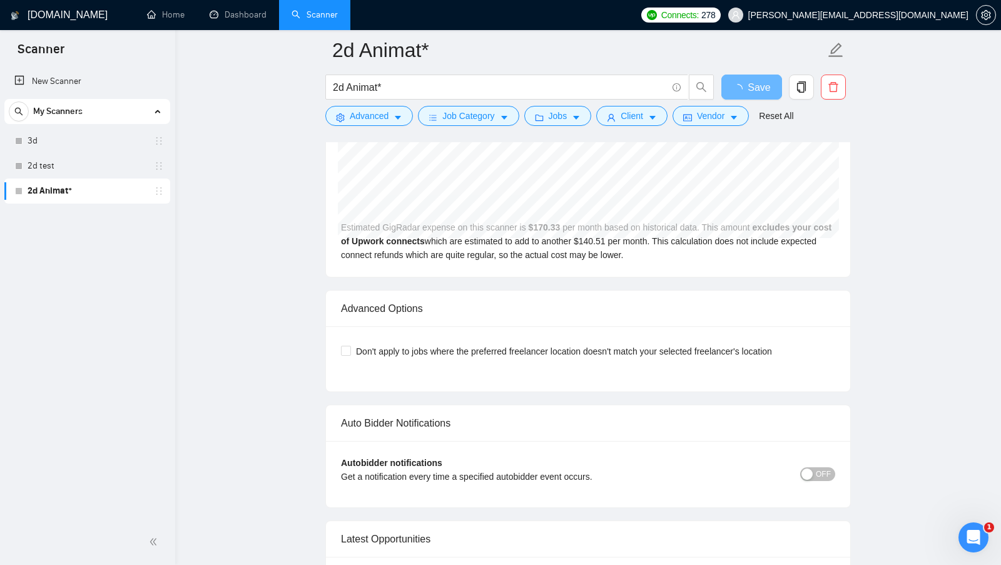
click at [362, 405] on div "Auto Bidder Notifications" at bounding box center [588, 423] width 494 height 36
click at [349, 345] on input "Don't apply to jobs where the preferred freelancer location doesn't match your …" at bounding box center [345, 349] width 9 height 9
checkbox input "true"
click at [747, 84] on span "Save" at bounding box center [751, 87] width 23 height 16
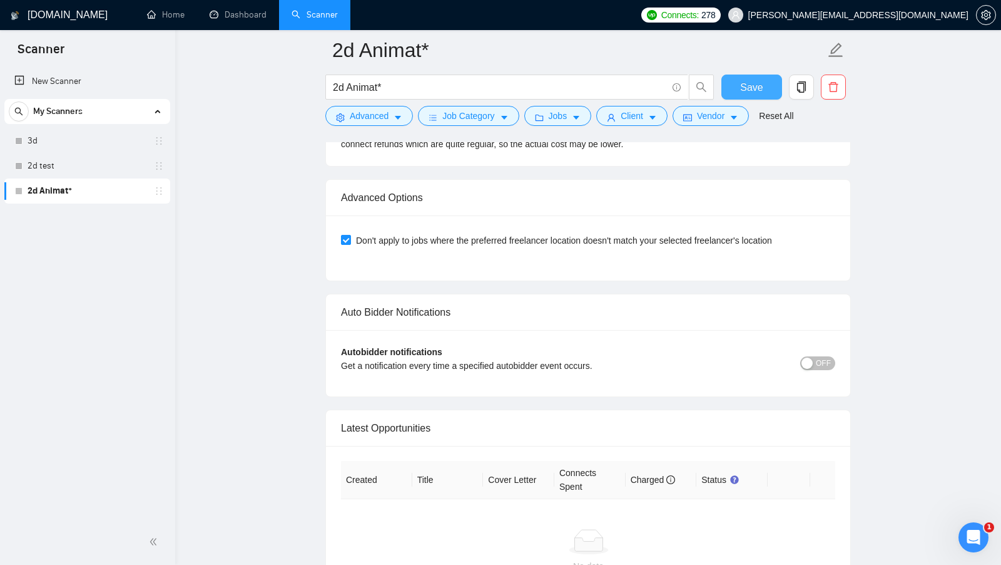
scroll to position [3097, 0]
click at [807, 356] on div "button" at bounding box center [807, 361] width 11 height 11
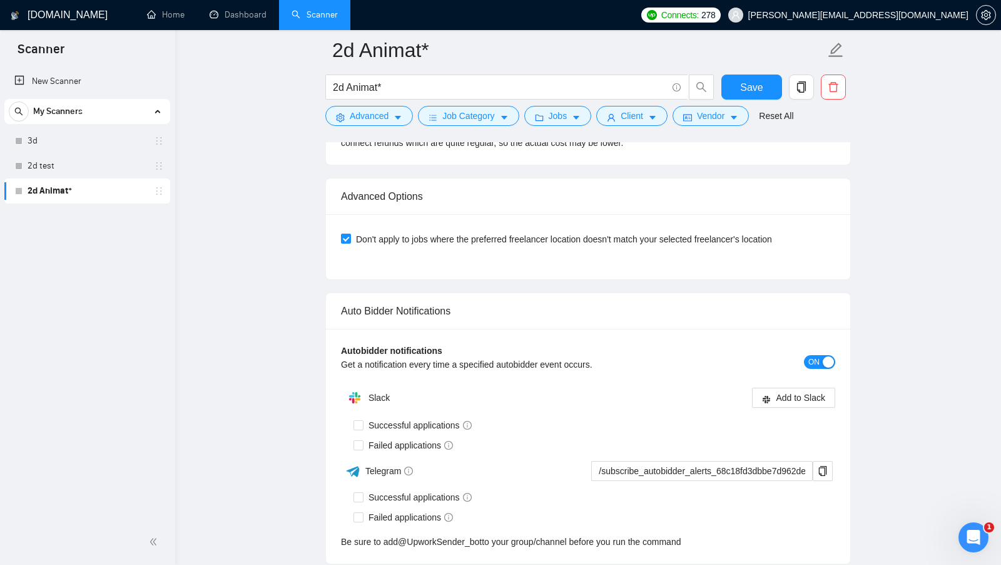
click at [821, 355] on button "ON" at bounding box center [819, 362] width 31 height 14
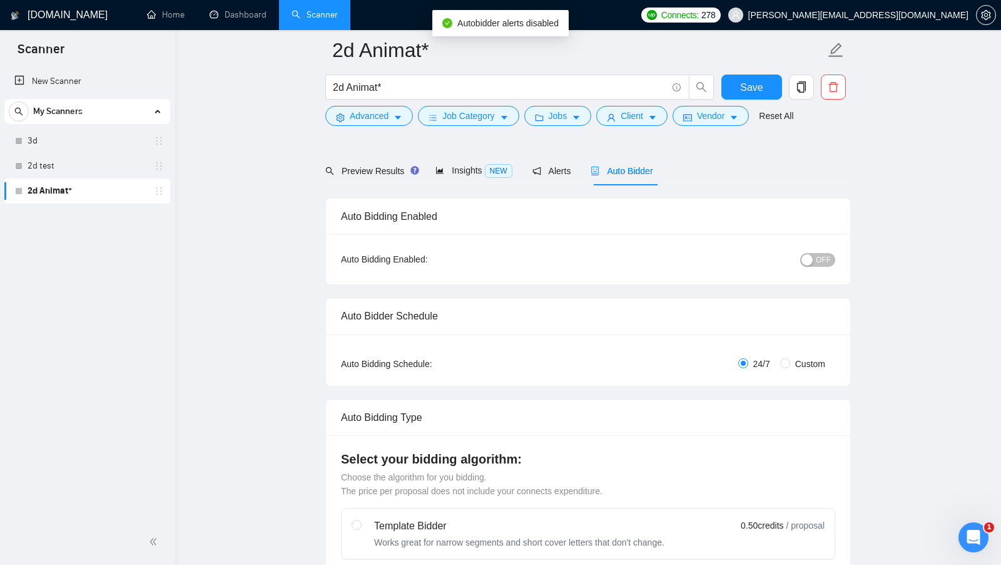
scroll to position [0, 0]
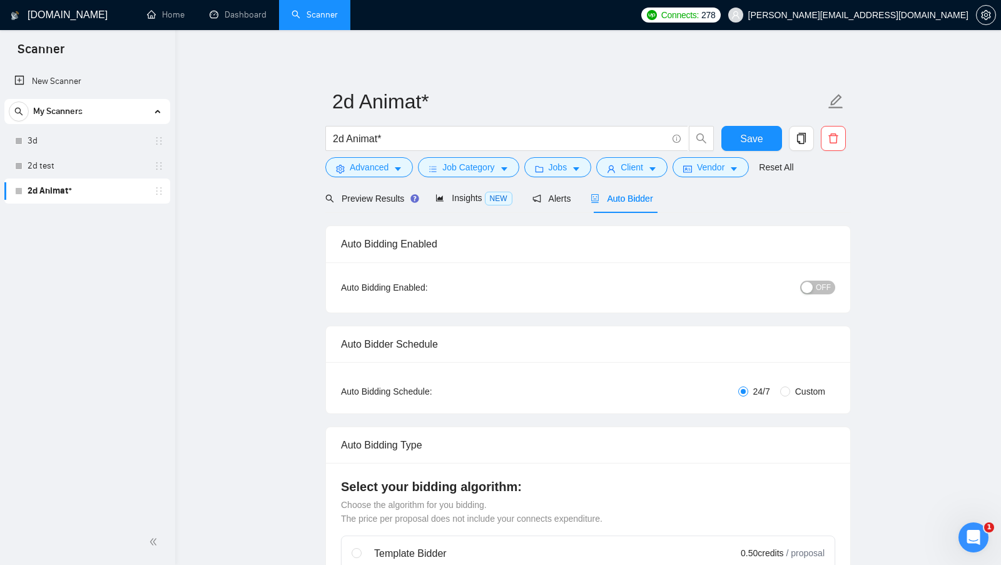
click at [824, 283] on span "OFF" at bounding box center [823, 287] width 15 height 14
click at [732, 136] on button "Save" at bounding box center [752, 138] width 61 height 25
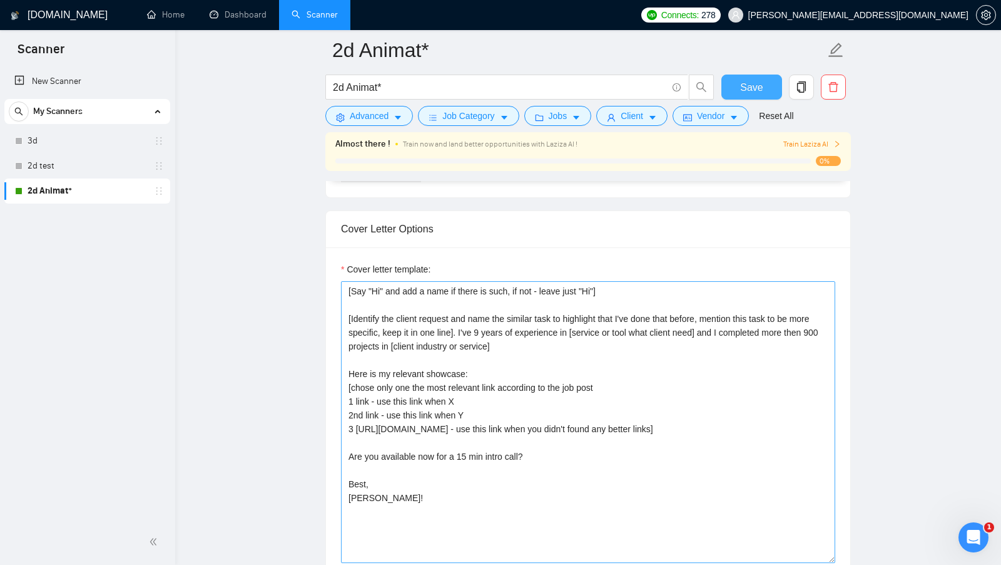
scroll to position [1311, 0]
drag, startPoint x: 447, startPoint y: 260, endPoint x: 367, endPoint y: 261, distance: 79.5
click at [367, 264] on div "Cover letter template:" at bounding box center [588, 273] width 494 height 19
click at [392, 264] on label "Cover letter template:" at bounding box center [385, 271] width 89 height 14
click at [392, 283] on textarea "[Say "Hi" and add a name if there is such, if not - leave just "Hi"] [Identify …" at bounding box center [588, 424] width 494 height 282
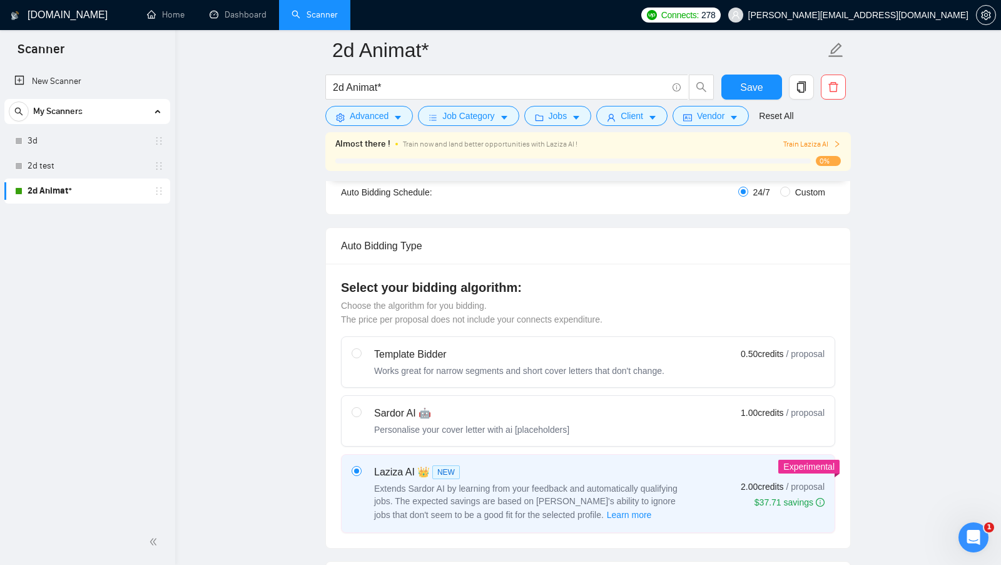
scroll to position [0, 0]
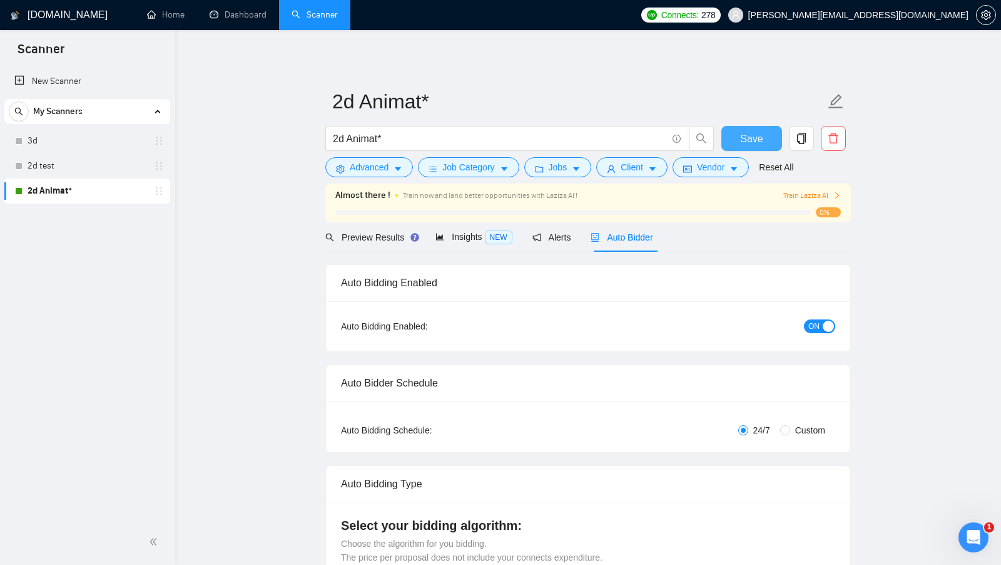
click at [740, 136] on button "Save" at bounding box center [752, 138] width 61 height 25
click at [804, 141] on icon "copy" at bounding box center [801, 138] width 11 height 11
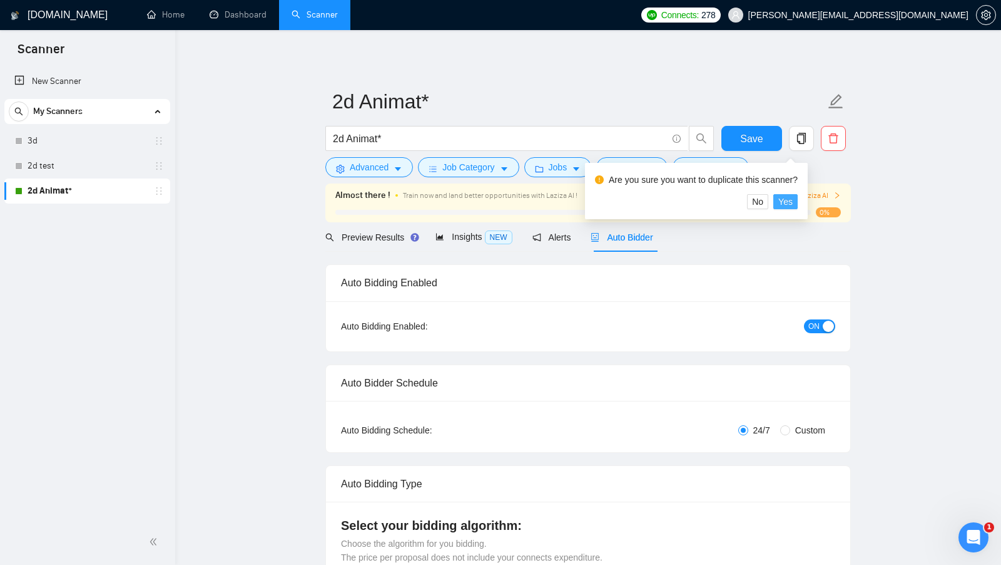
click at [792, 198] on span "Yes" at bounding box center [786, 202] width 14 height 14
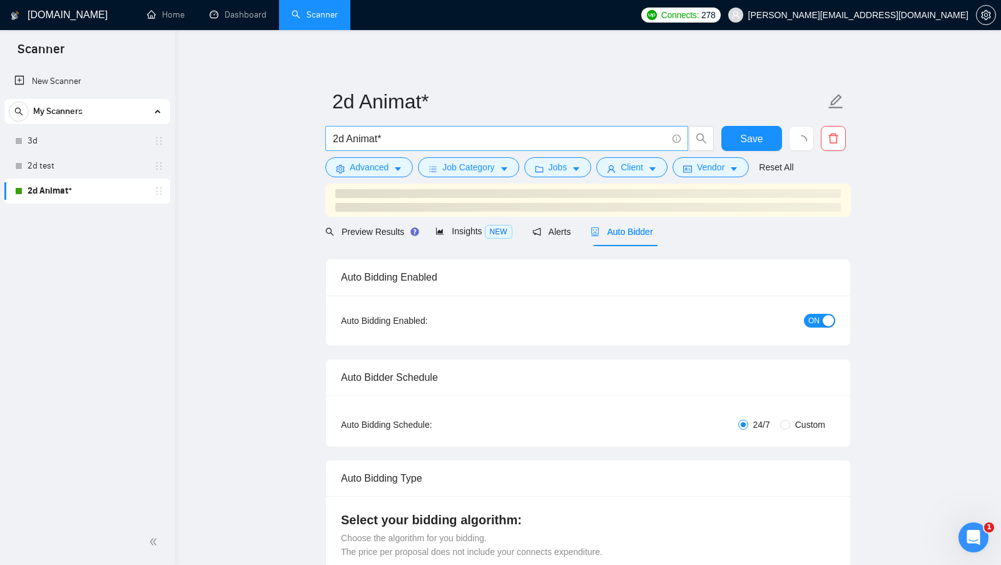
click at [338, 138] on input "2d Animat*" at bounding box center [500, 139] width 334 height 16
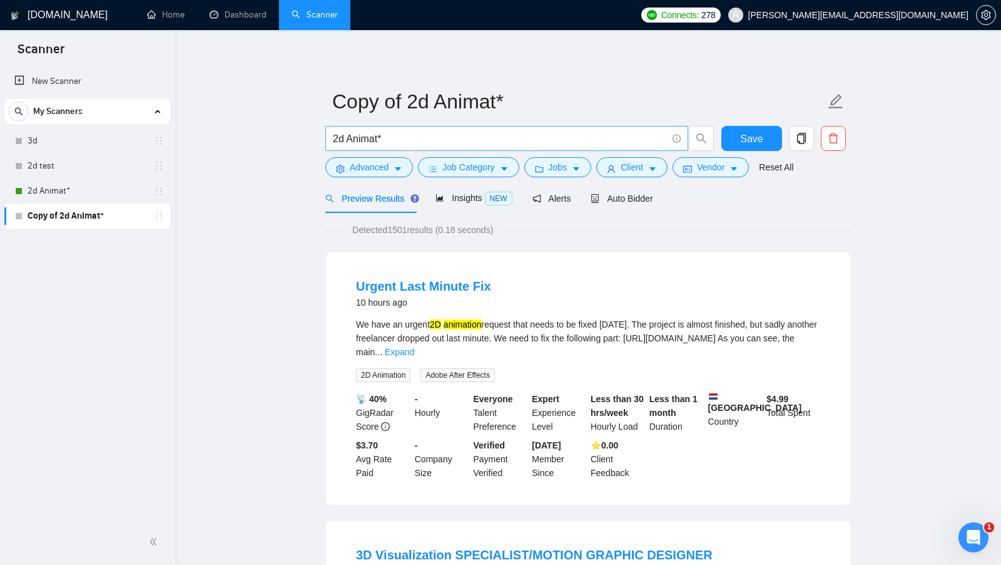
click at [337, 137] on input "2d Animat*" at bounding box center [500, 139] width 334 height 16
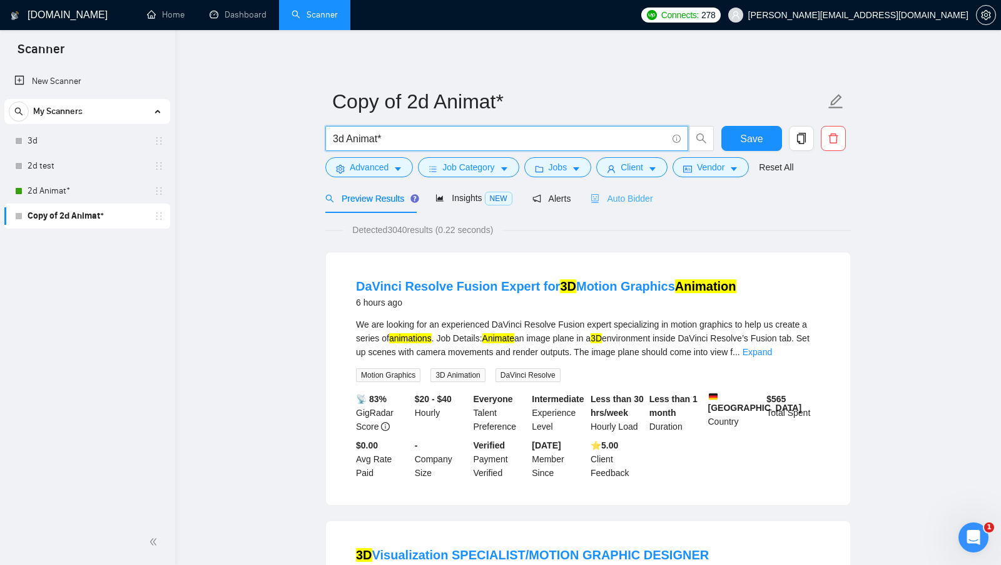
type input "3d Animat*"
click at [653, 200] on span "Auto Bidder" at bounding box center [622, 198] width 62 height 10
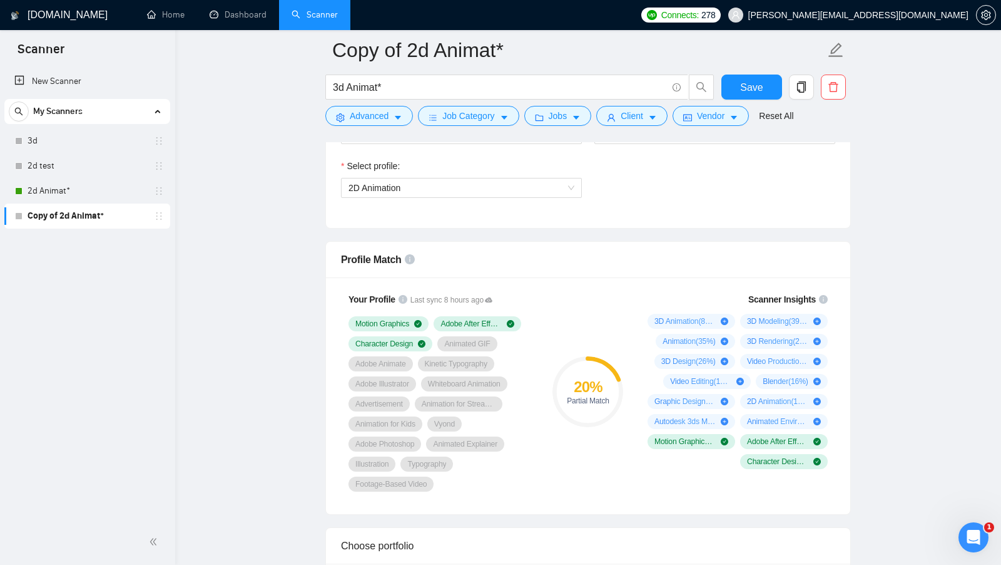
scroll to position [691, 0]
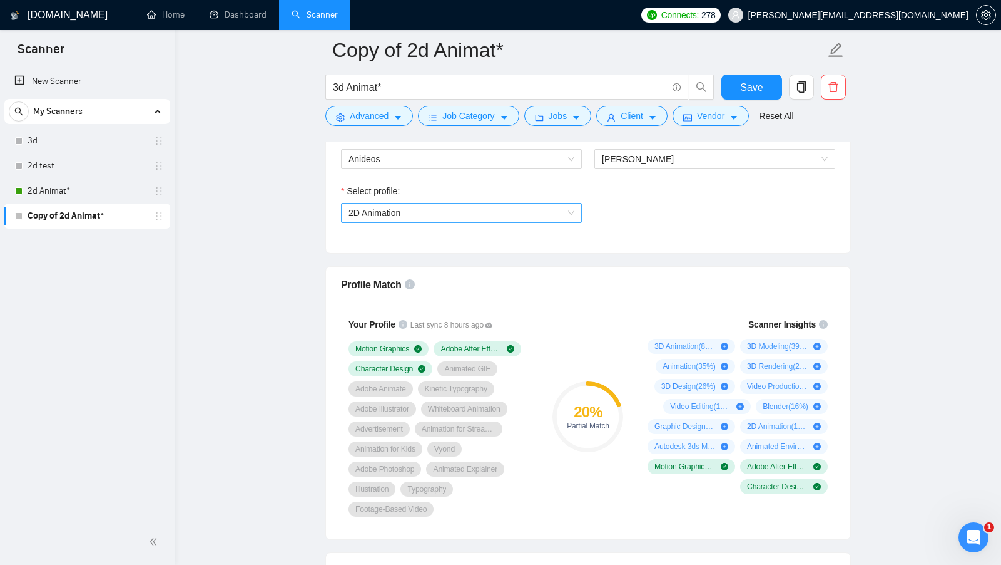
click at [472, 215] on span "2D Animation" at bounding box center [462, 212] width 226 height 19
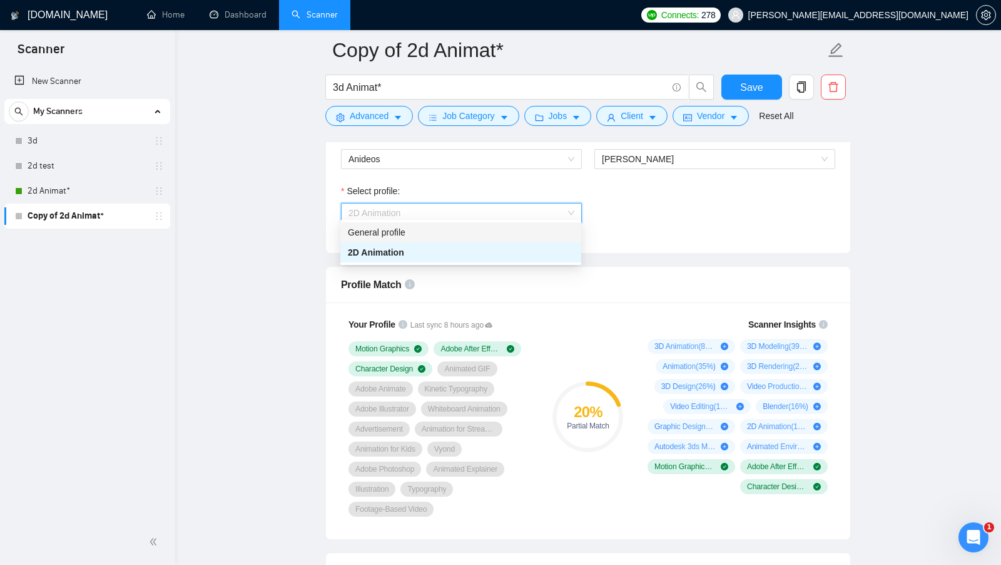
click at [644, 213] on div "Select profile: 2D Animation" at bounding box center [588, 211] width 507 height 54
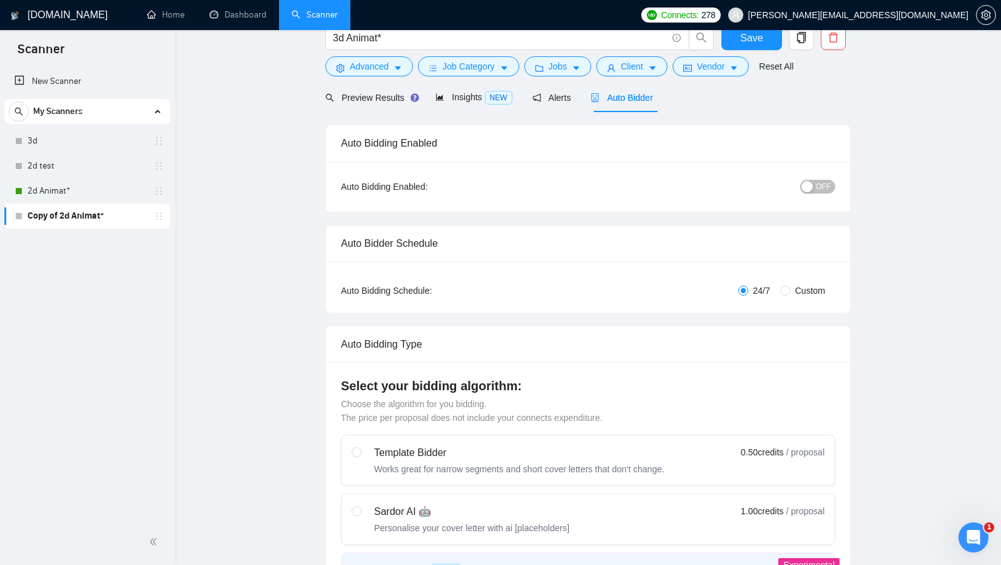
scroll to position [0, 0]
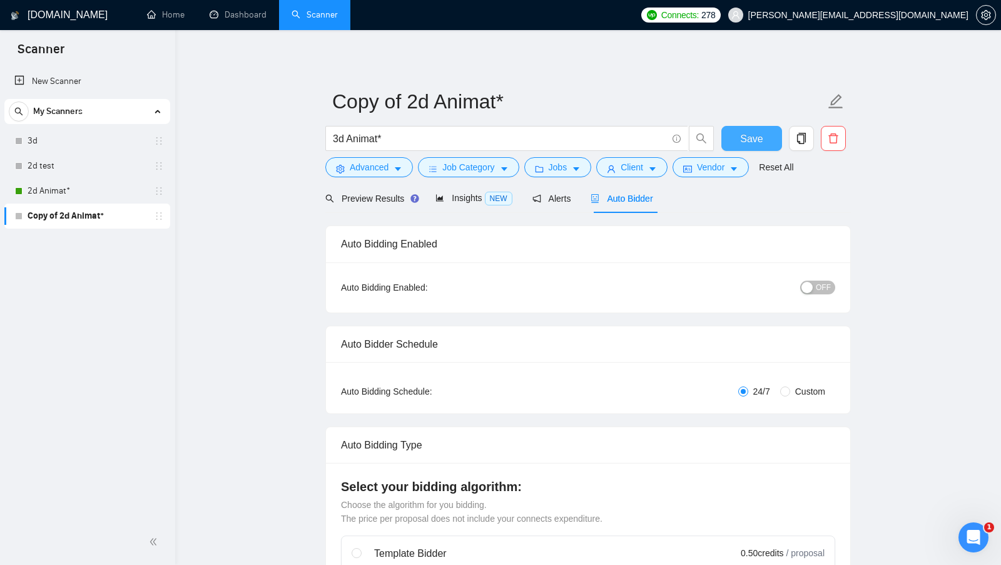
click at [742, 136] on span "Save" at bounding box center [751, 139] width 23 height 16
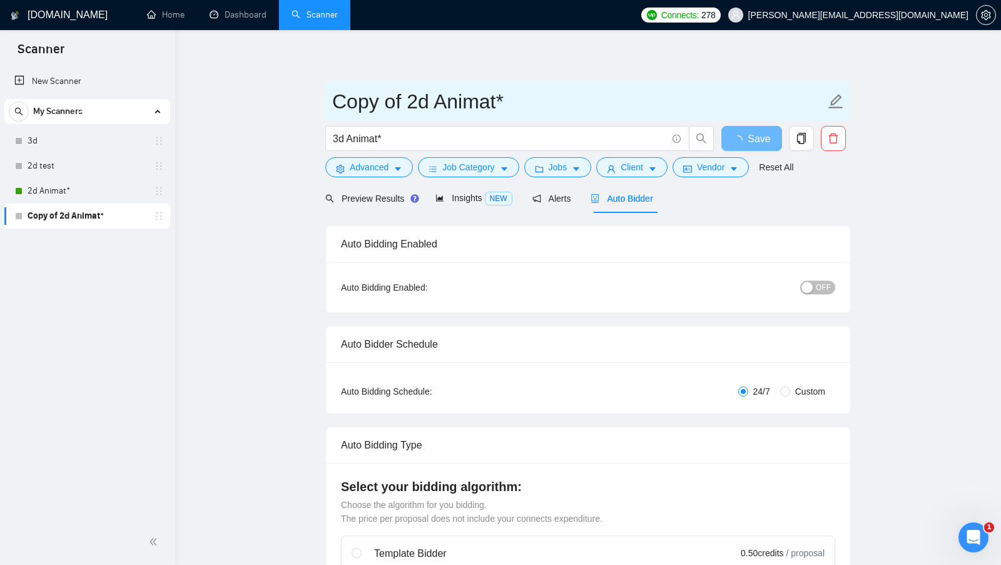
drag, startPoint x: 439, startPoint y: 102, endPoint x: 307, endPoint y: 107, distance: 131.5
type input "3d Animat*"
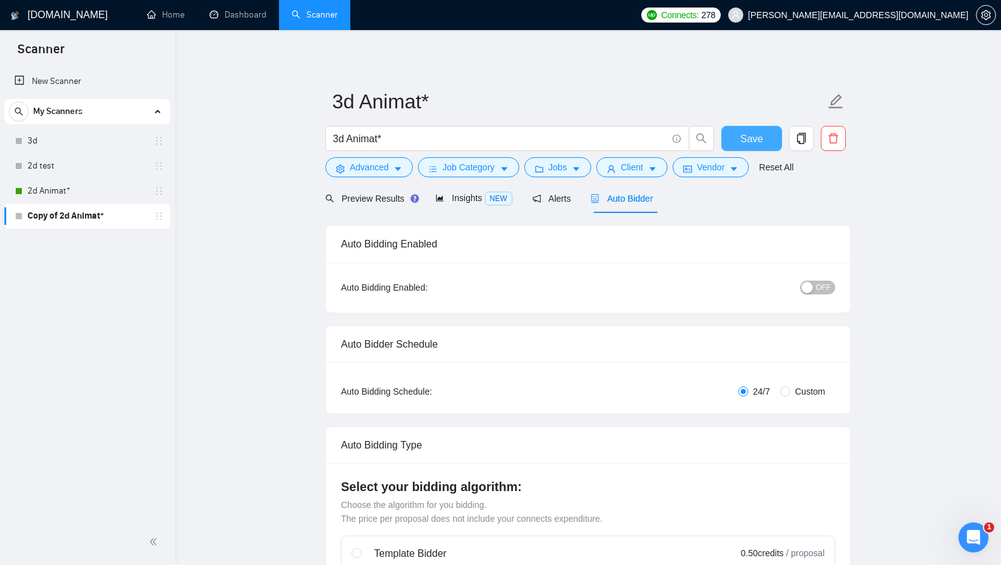
click at [744, 140] on span "Save" at bounding box center [751, 139] width 23 height 16
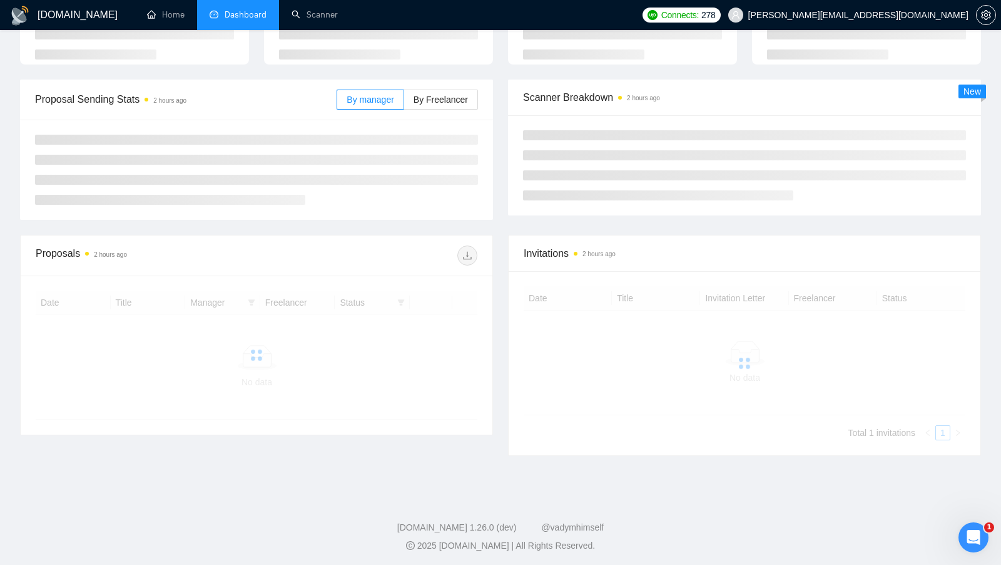
scroll to position [141, 0]
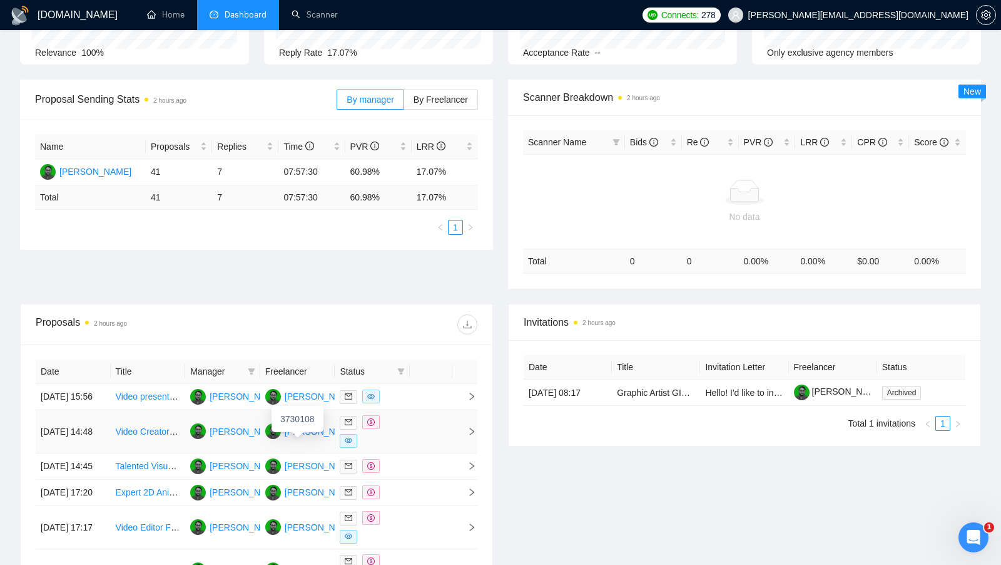
click at [310, 438] on div "[PERSON_NAME]" at bounding box center [321, 431] width 72 height 14
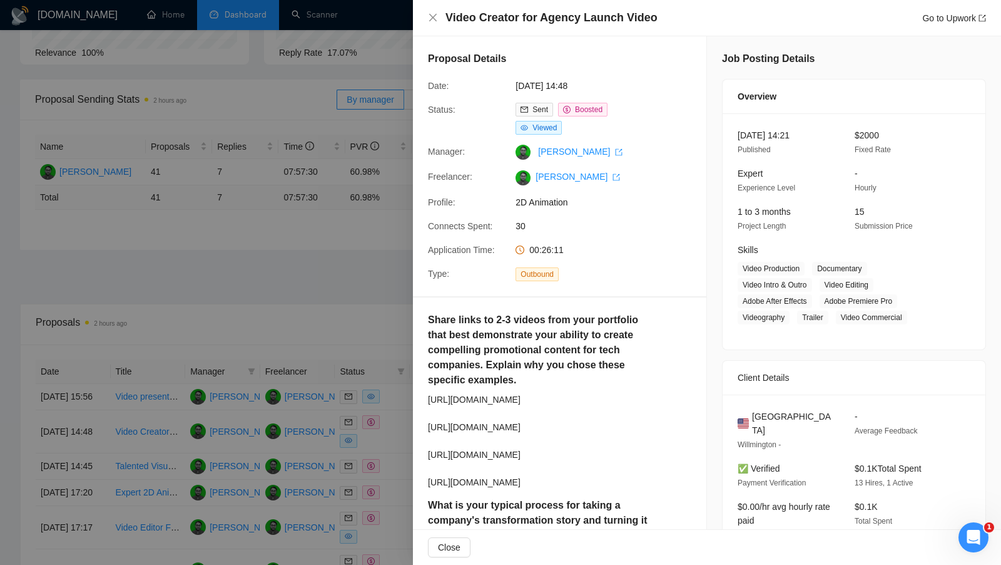
click at [369, 272] on div at bounding box center [500, 282] width 1001 height 565
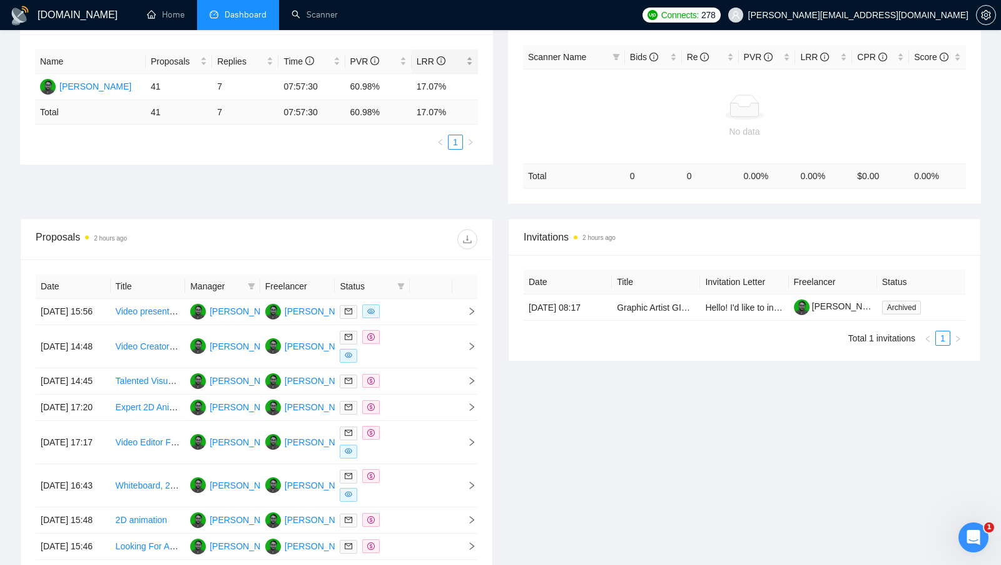
scroll to position [144, 0]
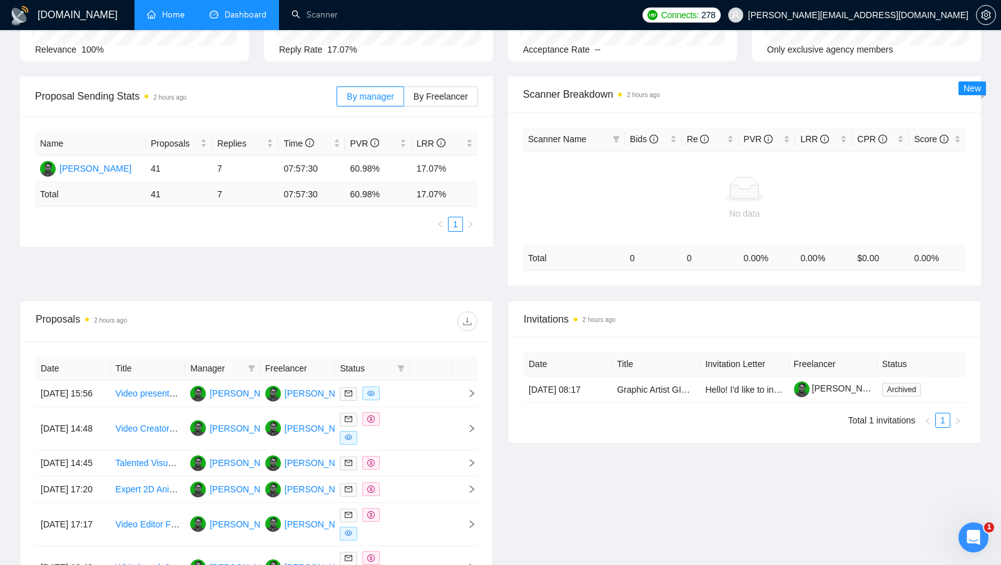
click at [165, 17] on link "Home" at bounding box center [166, 14] width 38 height 11
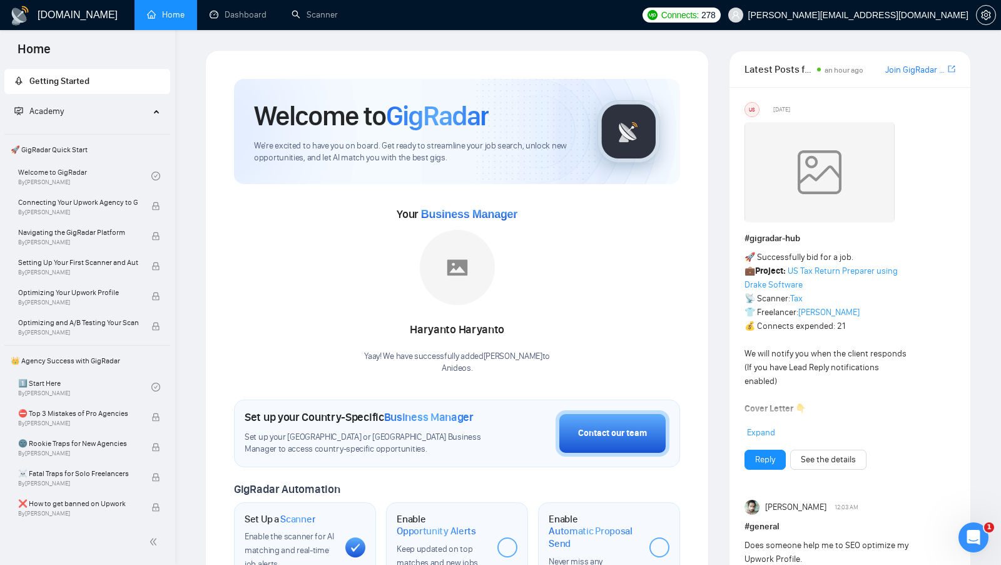
click at [619, 166] on div "Welcome to GigRadar We're excited to have you on board. Get ready to streamline…" at bounding box center [457, 131] width 446 height 105
